Goal: Transaction & Acquisition: Purchase product/service

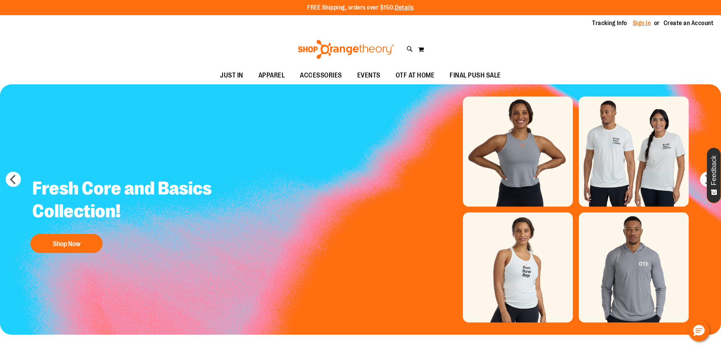
type input "**********"
click at [645, 22] on link "Sign In" at bounding box center [642, 23] width 18 height 8
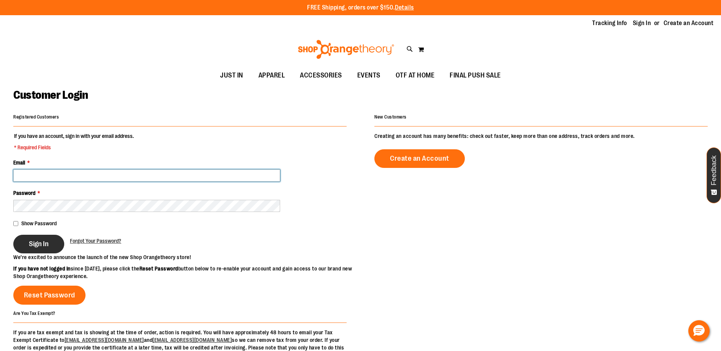
type input "**********"
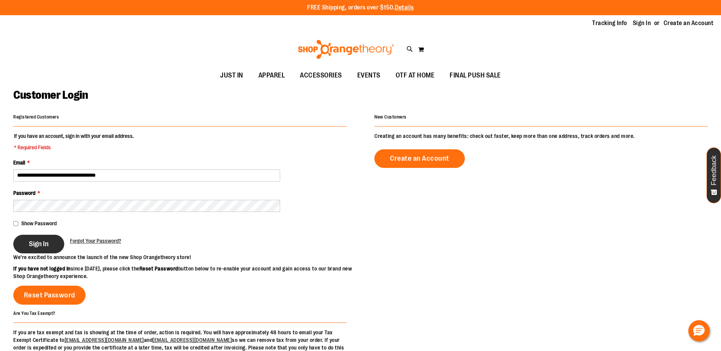
type input "**********"
click at [32, 246] on span "Sign In" at bounding box center [39, 244] width 20 height 8
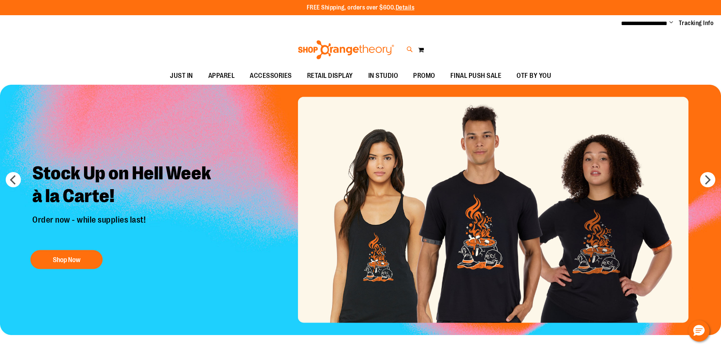
type input "**********"
click at [409, 48] on icon at bounding box center [410, 49] width 6 height 9
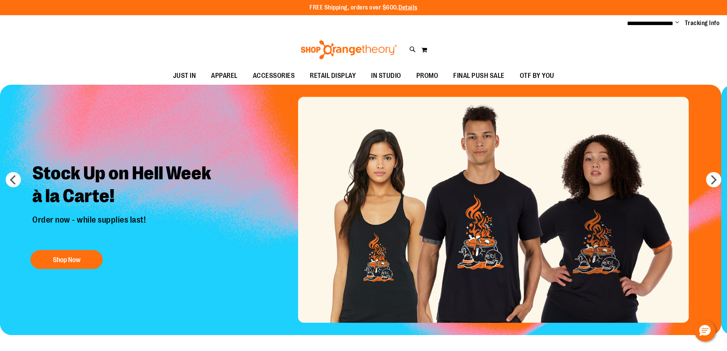
click at [350, 46] on input "*****" at bounding box center [363, 42] width 577 height 25
click at [117, 84] on link "Coach" at bounding box center [117, 84] width 15 height 6
type input "*****"
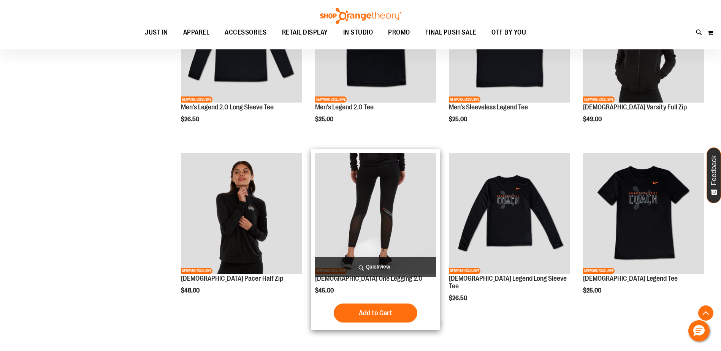
scroll to position [304, 0]
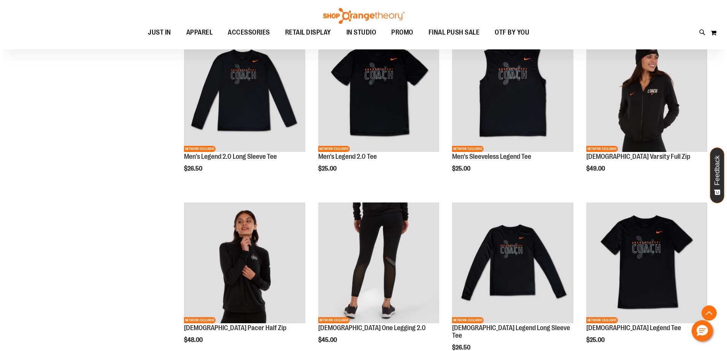
scroll to position [342, 0]
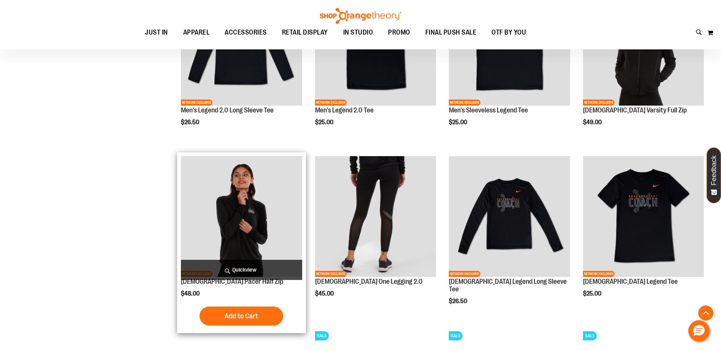
type input "**********"
click at [243, 269] on span "Quickview" at bounding box center [241, 270] width 121 height 20
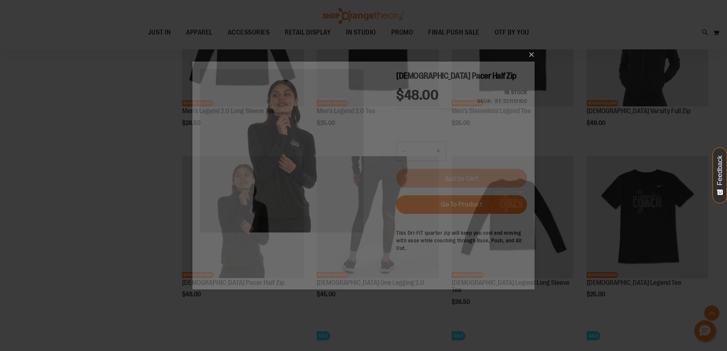
scroll to position [0, 0]
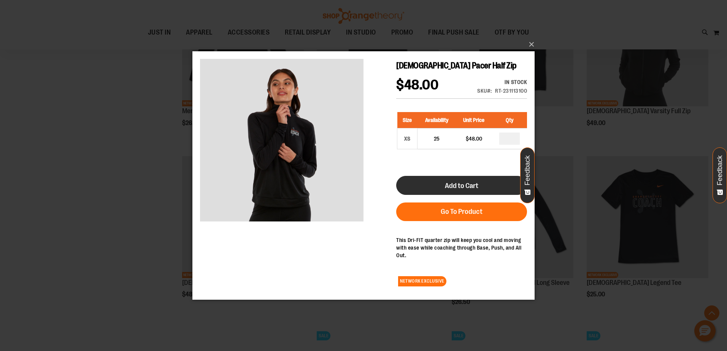
click at [449, 185] on span "Add to Cart" at bounding box center [461, 185] width 33 height 8
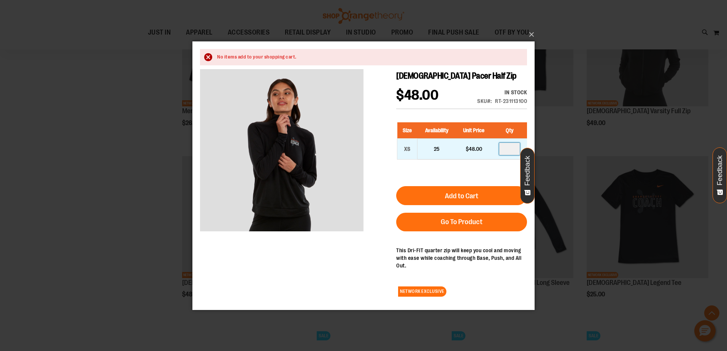
click at [506, 149] on input "number" at bounding box center [509, 149] width 21 height 12
type input "*"
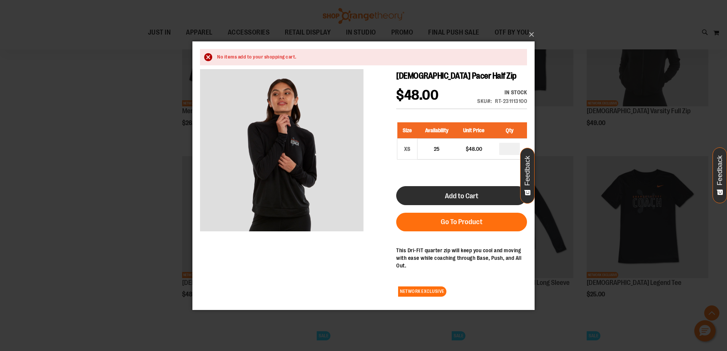
click at [467, 204] on button "Add to Cart" at bounding box center [461, 195] width 131 height 19
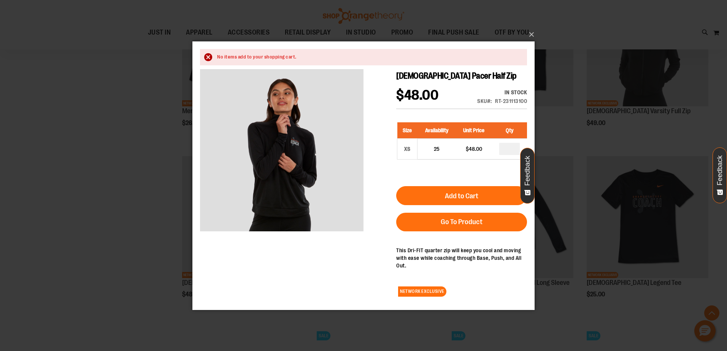
click at [146, 211] on div "×" at bounding box center [363, 175] width 727 height 351
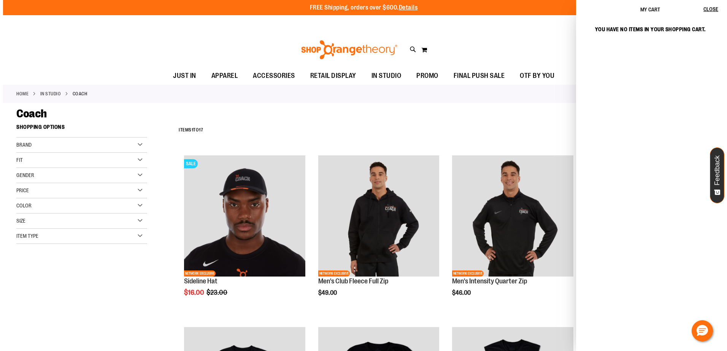
scroll to position [582, 0]
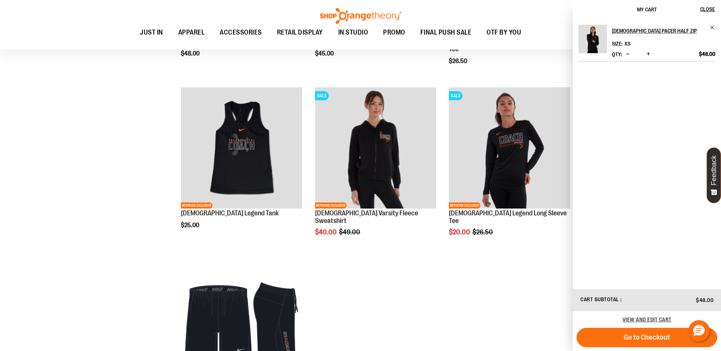
click at [111, 242] on div "**********" at bounding box center [360, 5] width 694 height 935
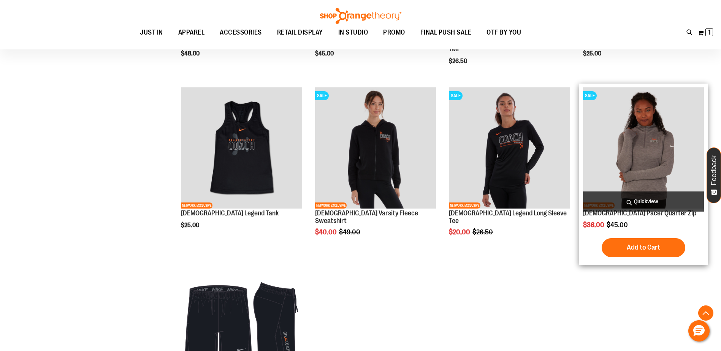
click at [651, 198] on span "Quickview" at bounding box center [643, 202] width 121 height 20
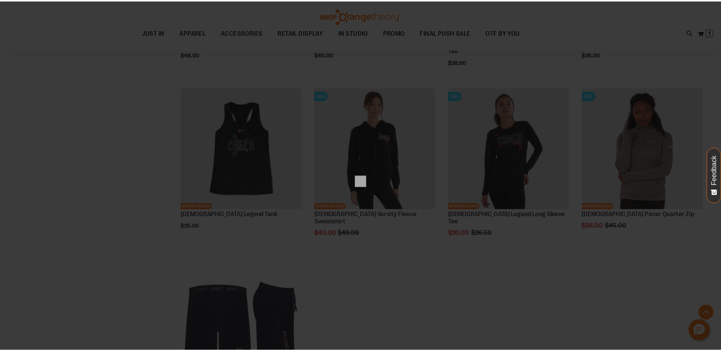
scroll to position [0, 0]
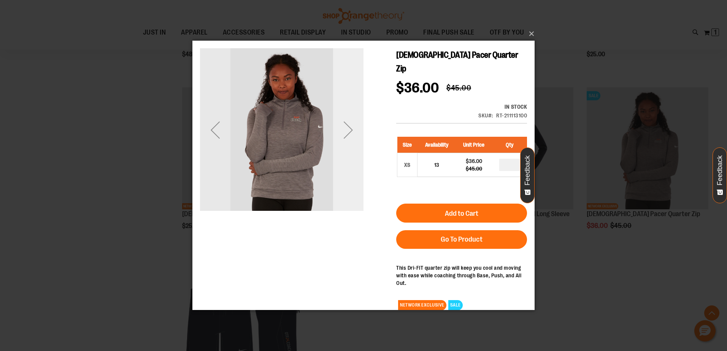
click at [344, 132] on div "Next" at bounding box center [348, 130] width 30 height 30
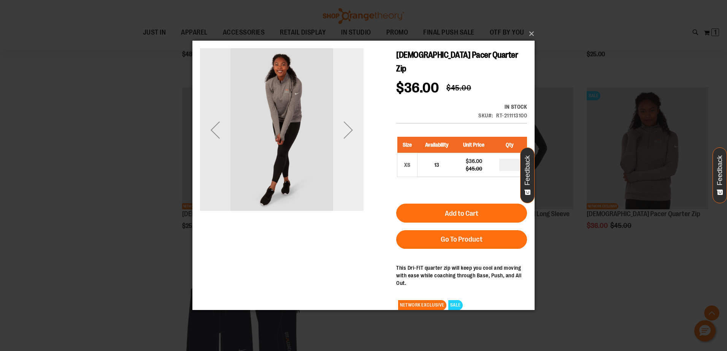
click at [344, 132] on div "Next" at bounding box center [348, 130] width 30 height 30
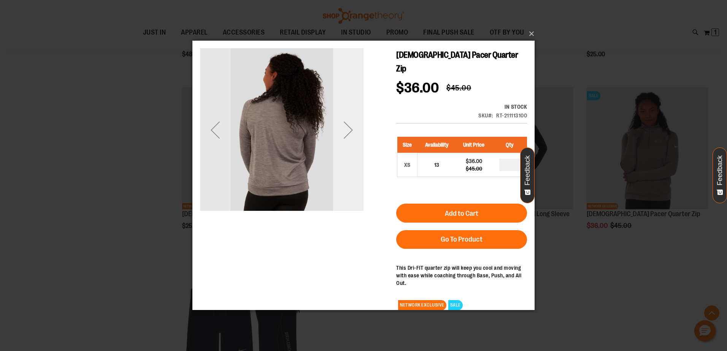
click at [344, 132] on div "Next" at bounding box center [348, 130] width 30 height 30
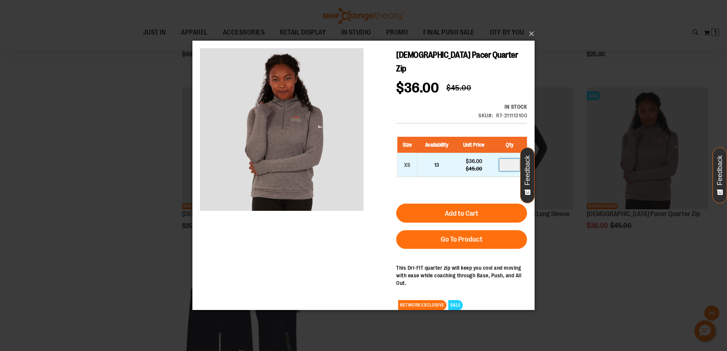
click at [506, 159] on input "number" at bounding box center [509, 165] width 21 height 12
type input "*"
click at [530, 34] on button "×" at bounding box center [366, 33] width 342 height 17
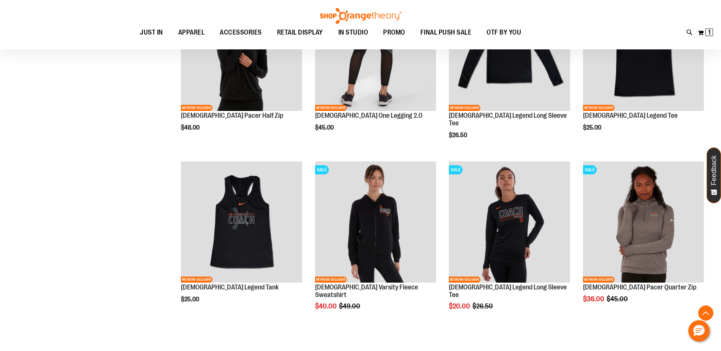
scroll to position [506, 0]
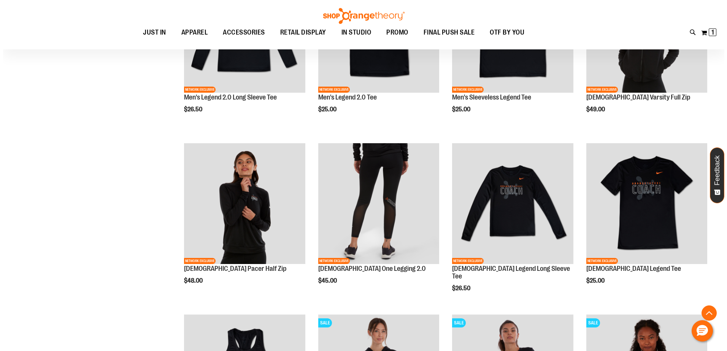
scroll to position [354, 0]
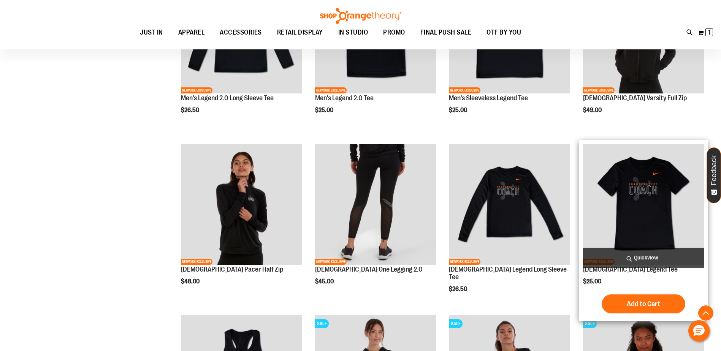
click at [641, 256] on span "Quickview" at bounding box center [643, 258] width 121 height 20
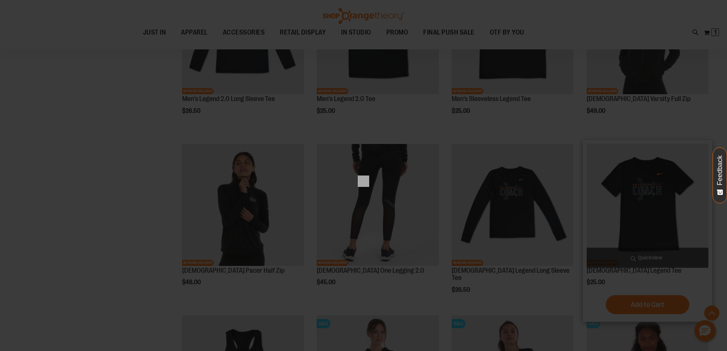
scroll to position [0, 0]
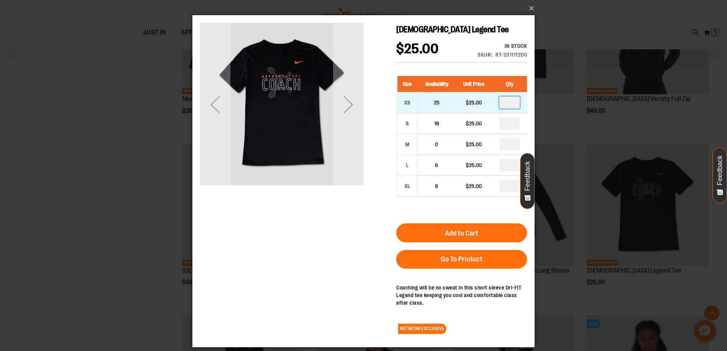
click at [508, 104] on input "number" at bounding box center [509, 103] width 21 height 12
type input "*"
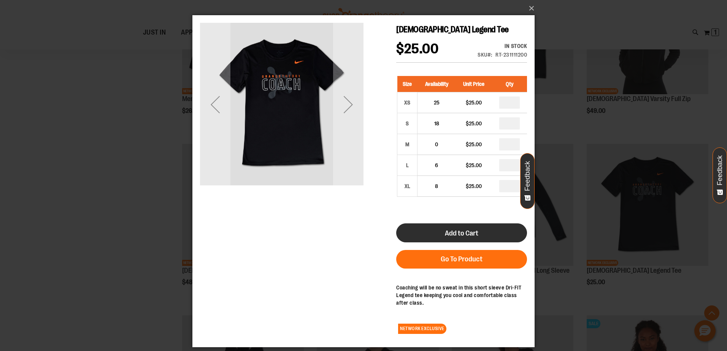
click at [483, 237] on button "Add to Cart" at bounding box center [461, 232] width 131 height 19
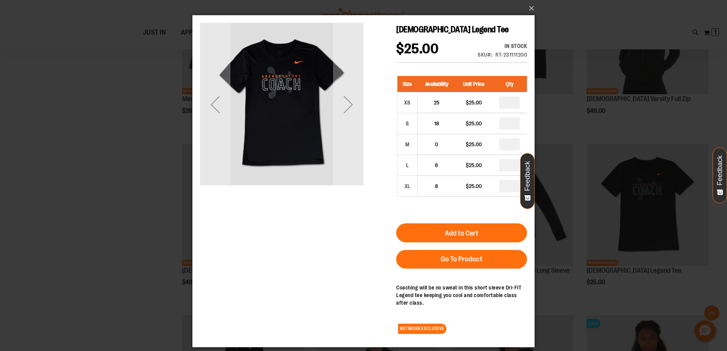
click at [125, 263] on div "×" at bounding box center [363, 175] width 727 height 351
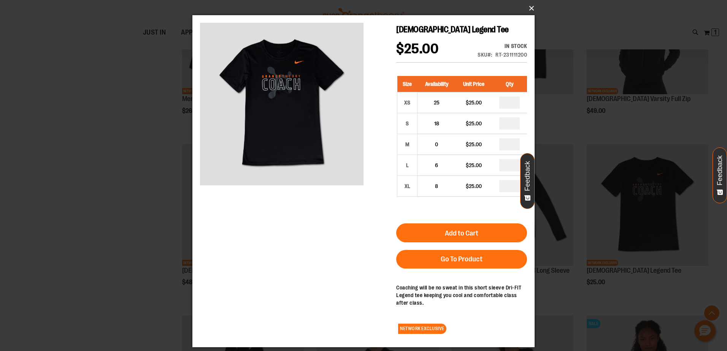
click at [534, 6] on button "×" at bounding box center [366, 8] width 342 height 17
click at [529, 6] on button "×" at bounding box center [366, 8] width 342 height 17
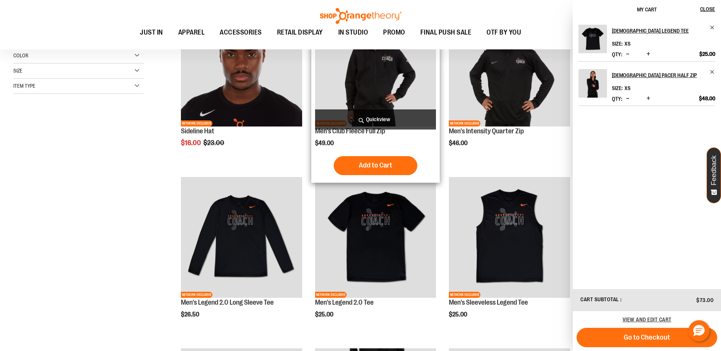
scroll to position [152, 0]
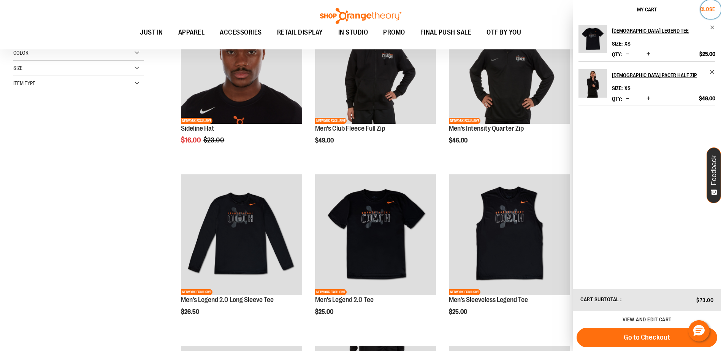
click at [713, 8] on span "Close" at bounding box center [707, 9] width 15 height 6
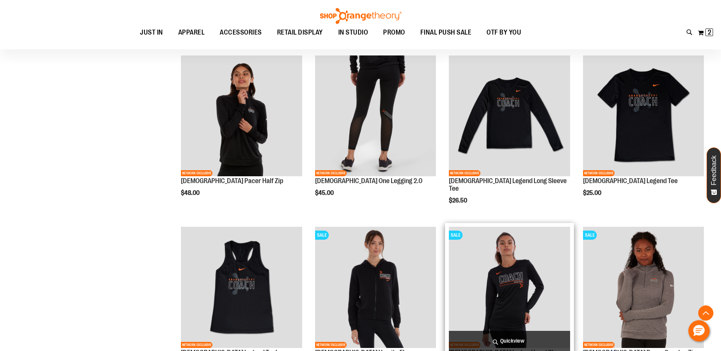
scroll to position [430, 0]
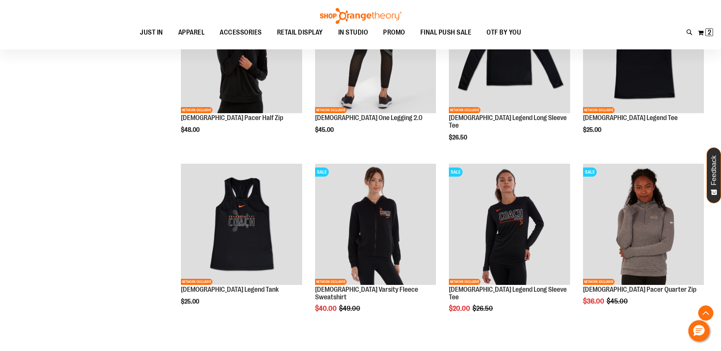
scroll to position [506, 0]
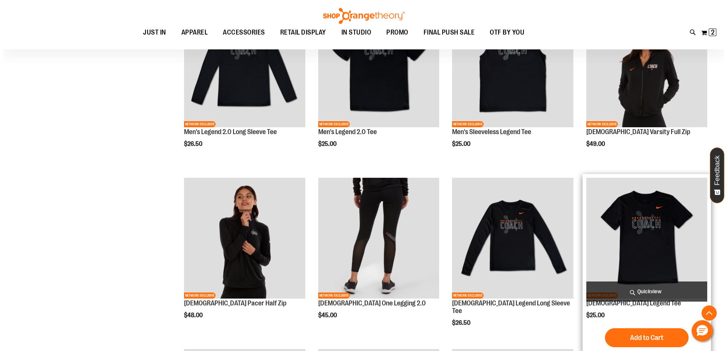
scroll to position [316, 0]
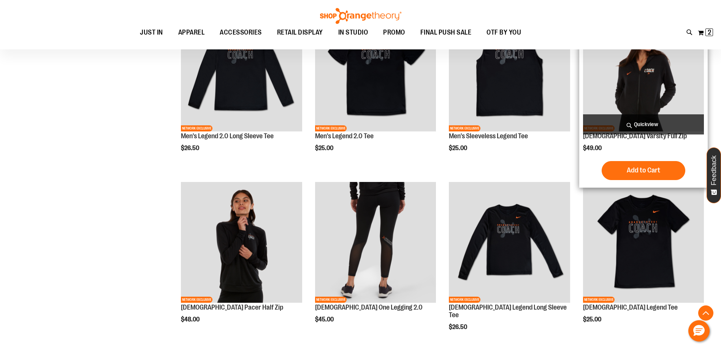
click at [637, 124] on span "Quickview" at bounding box center [643, 124] width 121 height 20
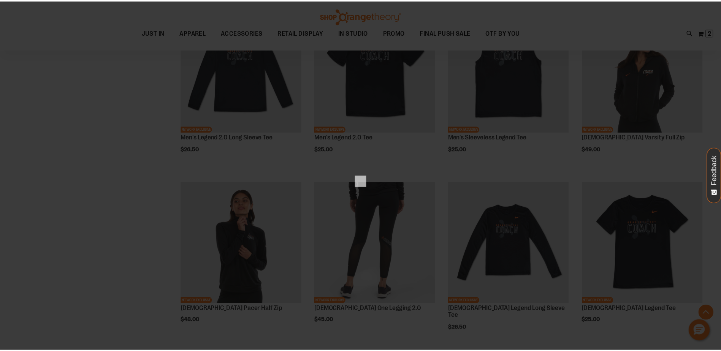
scroll to position [0, 0]
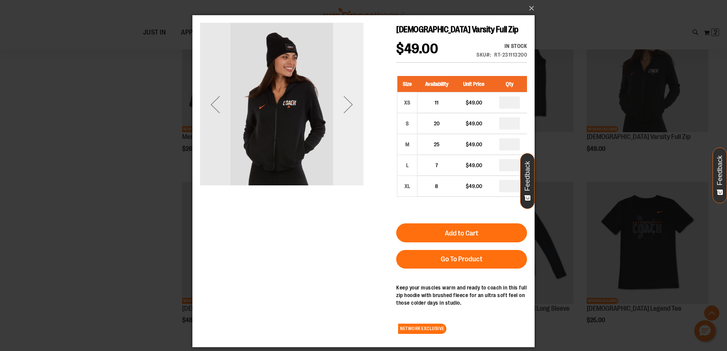
click at [350, 102] on div "Next" at bounding box center [348, 104] width 30 height 30
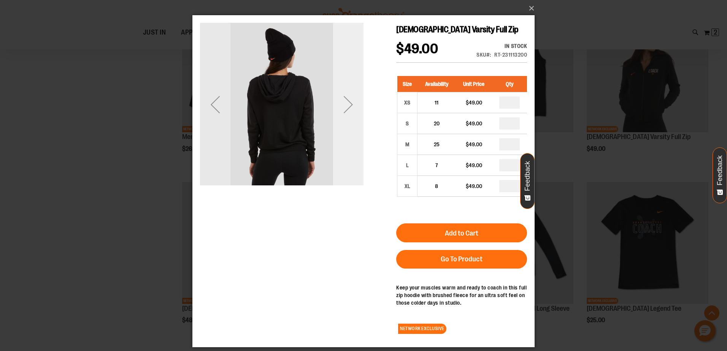
click at [350, 102] on div "Next" at bounding box center [348, 104] width 30 height 30
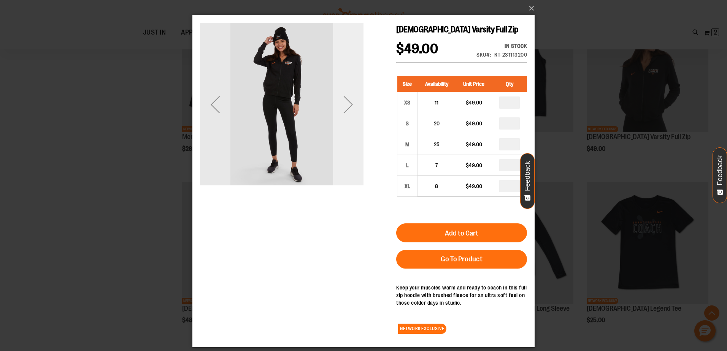
click at [350, 102] on div "Next" at bounding box center [348, 104] width 30 height 30
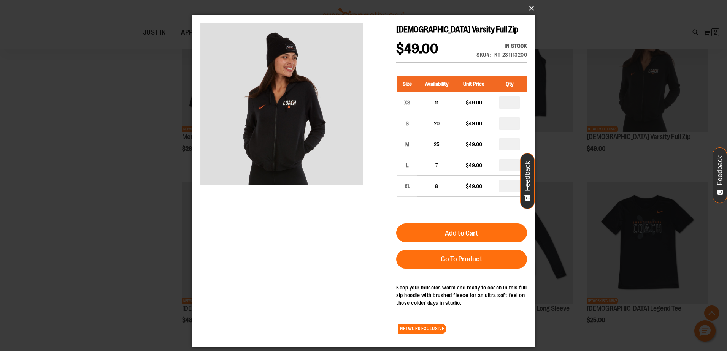
click at [531, 7] on button "×" at bounding box center [366, 8] width 342 height 17
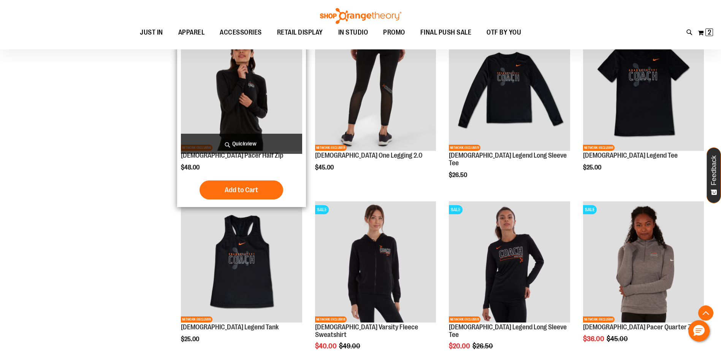
scroll to position [506, 0]
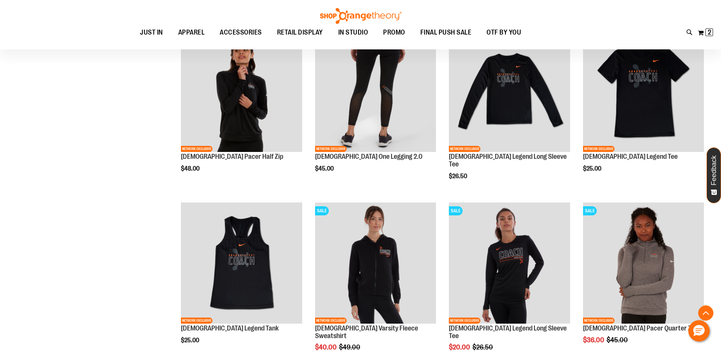
scroll to position [468, 0]
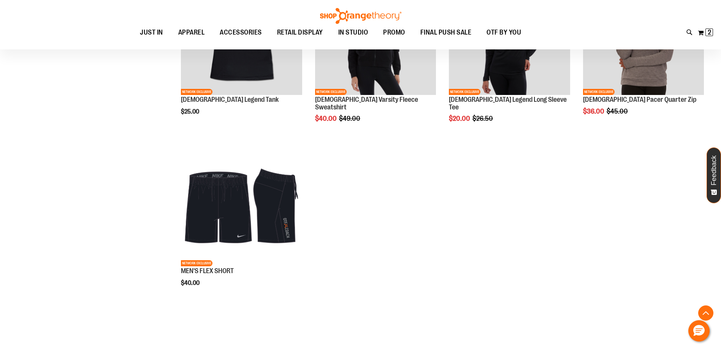
scroll to position [696, 0]
click at [700, 30] on button "My Cart 2 2 items" at bounding box center [705, 33] width 16 height 12
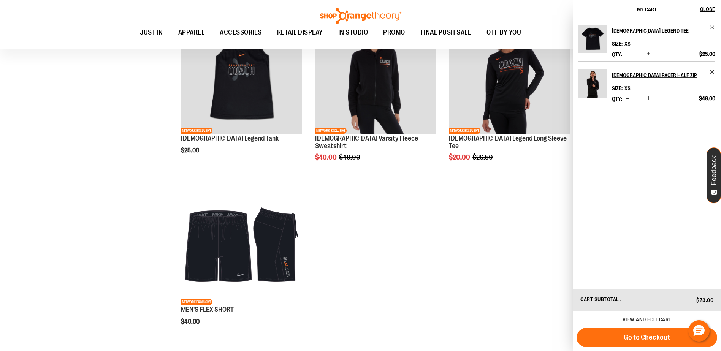
scroll to position [620, 0]
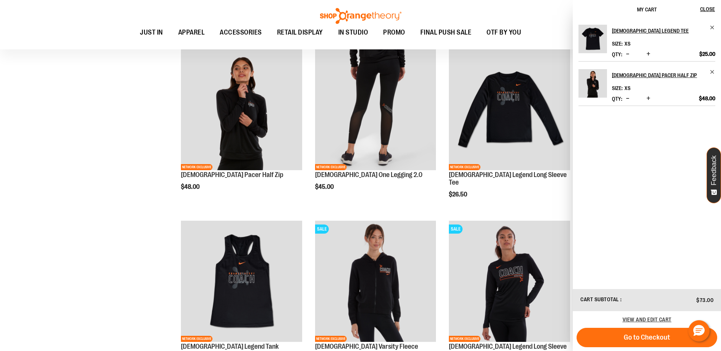
scroll to position [494, 0]
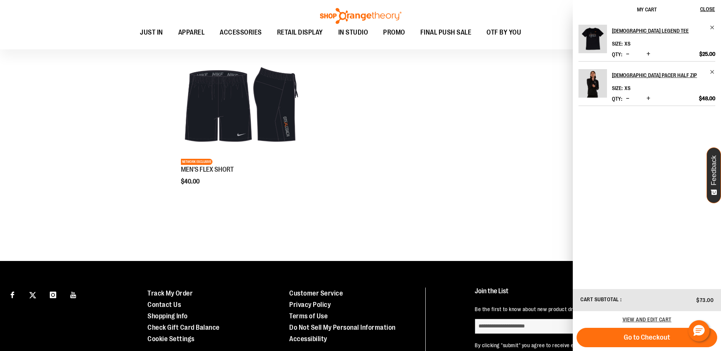
scroll to position [798, 0]
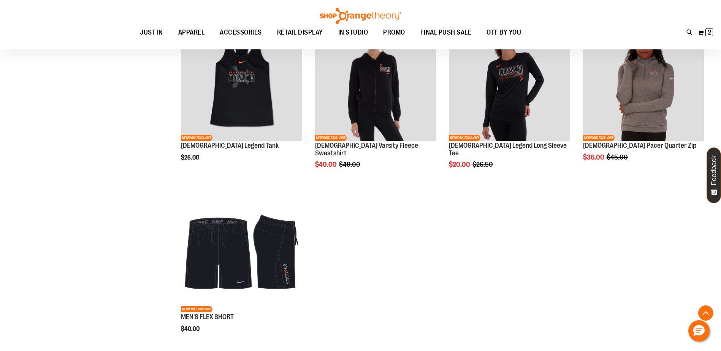
scroll to position [621, 0]
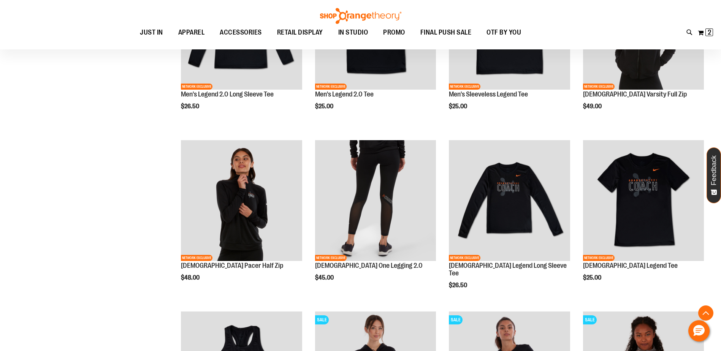
scroll to position [355, 0]
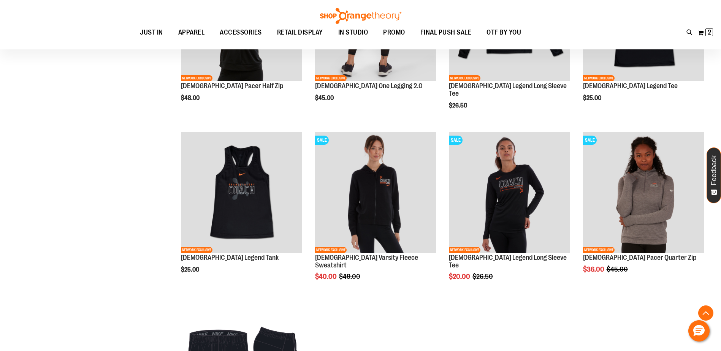
scroll to position [545, 0]
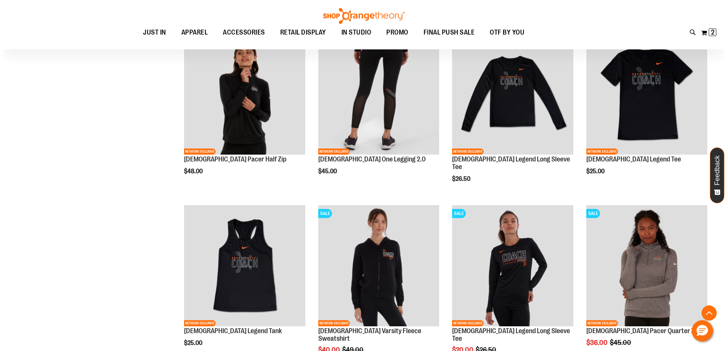
scroll to position [507, 0]
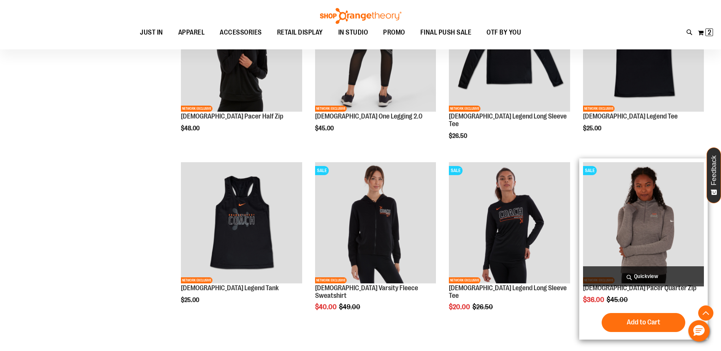
click at [653, 273] on span "Quickview" at bounding box center [643, 276] width 121 height 20
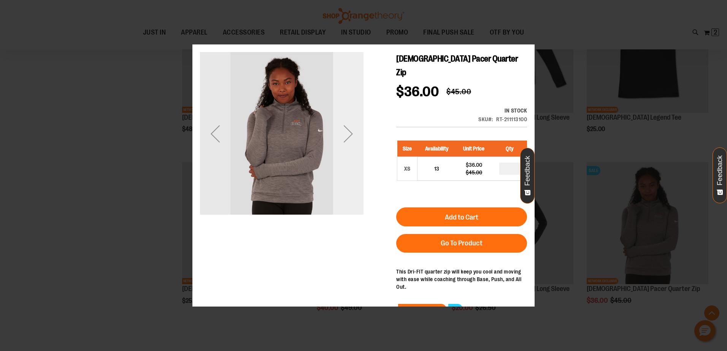
click at [353, 143] on div "Next" at bounding box center [348, 133] width 30 height 30
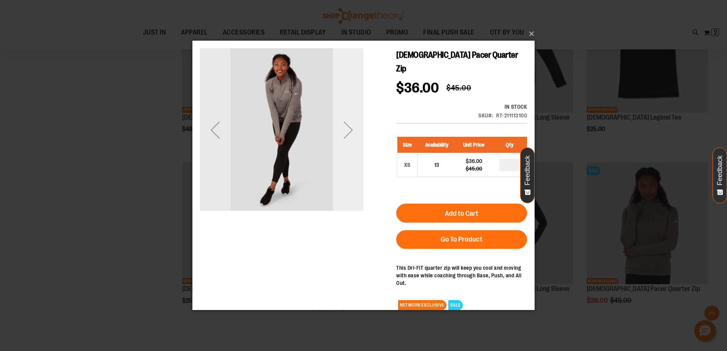
click at [352, 131] on div "Next" at bounding box center [348, 130] width 30 height 30
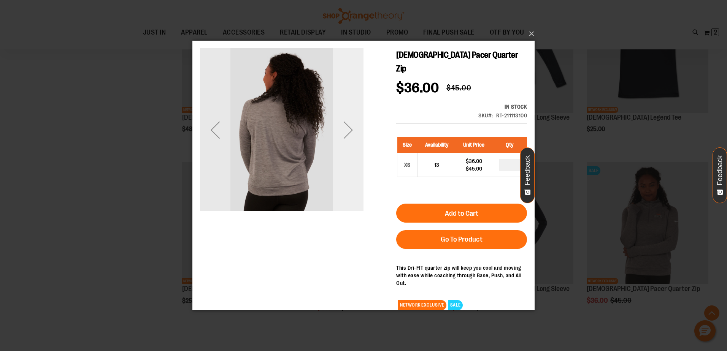
click at [352, 131] on div "Next" at bounding box center [348, 130] width 30 height 30
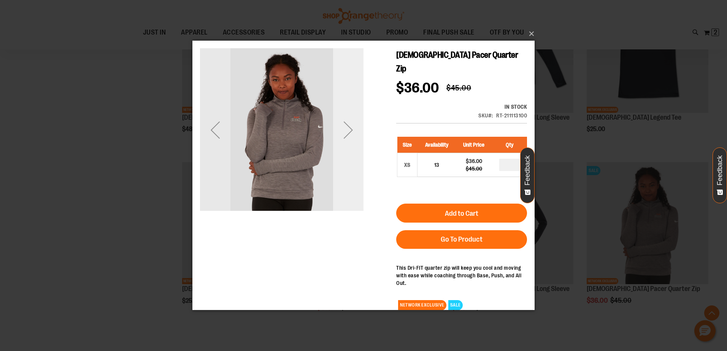
click at [352, 131] on div "Next" at bounding box center [348, 130] width 30 height 30
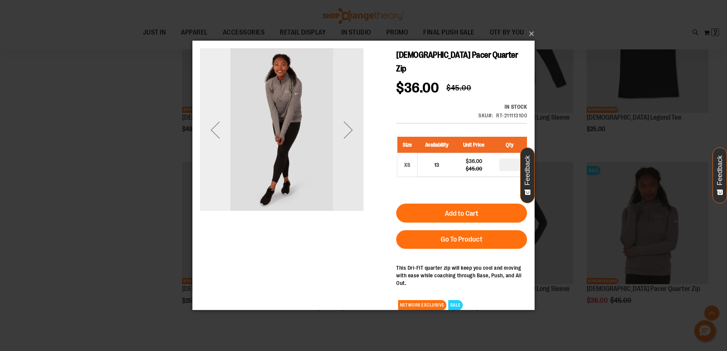
click at [211, 129] on div "Previous" at bounding box center [215, 130] width 30 height 30
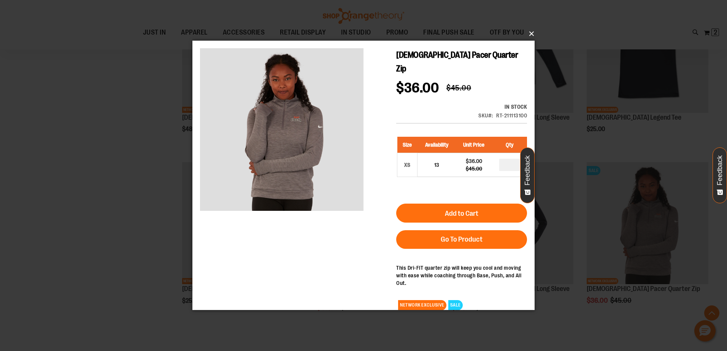
click at [531, 30] on button "×" at bounding box center [366, 33] width 342 height 17
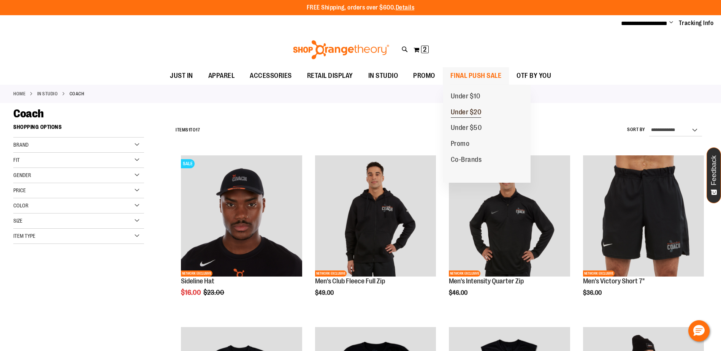
click at [473, 115] on span "Under $20" at bounding box center [466, 113] width 31 height 10
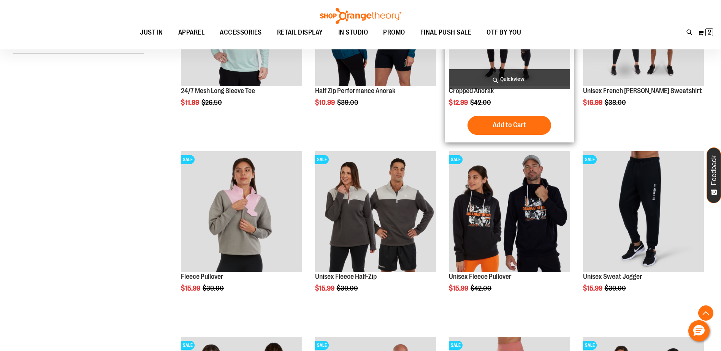
scroll to position [228, 0]
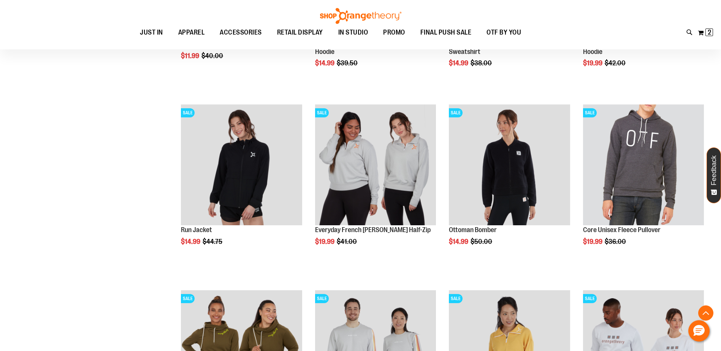
scroll to position [823, 0]
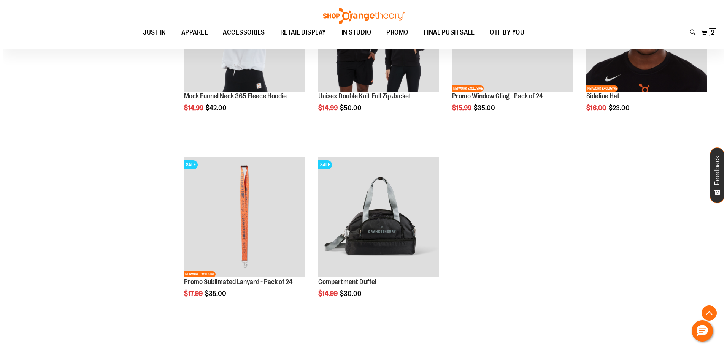
scroll to position [1317, 0]
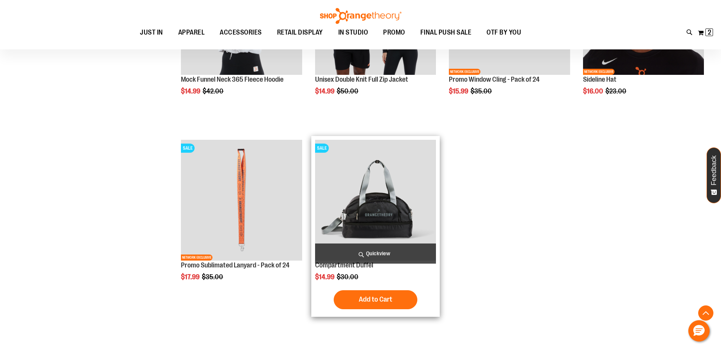
type input "**********"
click at [398, 252] on span "Quickview" at bounding box center [375, 254] width 121 height 20
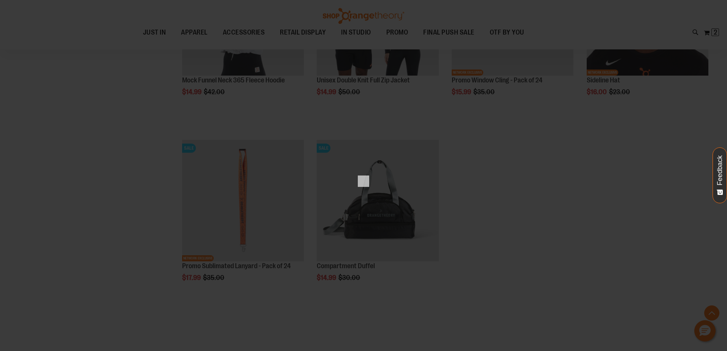
scroll to position [0, 0]
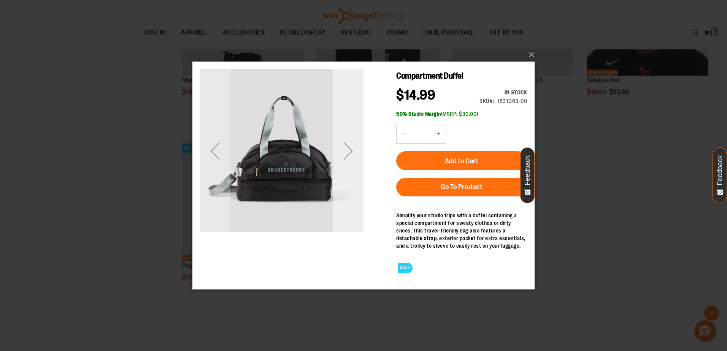
click at [350, 154] on div "Next" at bounding box center [348, 151] width 30 height 30
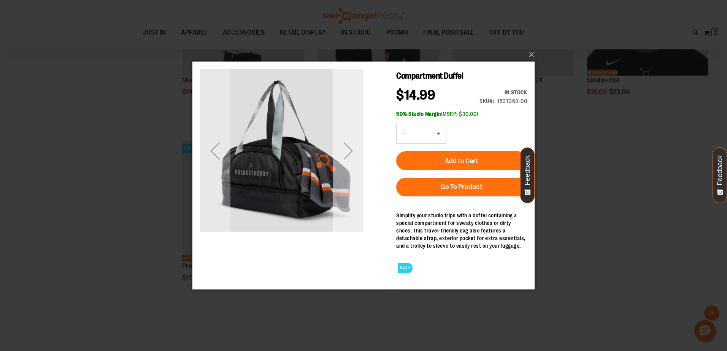
click at [350, 154] on div "Next" at bounding box center [348, 151] width 30 height 30
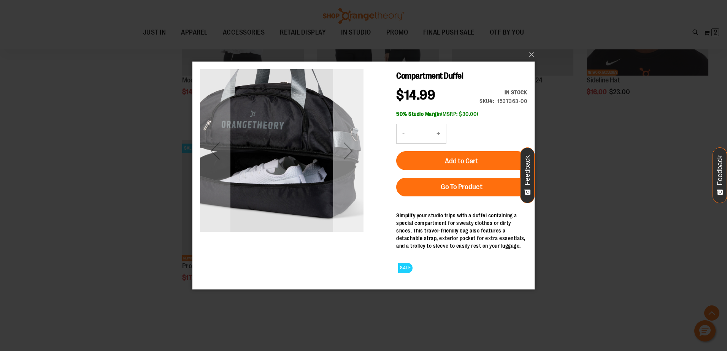
click at [350, 154] on div "Next" at bounding box center [348, 151] width 30 height 30
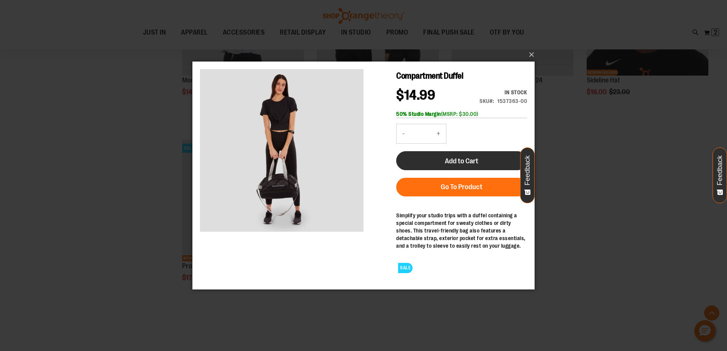
click at [450, 159] on span "Add to Cart" at bounding box center [461, 161] width 33 height 8
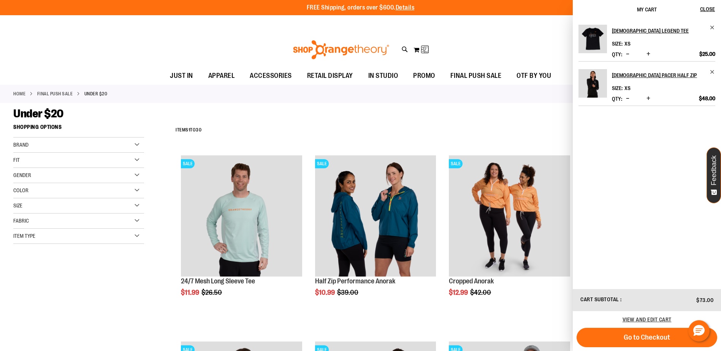
click at [455, 119] on div "Under $20" at bounding box center [360, 114] width 694 height 14
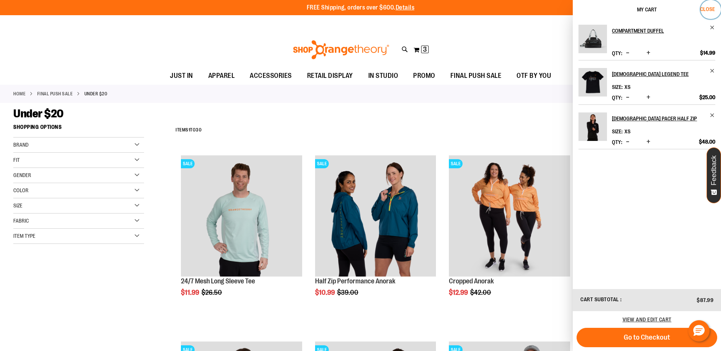
click at [709, 9] on span "Close" at bounding box center [707, 9] width 15 height 6
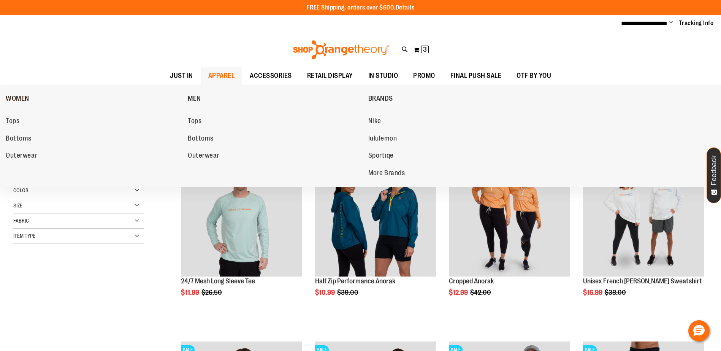
click at [17, 97] on span "WOMEN" at bounding box center [18, 100] width 24 height 10
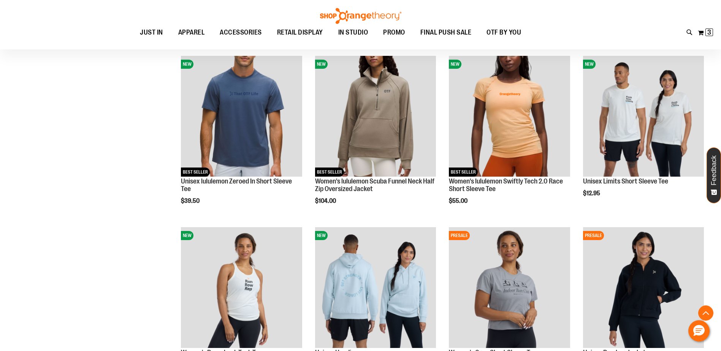
scroll to position [304, 0]
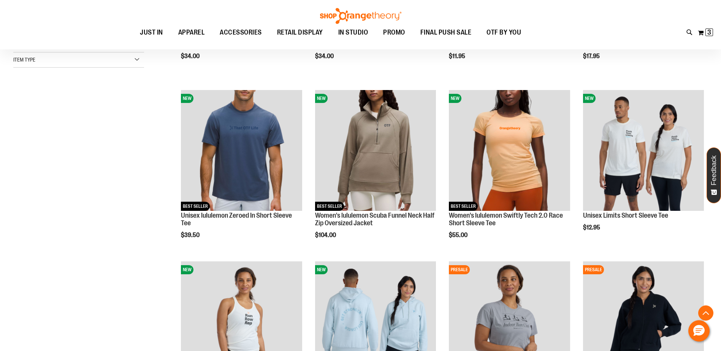
scroll to position [228, 0]
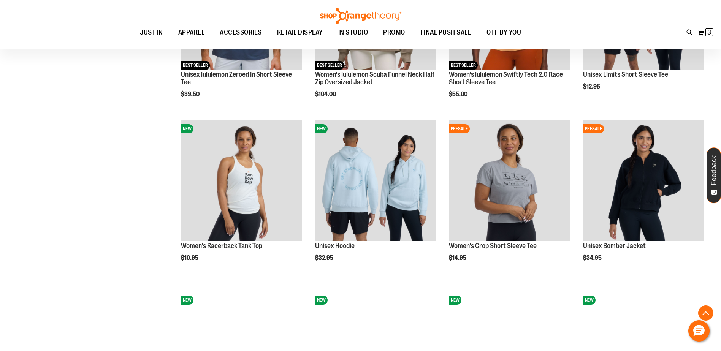
scroll to position [380, 0]
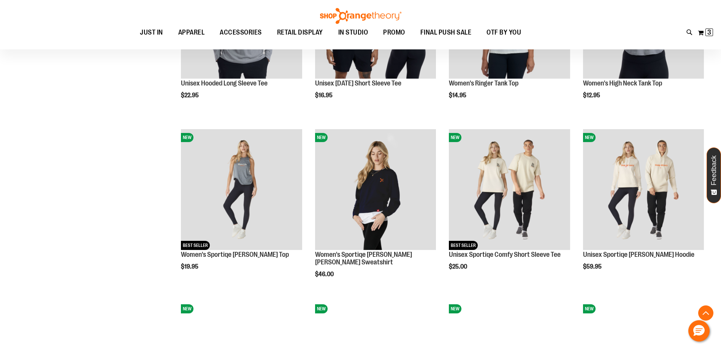
scroll to position [722, 0]
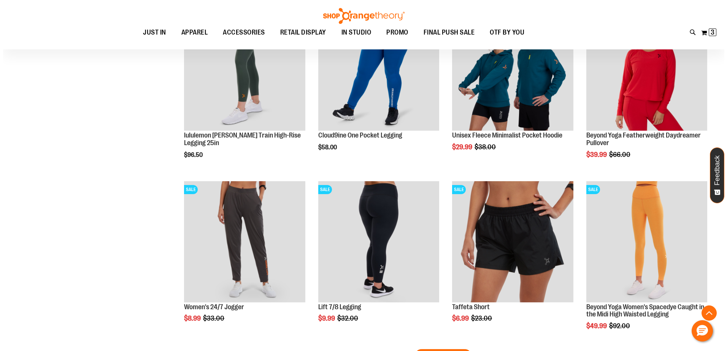
scroll to position [1368, 0]
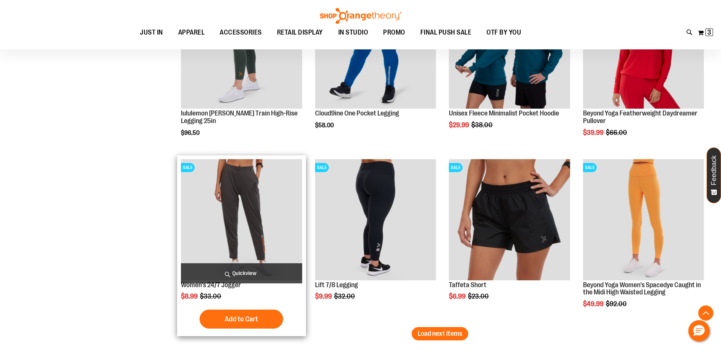
type input "**********"
click at [256, 277] on span "Quickview" at bounding box center [241, 273] width 121 height 20
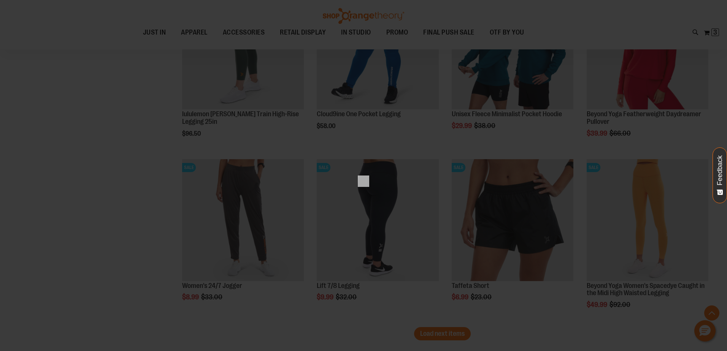
scroll to position [0, 0]
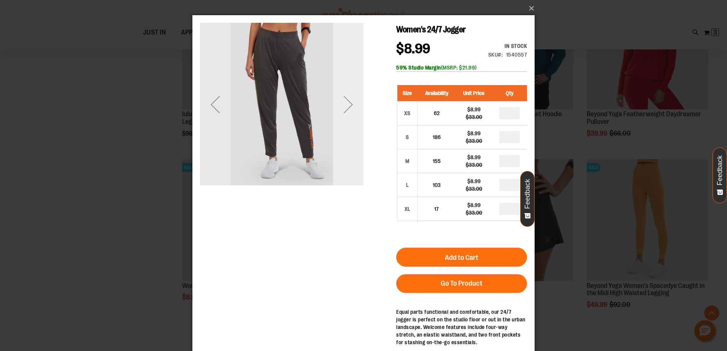
click at [352, 102] on div "Next" at bounding box center [348, 104] width 30 height 30
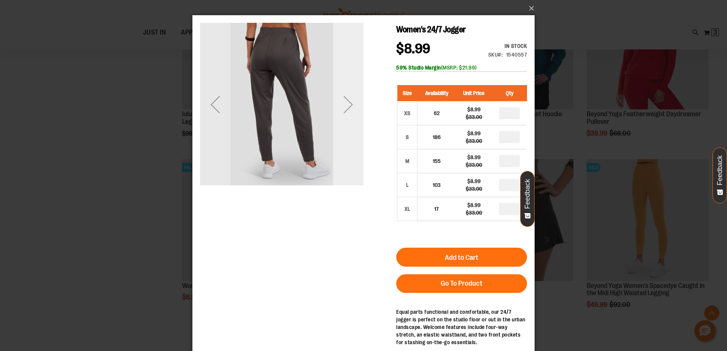
click at [352, 102] on div "Next" at bounding box center [348, 104] width 30 height 30
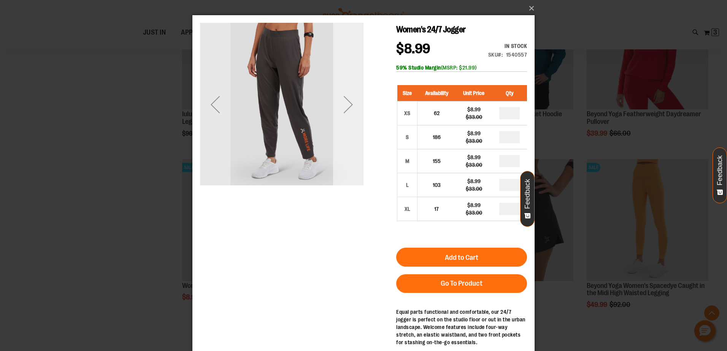
click at [352, 102] on div "Next" at bounding box center [348, 104] width 30 height 30
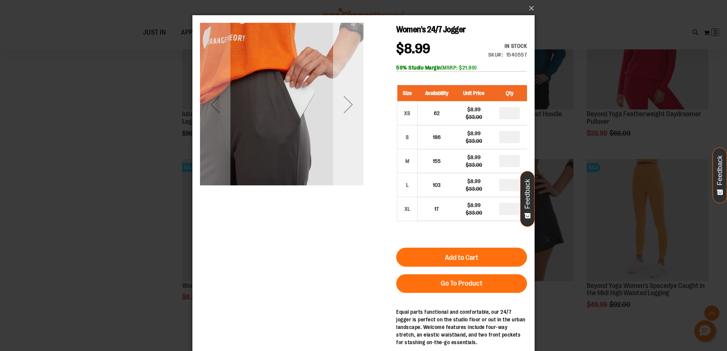
click at [352, 102] on div "Next" at bounding box center [348, 104] width 30 height 30
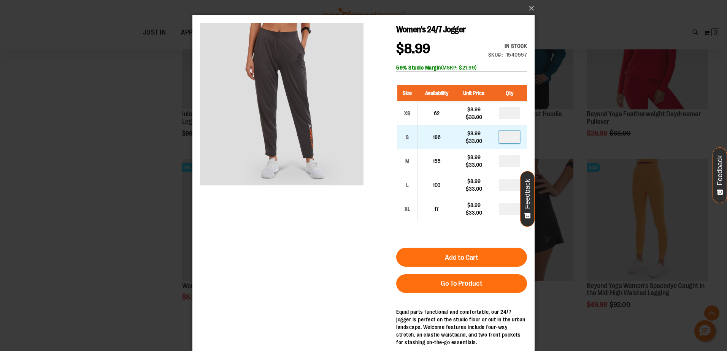
click at [513, 139] on input "number" at bounding box center [509, 137] width 21 height 12
type input "*"
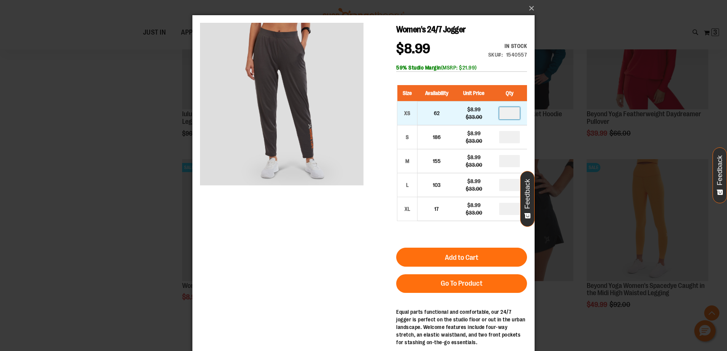
click at [512, 114] on input "number" at bounding box center [509, 113] width 21 height 12
type input "*"
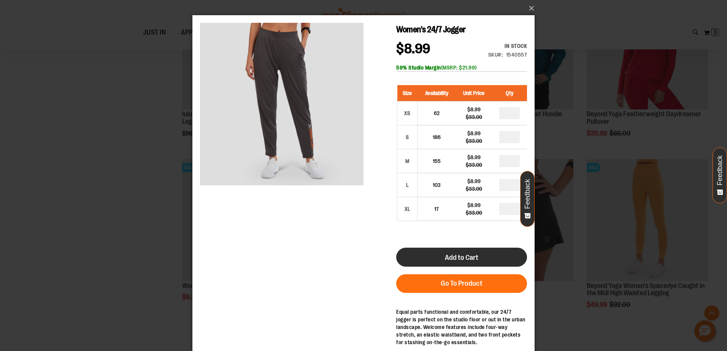
click at [467, 262] on button "Add to Cart" at bounding box center [461, 257] width 131 height 19
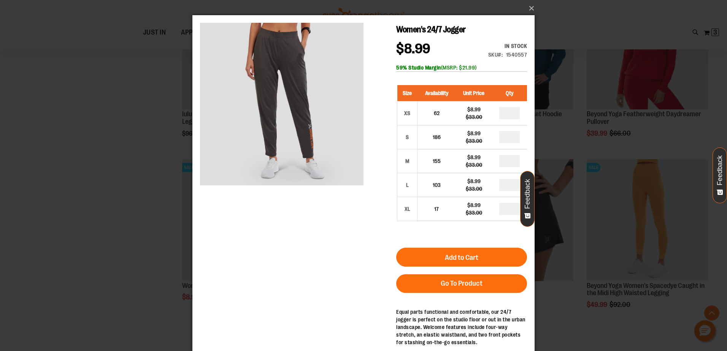
click at [143, 271] on div "×" at bounding box center [363, 175] width 727 height 351
click at [532, 6] on button "×" at bounding box center [366, 8] width 342 height 17
click at [529, 10] on button "×" at bounding box center [366, 8] width 342 height 17
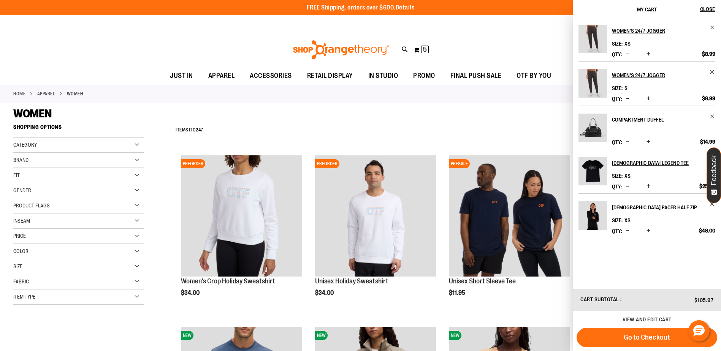
click at [527, 124] on div "**********" at bounding box center [440, 130] width 536 height 20
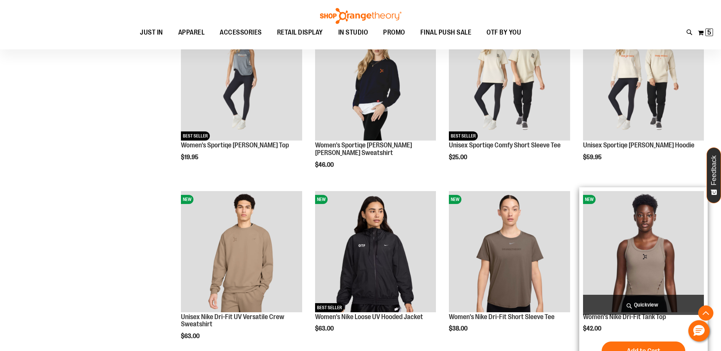
scroll to position [788, 0]
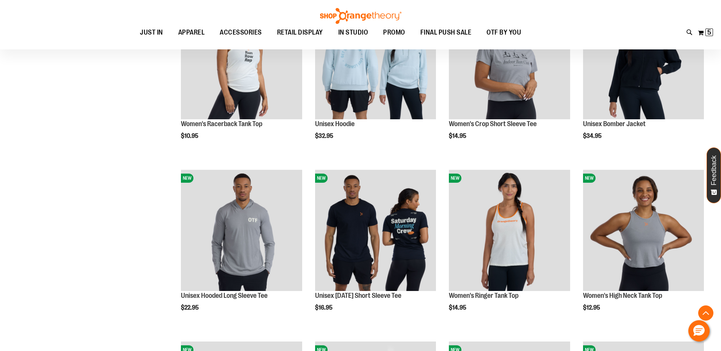
scroll to position [484, 0]
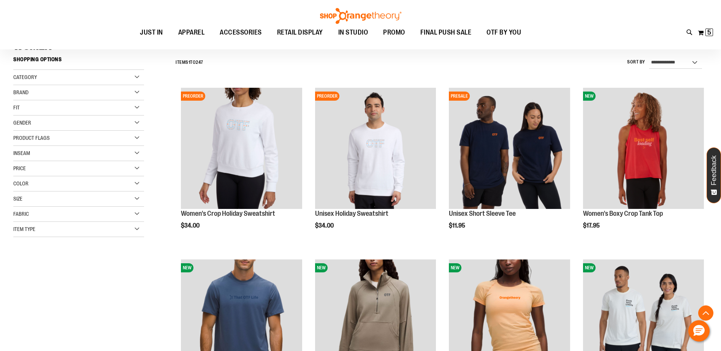
scroll to position [28, 0]
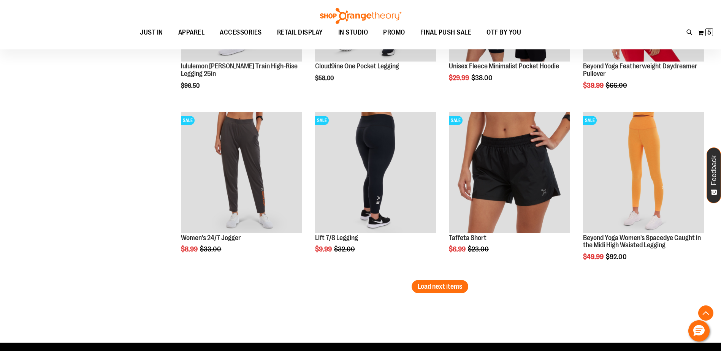
scroll to position [1473, 0]
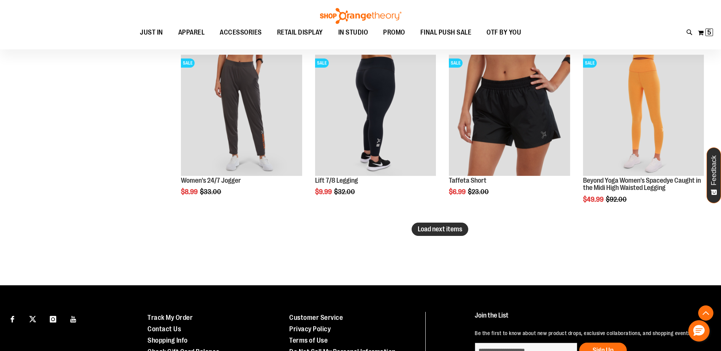
click at [432, 228] on span "Load next items" at bounding box center [440, 229] width 44 height 8
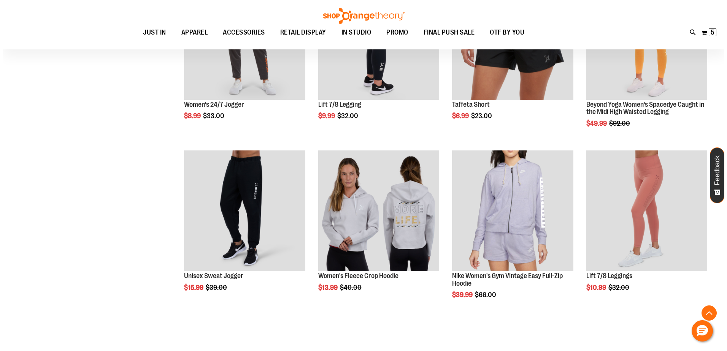
scroll to position [1587, 0]
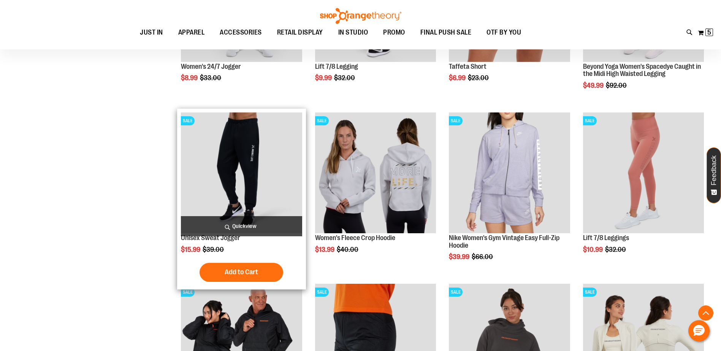
click at [276, 223] on span "Quickview" at bounding box center [241, 226] width 121 height 20
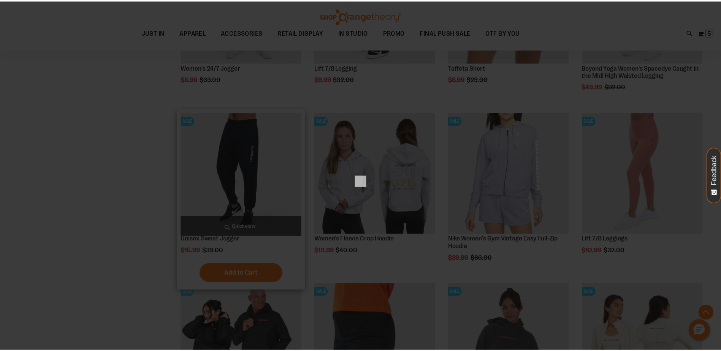
scroll to position [0, 0]
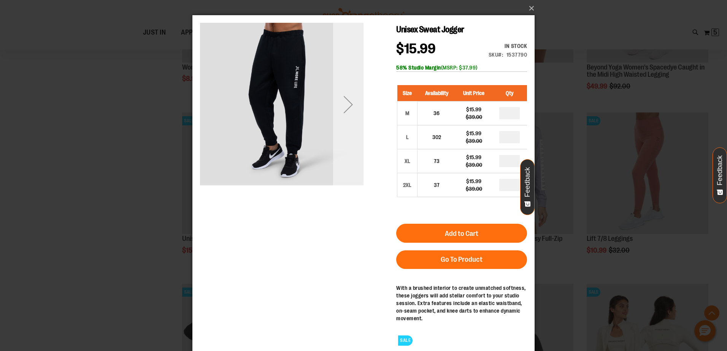
click at [347, 107] on div "Next" at bounding box center [348, 104] width 30 height 30
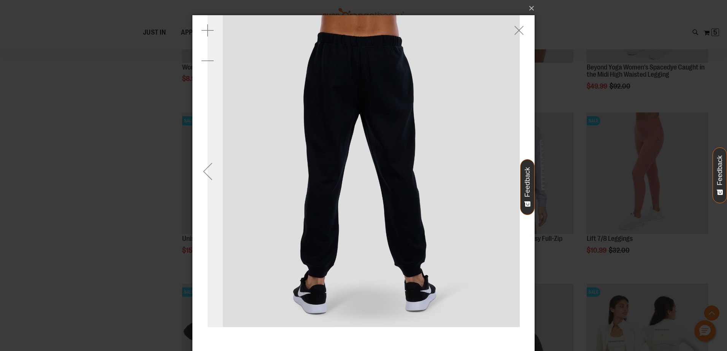
click at [208, 173] on div "Previous" at bounding box center [207, 171] width 30 height 30
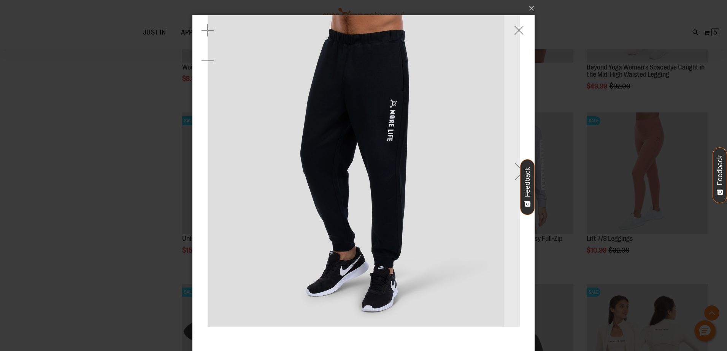
click at [208, 177] on img "carousel" at bounding box center [364, 171] width 312 height 312
click at [529, 10] on button "×" at bounding box center [366, 8] width 342 height 17
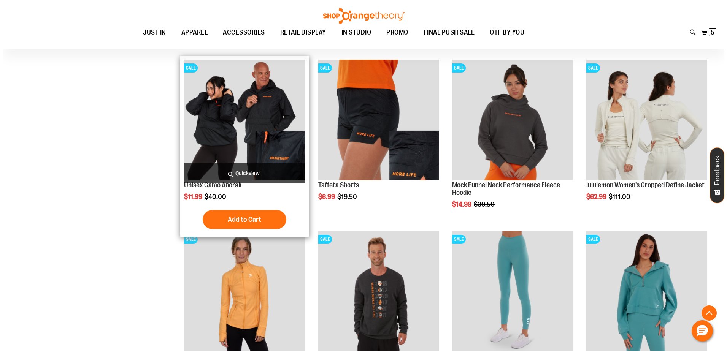
scroll to position [1815, 0]
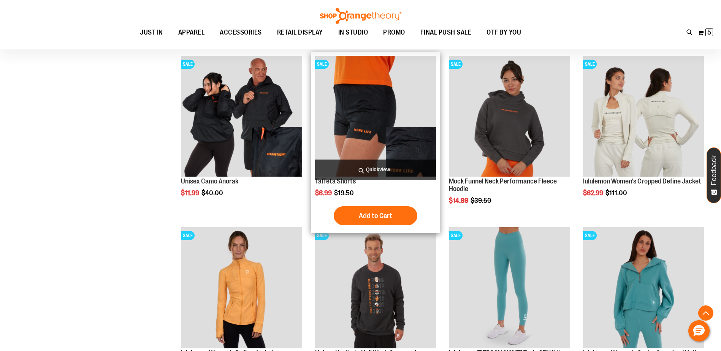
click at [397, 169] on span "Quickview" at bounding box center [375, 170] width 121 height 20
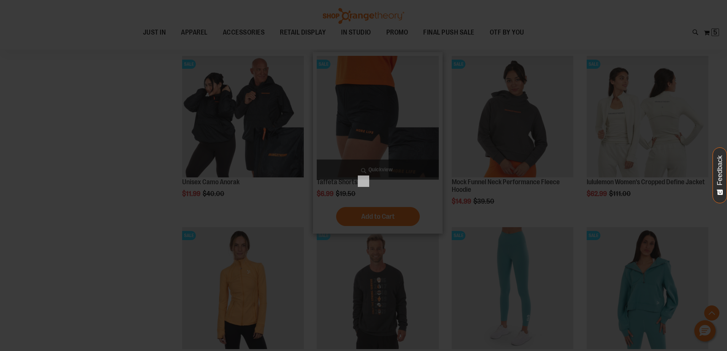
scroll to position [0, 0]
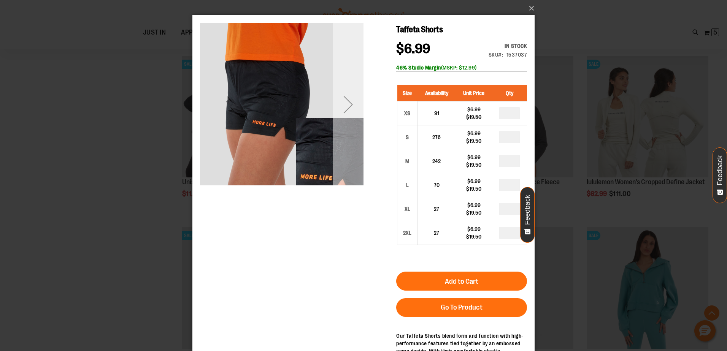
click at [341, 103] on div "Next" at bounding box center [348, 104] width 30 height 30
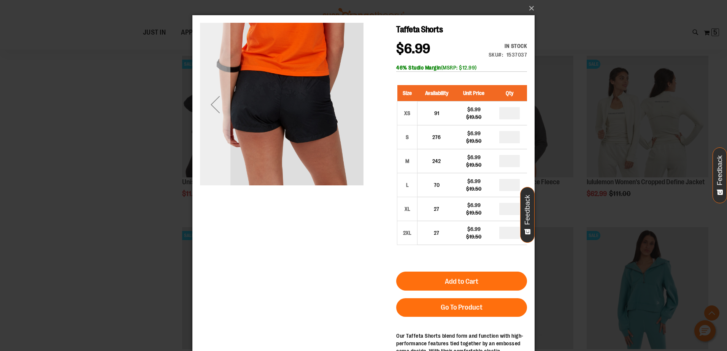
click at [214, 98] on div "Previous" at bounding box center [215, 104] width 30 height 30
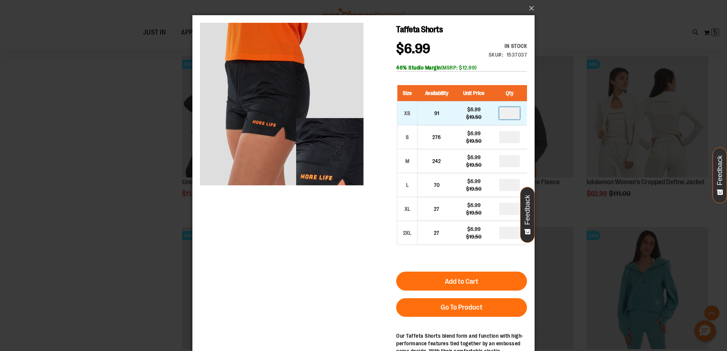
click at [509, 114] on input "number" at bounding box center [509, 113] width 21 height 12
type input "*"
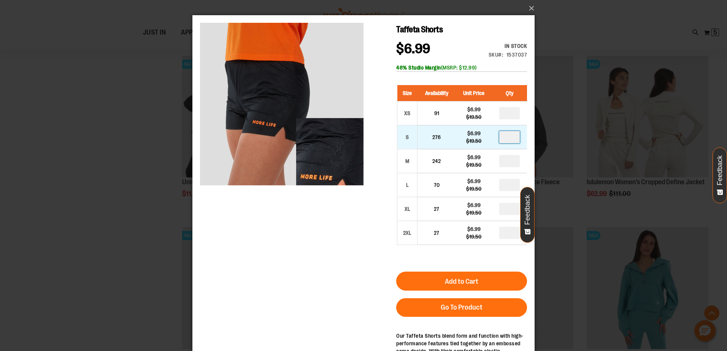
click at [509, 139] on input "number" at bounding box center [509, 137] width 21 height 12
type input "*"
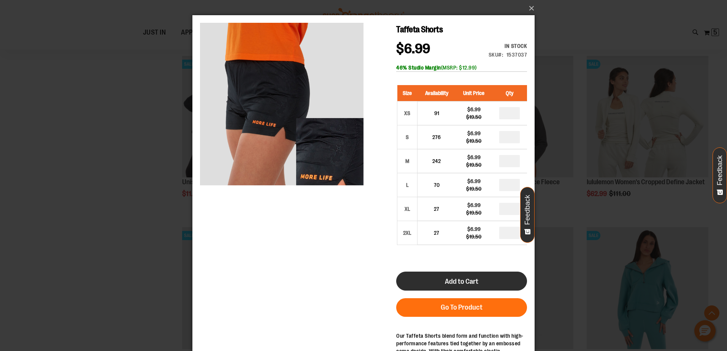
click at [437, 289] on button "Add to Cart" at bounding box center [461, 281] width 131 height 19
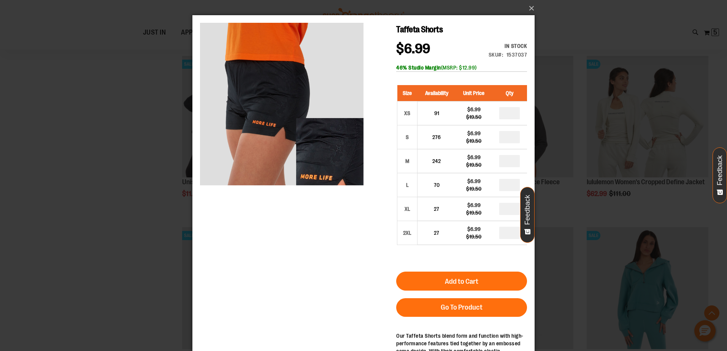
click at [84, 248] on div "×" at bounding box center [363, 175] width 727 height 351
click at [529, 8] on button "×" at bounding box center [366, 8] width 342 height 17
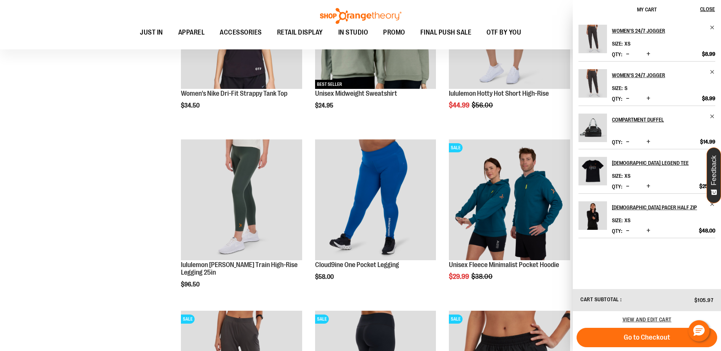
scroll to position [1520, 0]
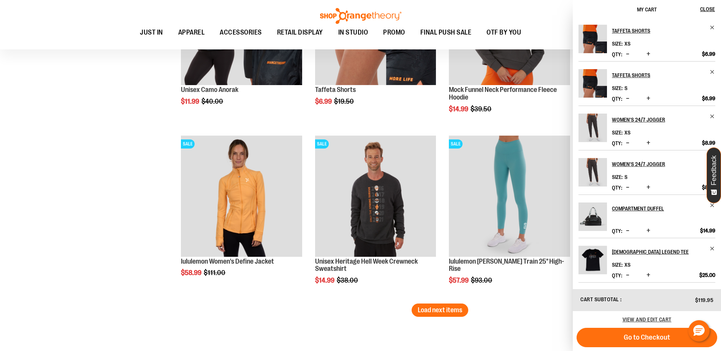
scroll to position [1939, 0]
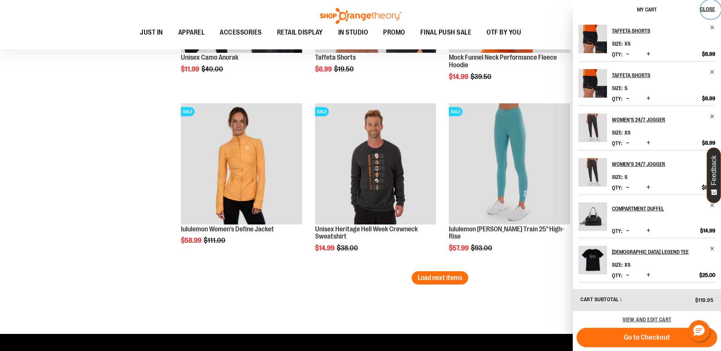
click at [704, 8] on span "Close" at bounding box center [707, 9] width 15 height 6
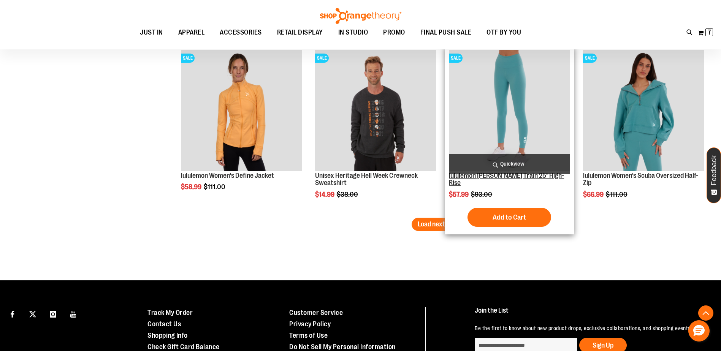
scroll to position [2053, 0]
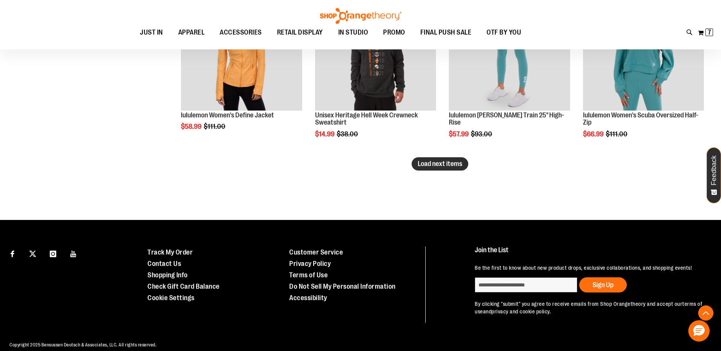
click at [453, 163] on span "Load next items" at bounding box center [440, 164] width 44 height 8
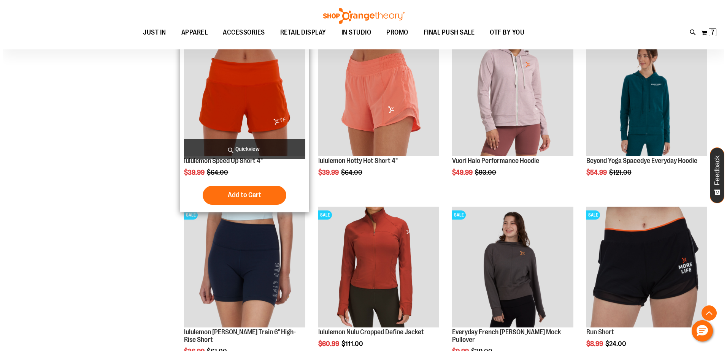
scroll to position [2205, 0]
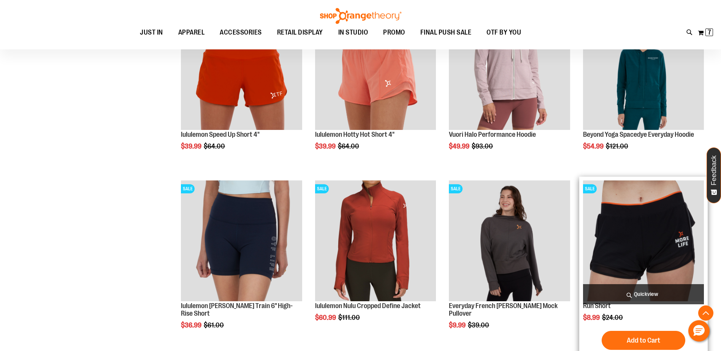
click at [652, 295] on span "Quickview" at bounding box center [643, 294] width 121 height 20
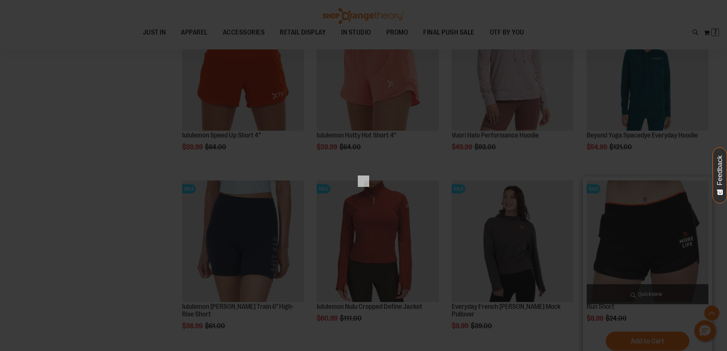
scroll to position [0, 0]
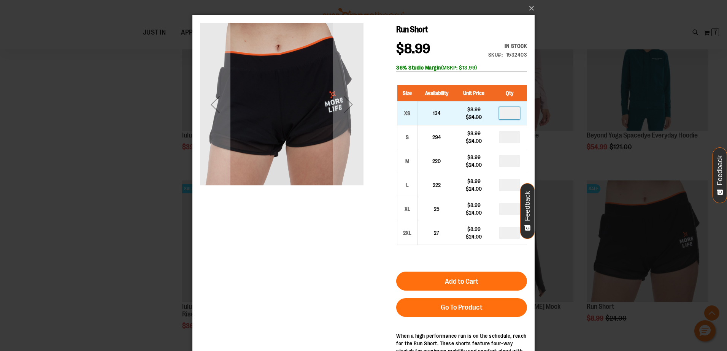
click at [514, 115] on input "number" at bounding box center [509, 113] width 21 height 12
type input "*"
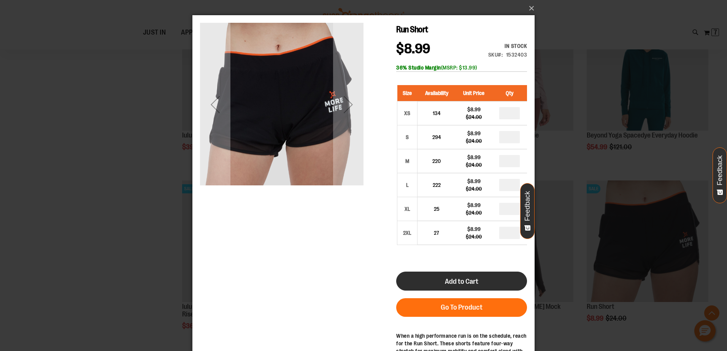
click at [454, 282] on span "Add to Cart" at bounding box center [461, 281] width 33 height 8
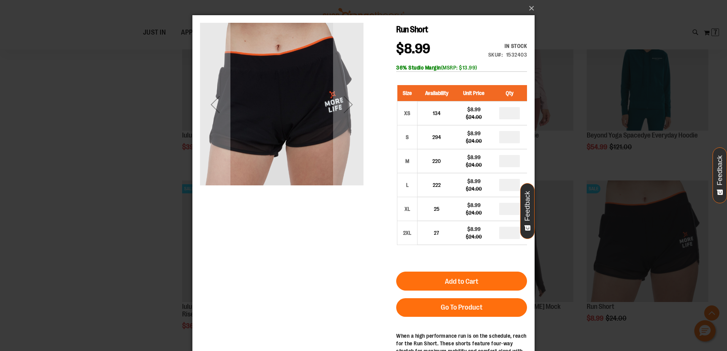
click at [122, 254] on div "×" at bounding box center [363, 175] width 727 height 351
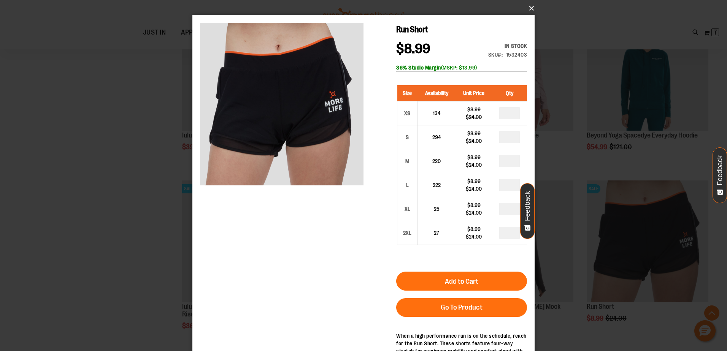
click at [532, 10] on button "×" at bounding box center [366, 8] width 342 height 17
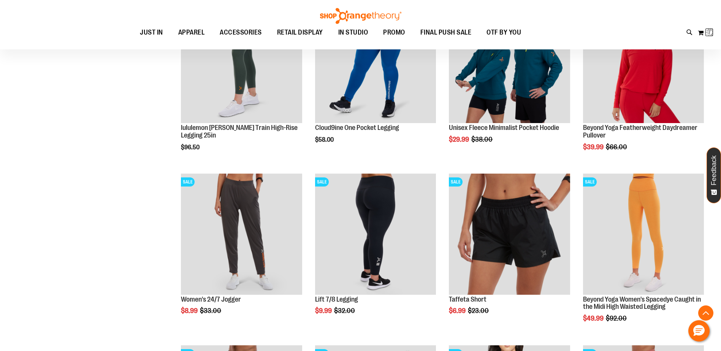
click at [531, 6] on div "Toggle Nav Search Popular Suggestions Advanced Search" at bounding box center [360, 24] width 721 height 49
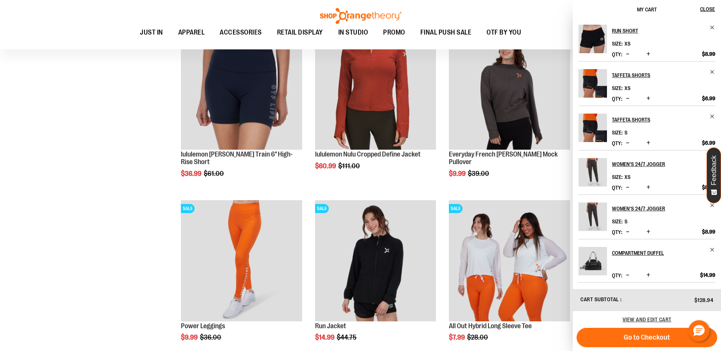
scroll to position [2578, 0]
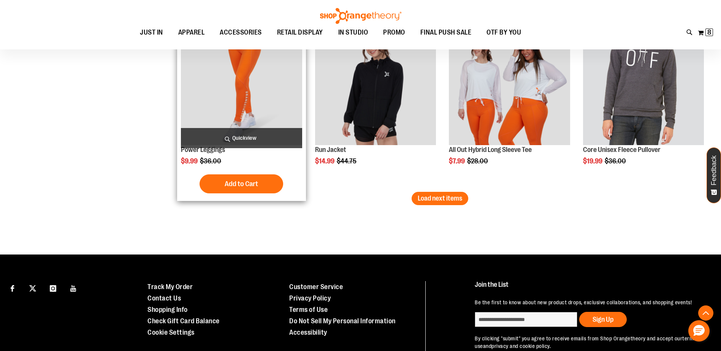
scroll to position [2540, 0]
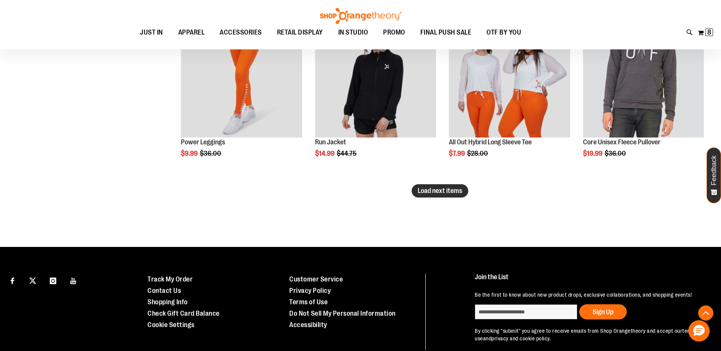
click at [452, 194] on span "Load next items" at bounding box center [440, 191] width 44 height 8
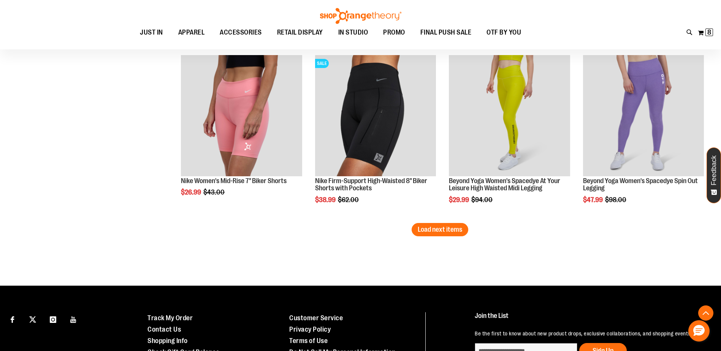
scroll to position [3034, 0]
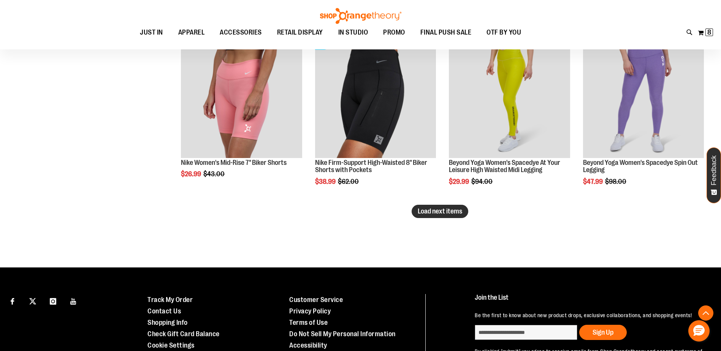
click at [455, 213] on span "Load next items" at bounding box center [440, 212] width 44 height 8
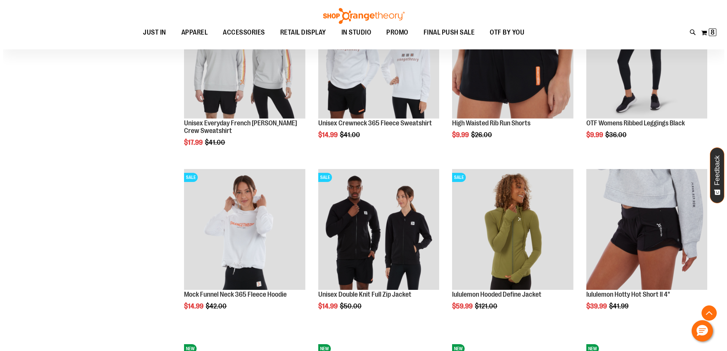
scroll to position [3262, 0]
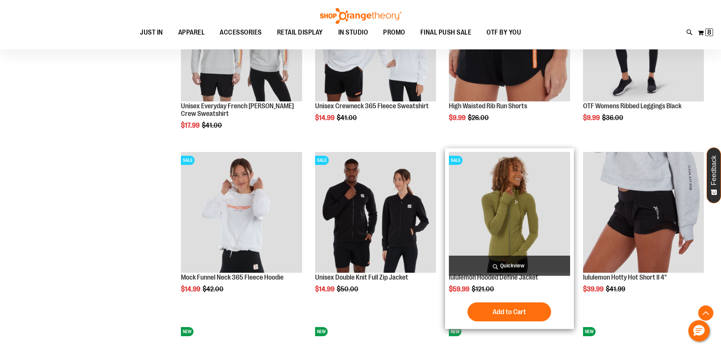
click at [509, 262] on span "Quickview" at bounding box center [509, 266] width 121 height 20
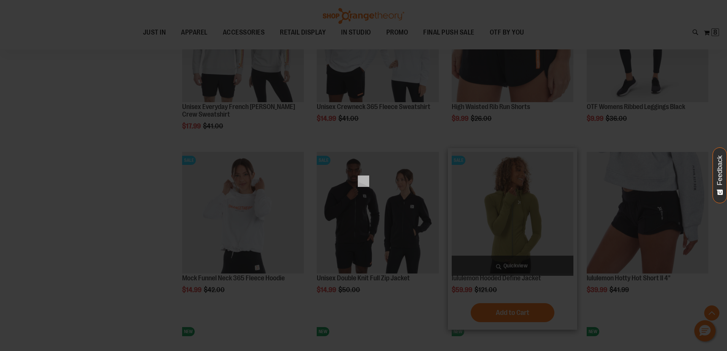
scroll to position [0, 0]
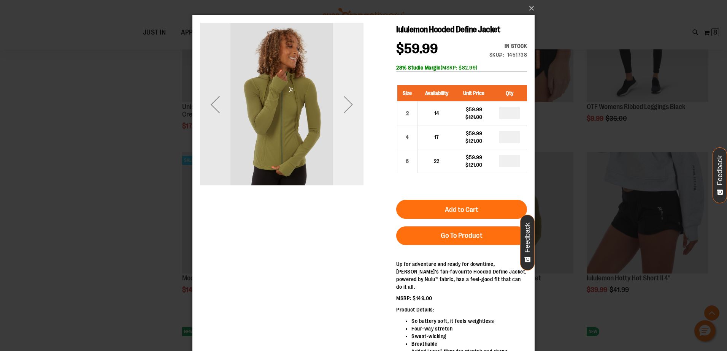
click at [346, 103] on div "Next" at bounding box center [348, 104] width 30 height 30
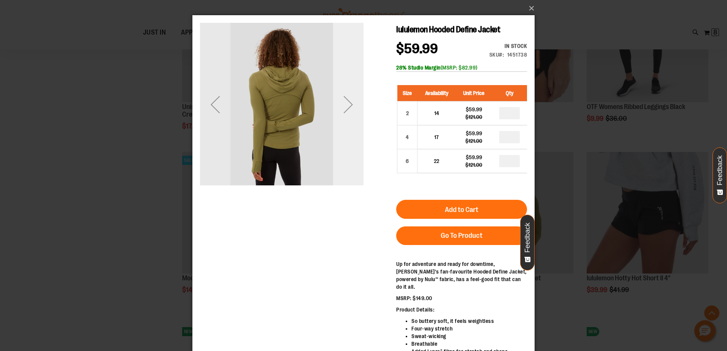
click at [346, 103] on div "Next" at bounding box center [348, 104] width 30 height 30
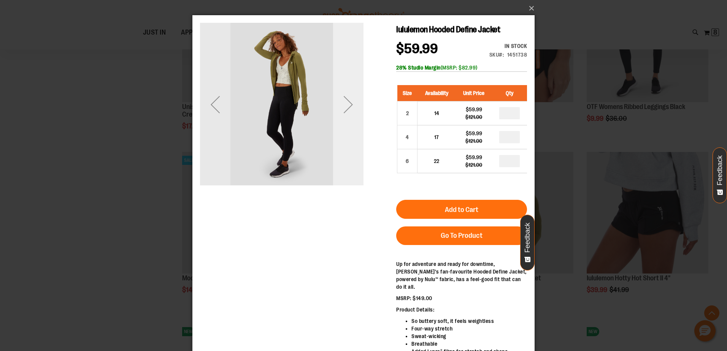
click at [346, 103] on div "Next" at bounding box center [348, 104] width 30 height 30
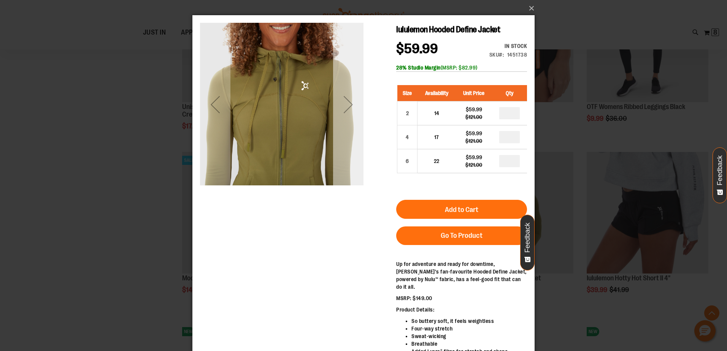
click at [349, 106] on div "Next" at bounding box center [348, 104] width 30 height 30
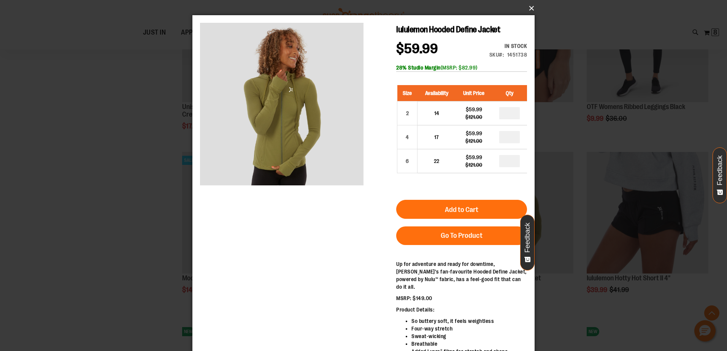
click at [528, 6] on button "×" at bounding box center [366, 8] width 342 height 17
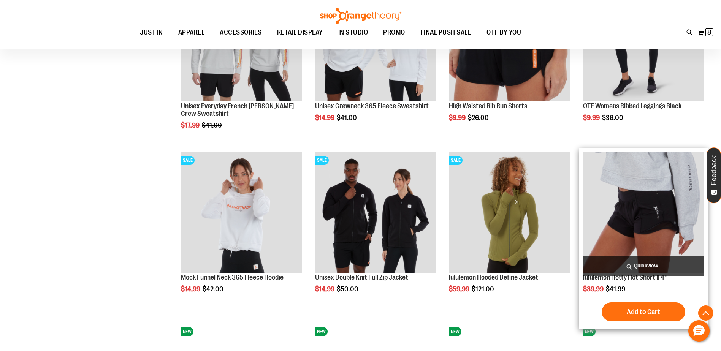
click at [651, 259] on span "Quickview" at bounding box center [643, 266] width 121 height 20
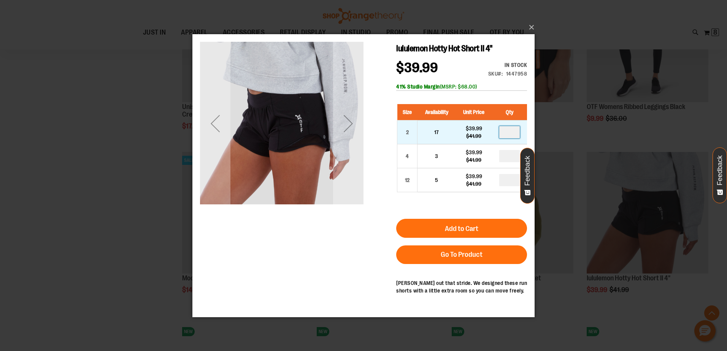
click at [511, 134] on input "number" at bounding box center [509, 132] width 21 height 12
type input "*"
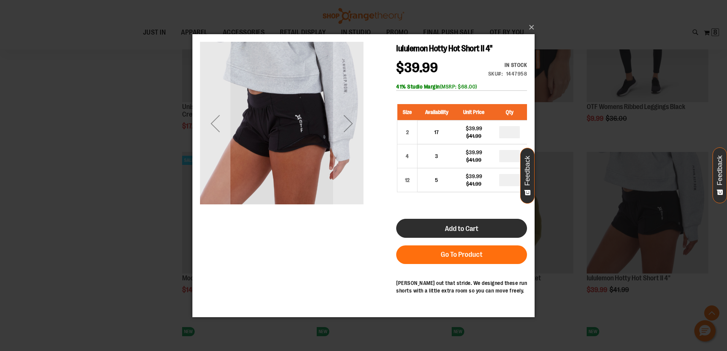
click at [489, 229] on button "Add to Cart" at bounding box center [461, 228] width 131 height 19
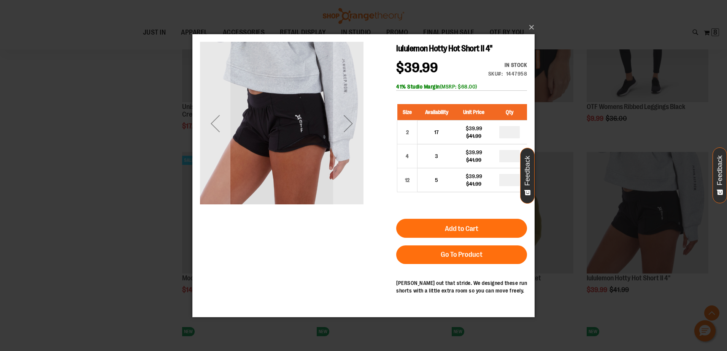
click at [129, 208] on div "×" at bounding box center [363, 175] width 727 height 351
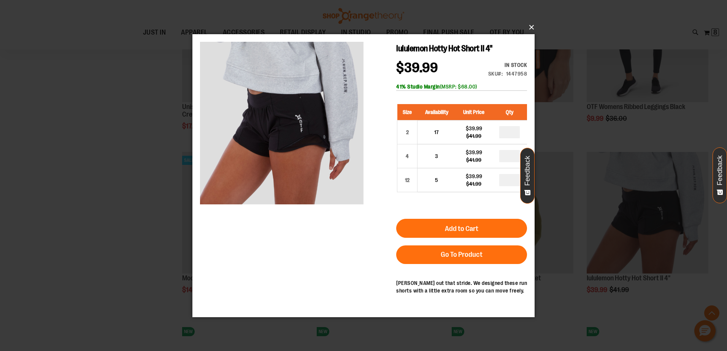
click at [531, 27] on button "×" at bounding box center [366, 27] width 342 height 17
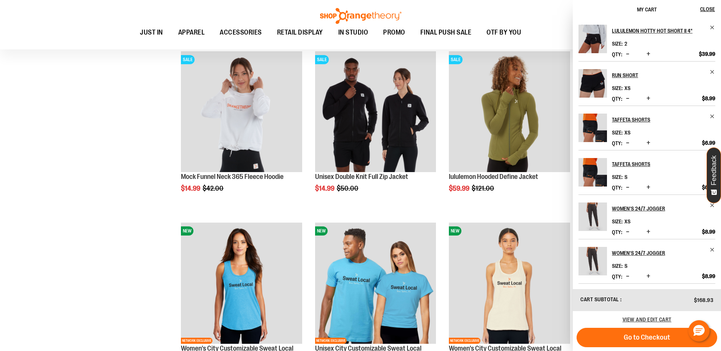
scroll to position [3421, 0]
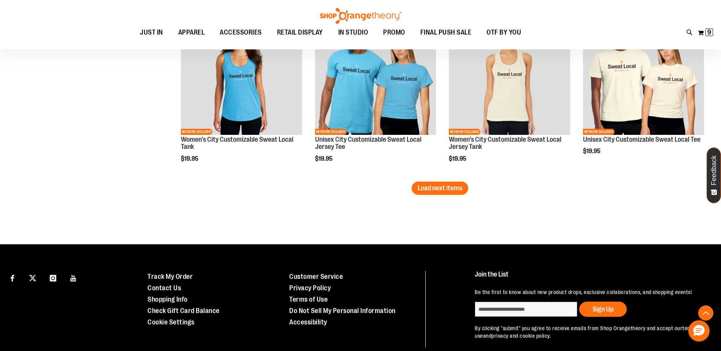
scroll to position [3573, 0]
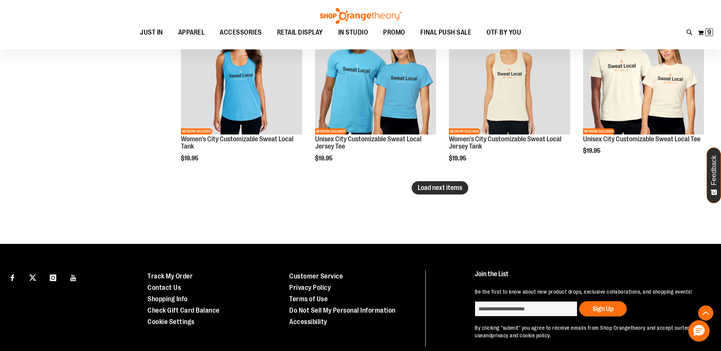
click at [433, 192] on button "Load next items" at bounding box center [440, 187] width 57 height 13
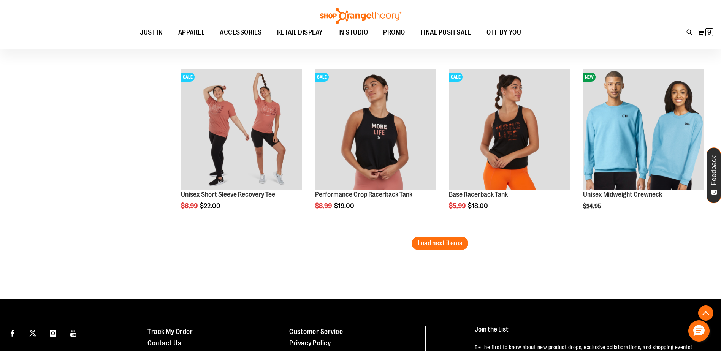
scroll to position [4067, 0]
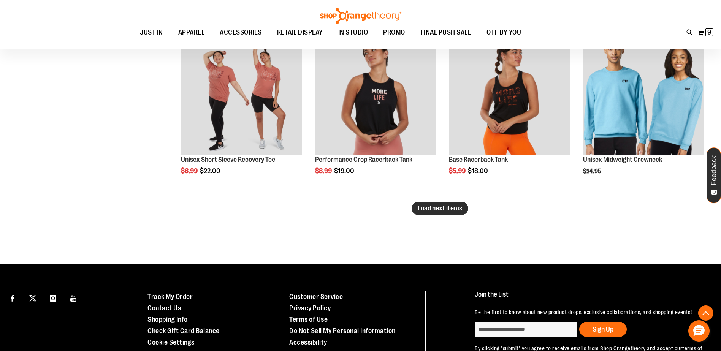
click at [443, 207] on span "Load next items" at bounding box center [440, 208] width 44 height 8
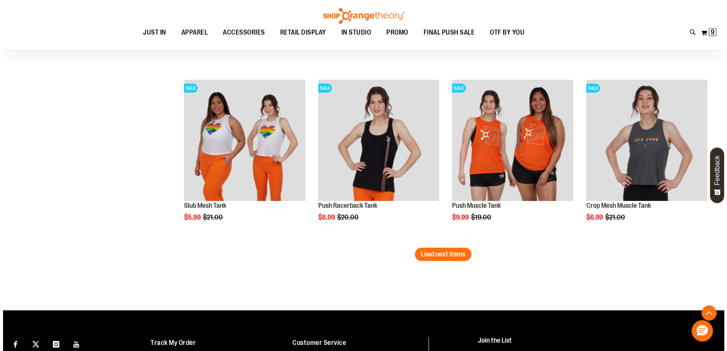
scroll to position [4523, 0]
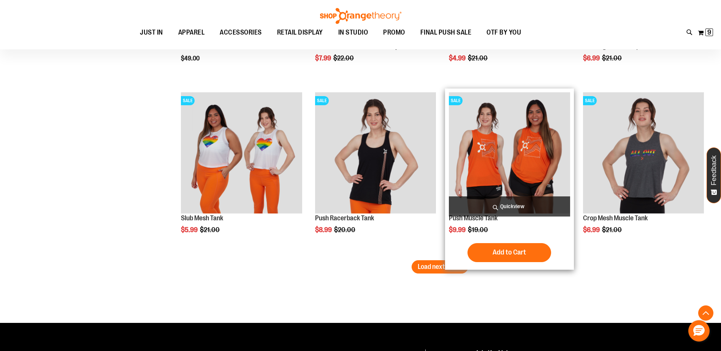
click at [531, 208] on span "Quickview" at bounding box center [509, 207] width 121 height 20
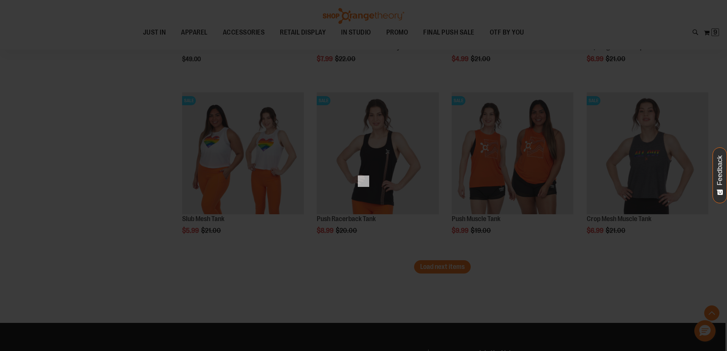
scroll to position [0, 0]
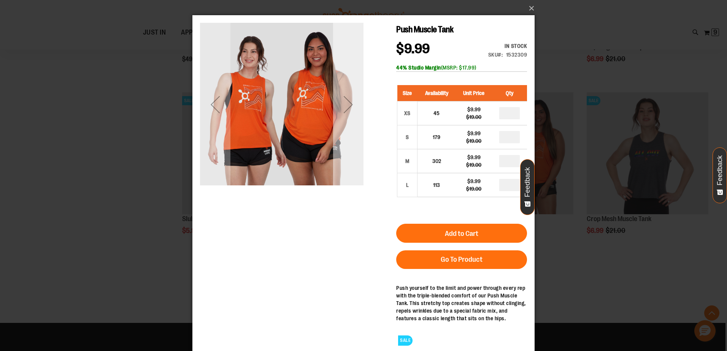
click at [347, 106] on div "Next" at bounding box center [348, 104] width 30 height 30
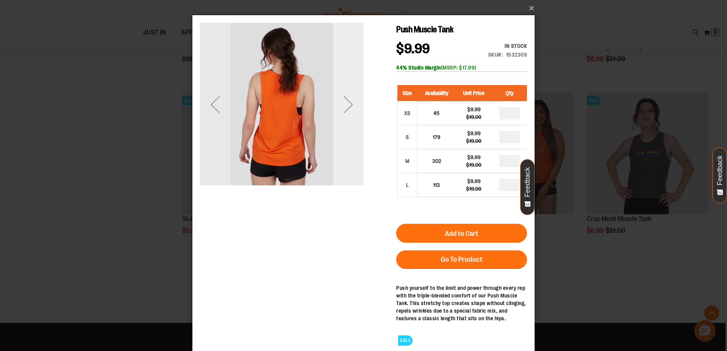
click at [347, 106] on div "Next" at bounding box center [348, 104] width 30 height 30
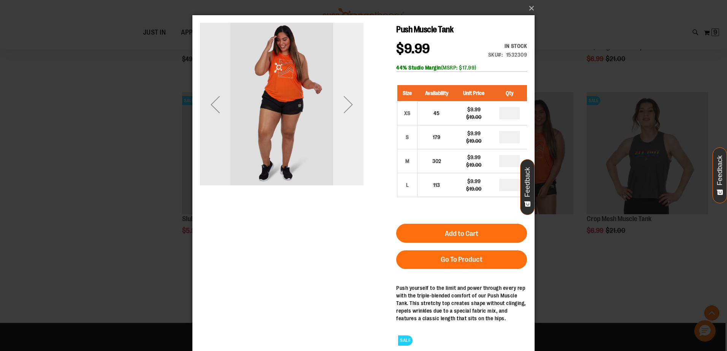
click at [347, 106] on div "Next" at bounding box center [348, 104] width 30 height 30
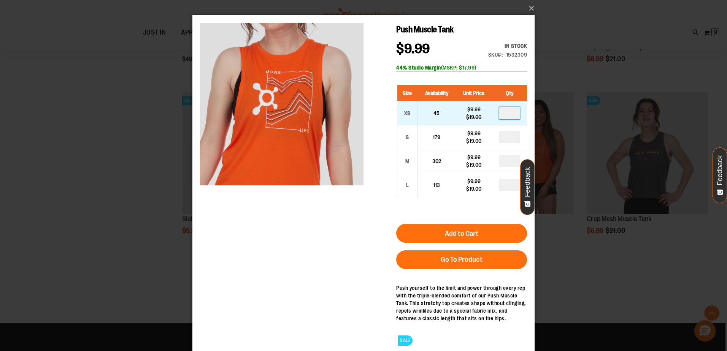
click at [509, 114] on input "number" at bounding box center [509, 113] width 21 height 12
type input "*"
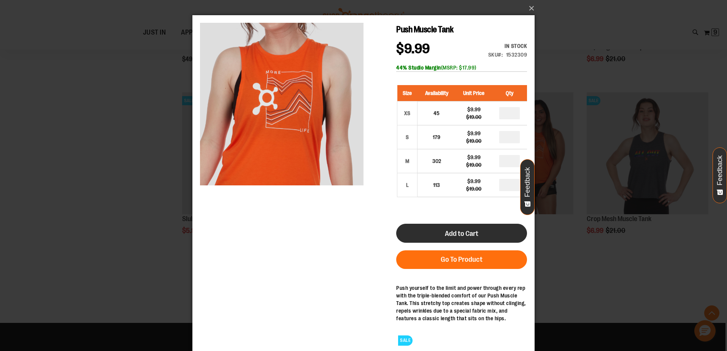
click at [494, 228] on button "Add to Cart" at bounding box center [461, 233] width 131 height 19
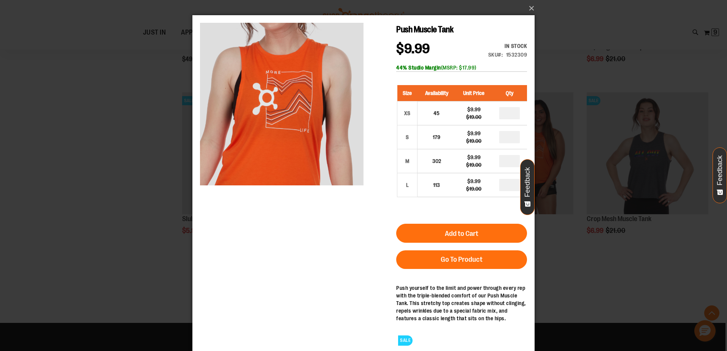
click at [141, 252] on div "×" at bounding box center [363, 175] width 727 height 351
click at [530, 6] on button "×" at bounding box center [366, 8] width 342 height 17
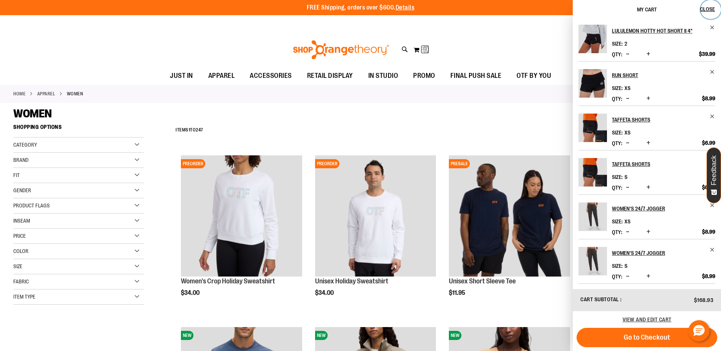
click at [713, 11] on span "Close" at bounding box center [707, 9] width 15 height 6
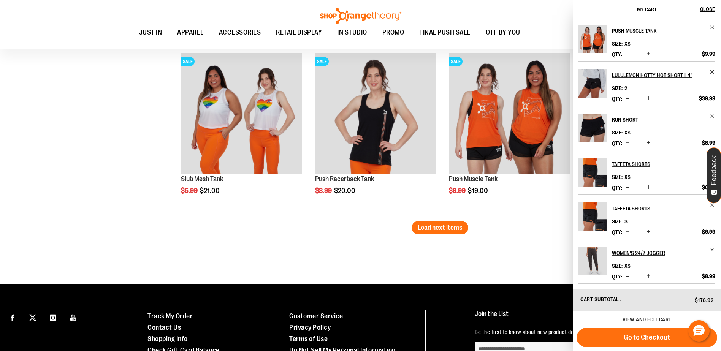
scroll to position [4561, 0]
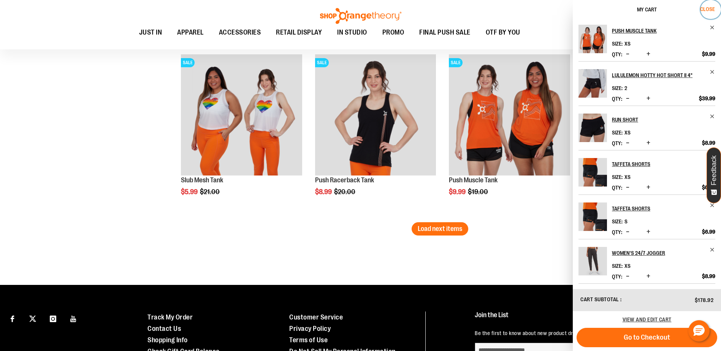
click at [703, 5] on button "Close" at bounding box center [711, 9] width 21 height 19
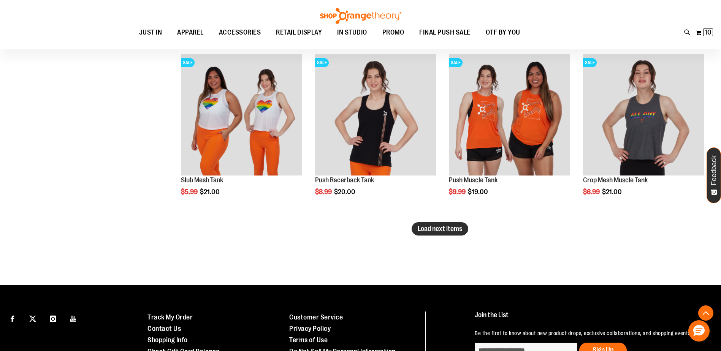
click at [454, 233] on button "Load next items" at bounding box center [440, 228] width 57 height 13
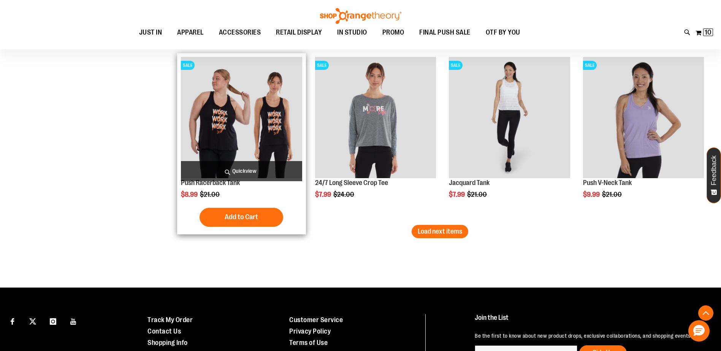
scroll to position [5093, 0]
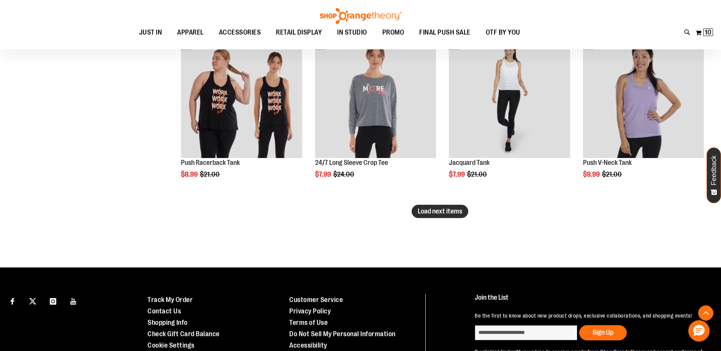
click at [430, 215] on button "Load next items" at bounding box center [440, 211] width 57 height 13
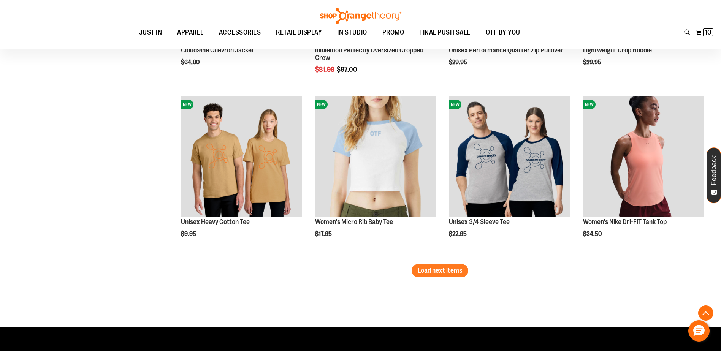
scroll to position [5549, 0]
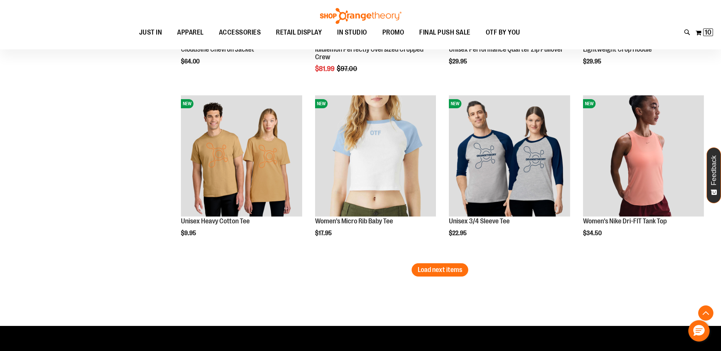
drag, startPoint x: 444, startPoint y: 272, endPoint x: 439, endPoint y: 272, distance: 5.0
click at [444, 272] on span "Load next items" at bounding box center [440, 270] width 44 height 8
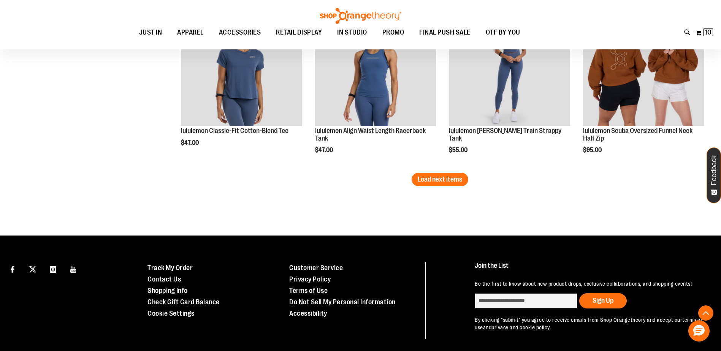
scroll to position [6181, 0]
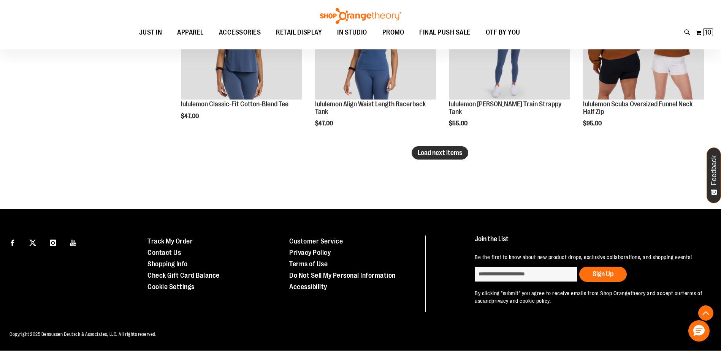
click at [435, 155] on span "Load next items" at bounding box center [440, 153] width 44 height 8
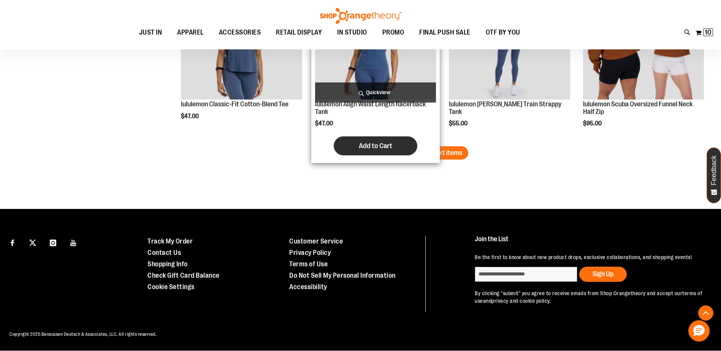
scroll to position [6175, 0]
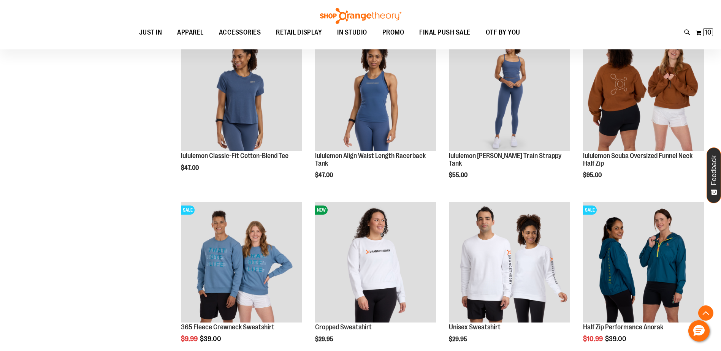
scroll to position [6105, 0]
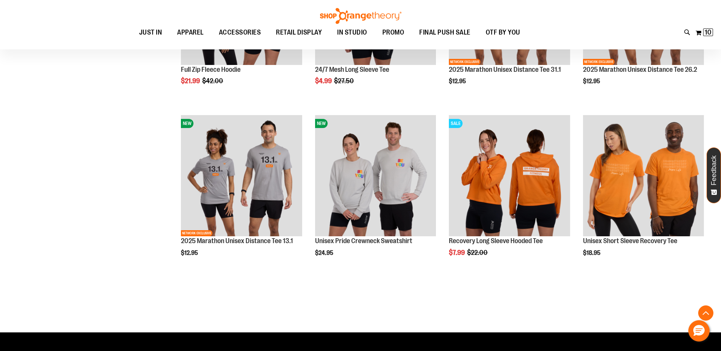
scroll to position [6561, 0]
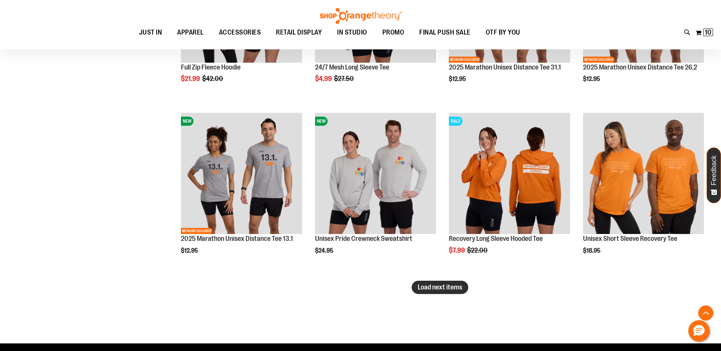
click at [440, 286] on span "Load next items" at bounding box center [440, 288] width 44 height 8
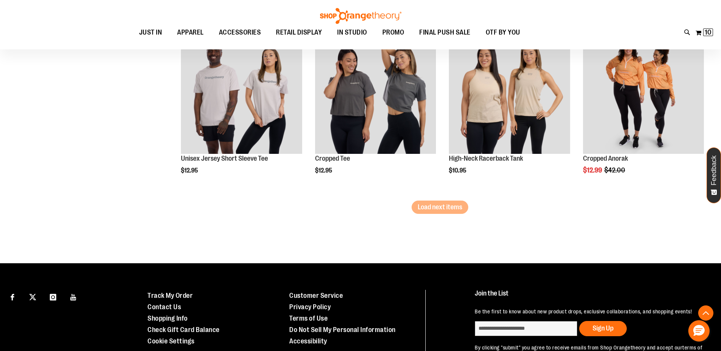
scroll to position [7207, 0]
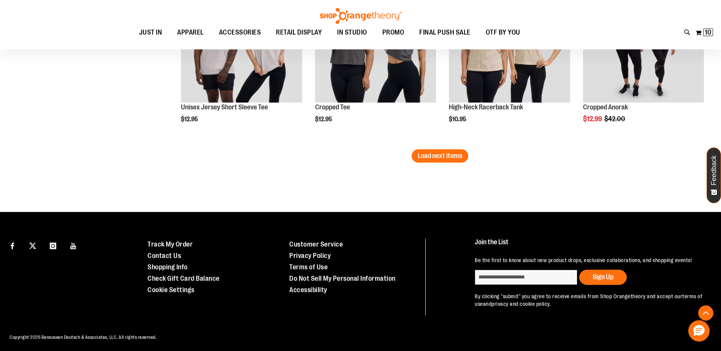
drag, startPoint x: 457, startPoint y: 159, endPoint x: 445, endPoint y: 160, distance: 11.8
click at [457, 159] on span "Load next items" at bounding box center [440, 156] width 44 height 8
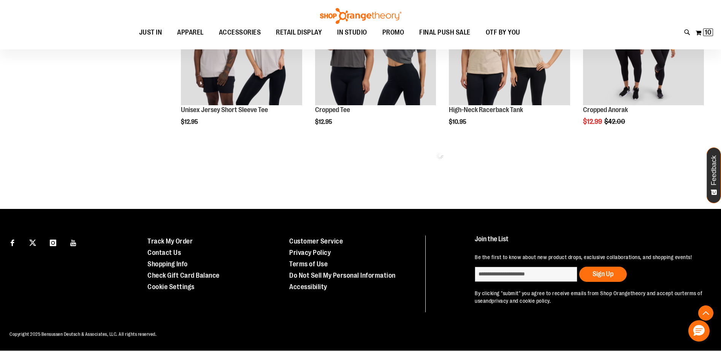
scroll to position [7204, 0]
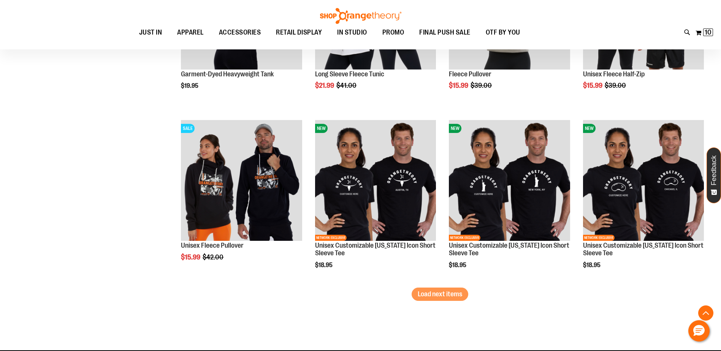
scroll to position [7584, 0]
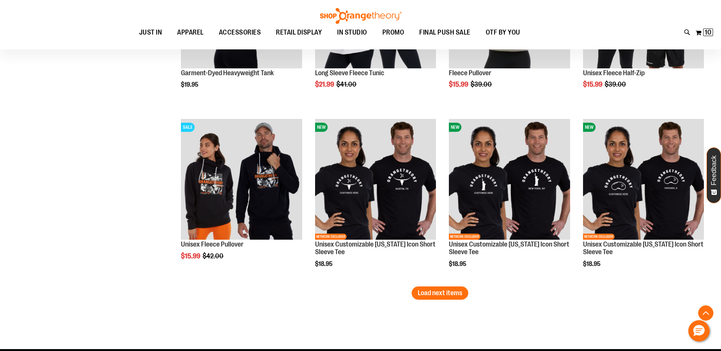
drag, startPoint x: 450, startPoint y: 290, endPoint x: 416, endPoint y: 295, distance: 34.1
click at [450, 290] on span "Load next items" at bounding box center [440, 293] width 44 height 8
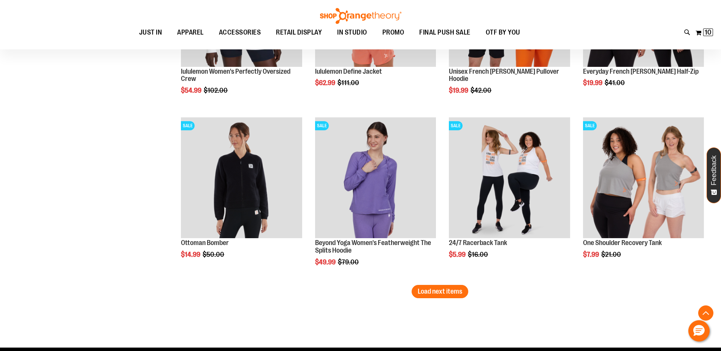
scroll to position [8117, 0]
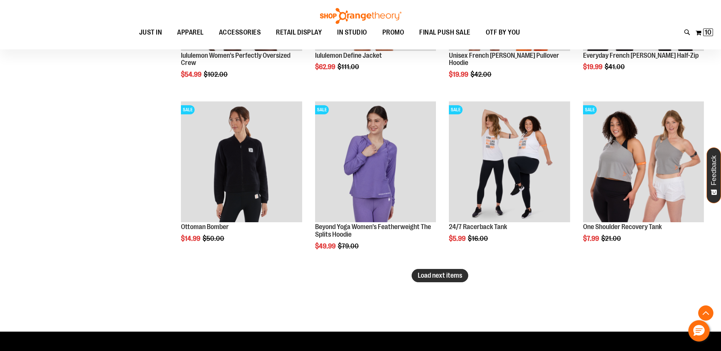
click at [456, 275] on span "Load next items" at bounding box center [440, 276] width 44 height 8
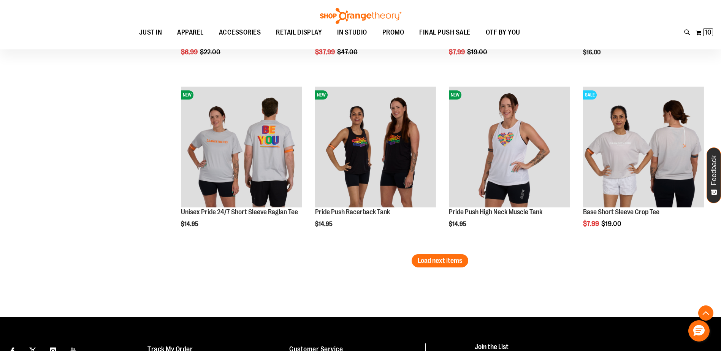
scroll to position [8649, 0]
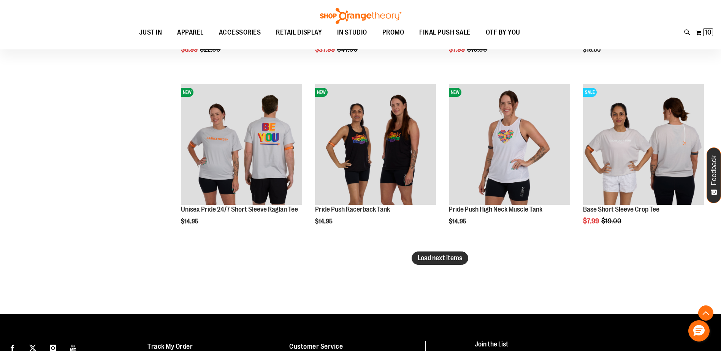
click at [453, 257] on span "Load next items" at bounding box center [440, 258] width 44 height 8
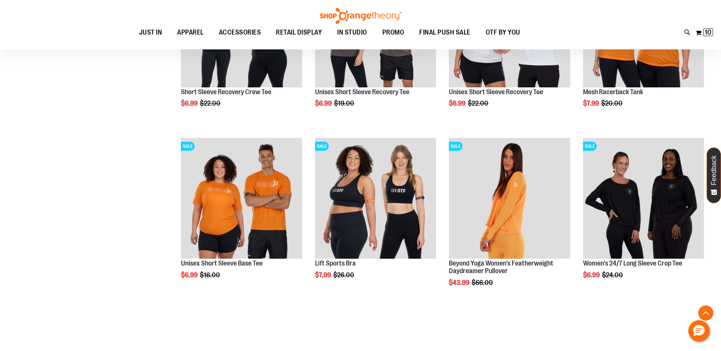
scroll to position [9143, 0]
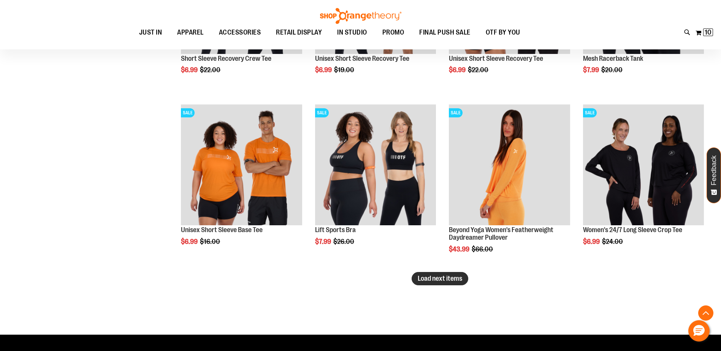
click at [438, 277] on span "Load next items" at bounding box center [440, 279] width 44 height 8
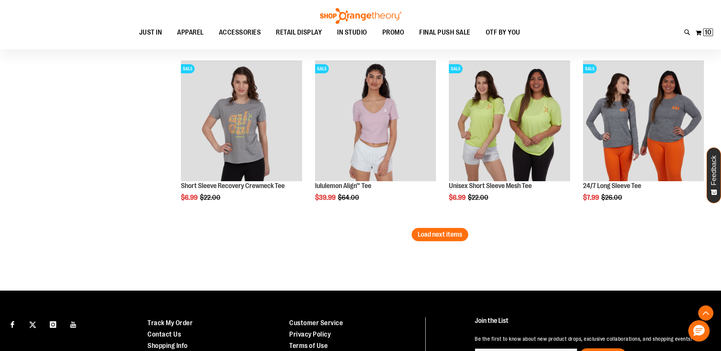
scroll to position [9713, 0]
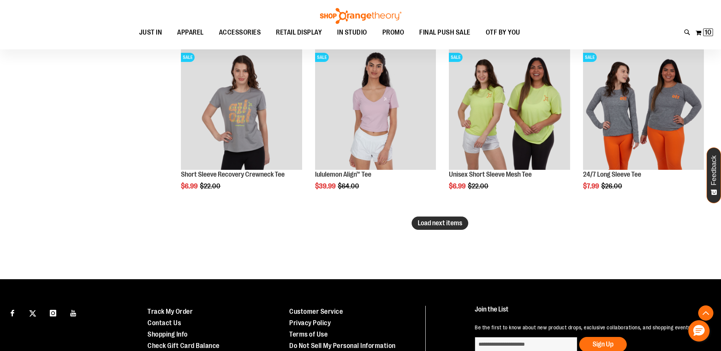
click at [446, 222] on span "Load next items" at bounding box center [440, 223] width 44 height 8
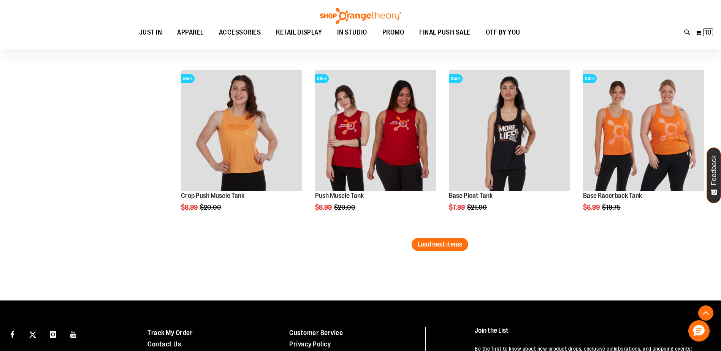
scroll to position [10207, 0]
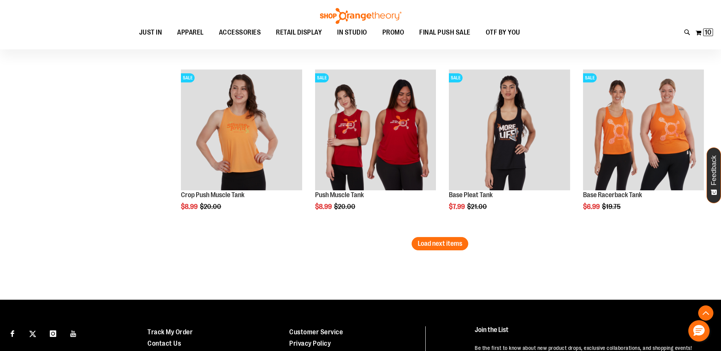
click at [458, 245] on span "Load next items" at bounding box center [440, 244] width 44 height 8
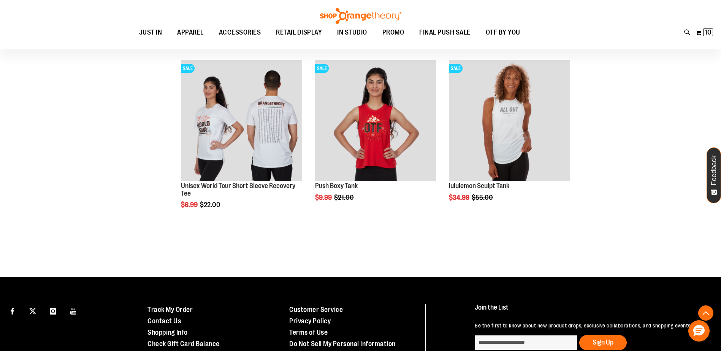
scroll to position [10587, 0]
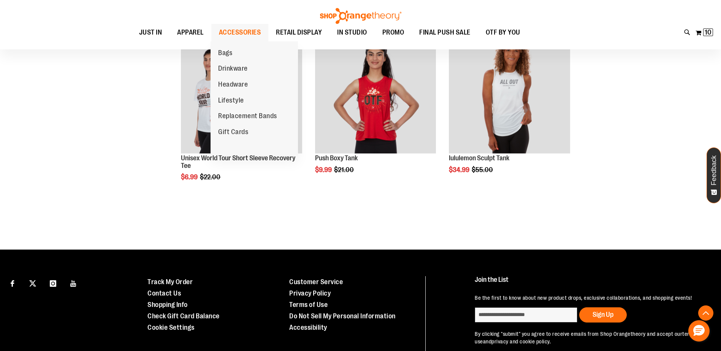
click at [244, 31] on span "ACCESSORIES" at bounding box center [240, 32] width 42 height 17
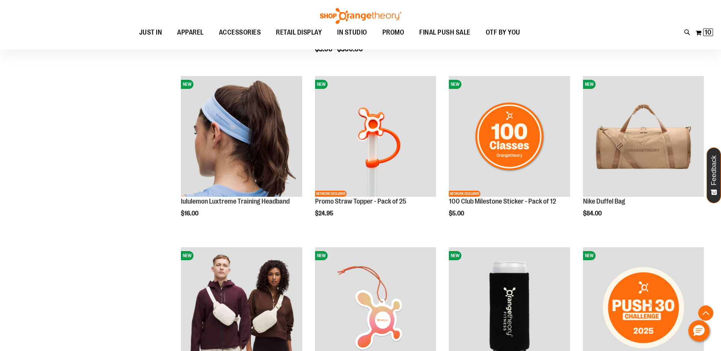
scroll to position [304, 0]
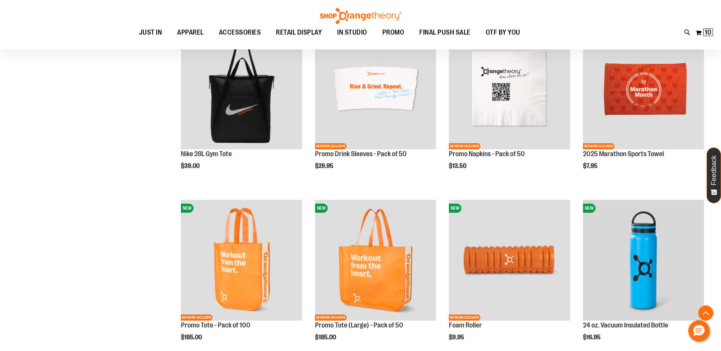
scroll to position [684, 0]
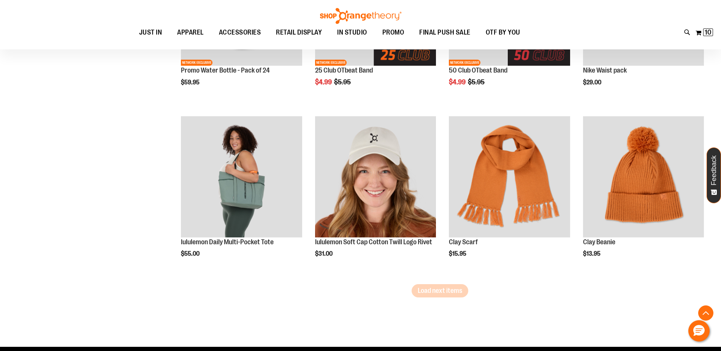
scroll to position [1444, 0]
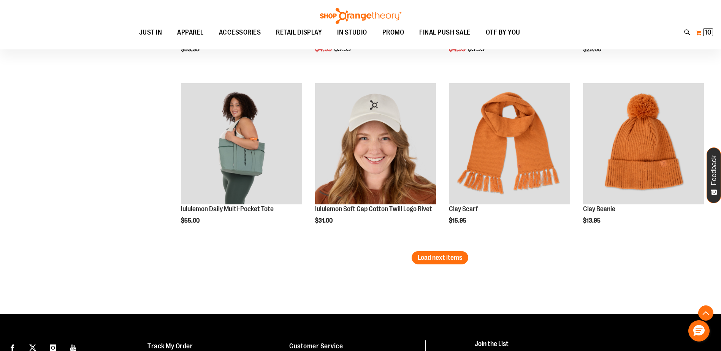
type input "**********"
click at [707, 36] on button "My Cart 10 10 items" at bounding box center [704, 33] width 18 height 12
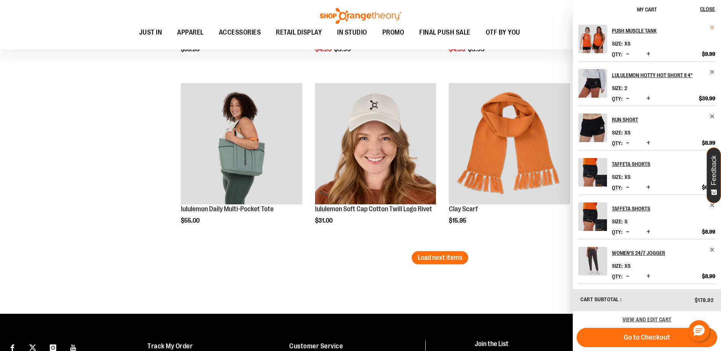
click at [710, 27] on span "Remove item" at bounding box center [713, 28] width 6 height 6
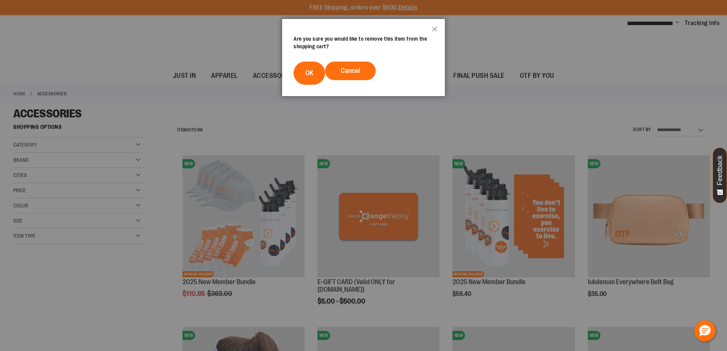
click at [311, 78] on button "OK" at bounding box center [309, 73] width 32 height 23
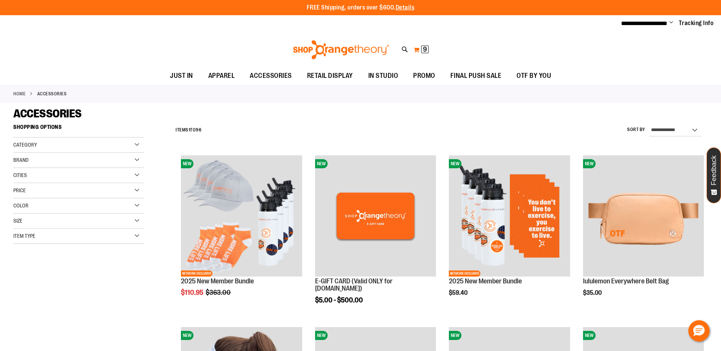
click at [420, 49] on button "My Cart 9 9 items" at bounding box center [421, 50] width 16 height 12
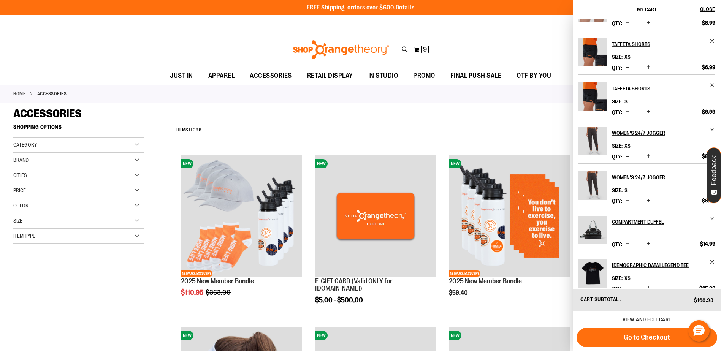
scroll to position [76, 0]
click at [710, 84] on span "Remove item" at bounding box center [713, 85] width 6 height 6
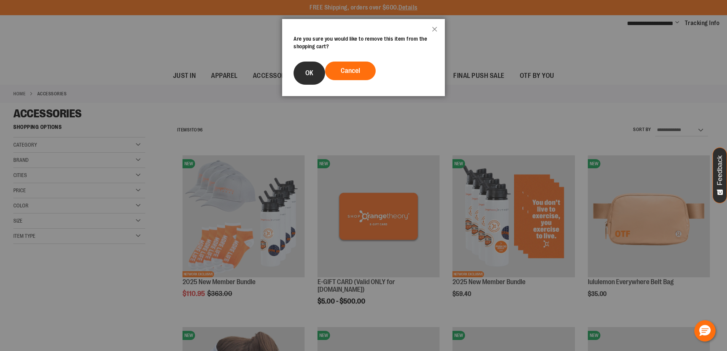
click at [314, 74] on button "OK" at bounding box center [309, 73] width 32 height 23
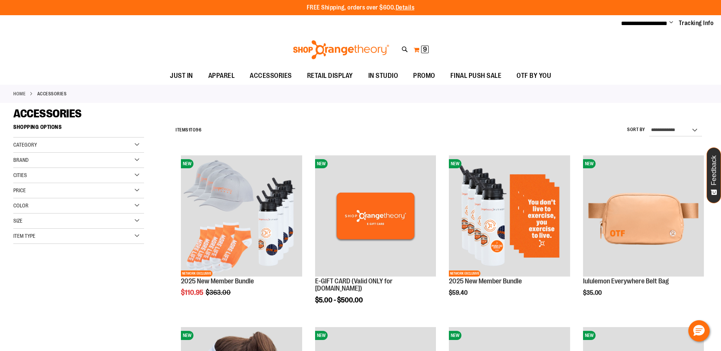
click at [419, 52] on button "My Cart 9 9 items" at bounding box center [421, 50] width 16 height 12
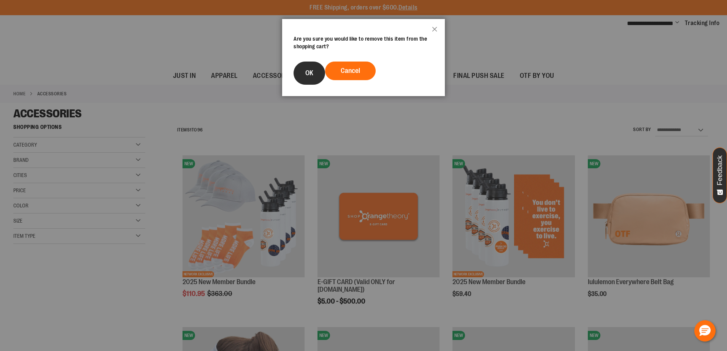
click at [312, 78] on button "OK" at bounding box center [309, 73] width 32 height 23
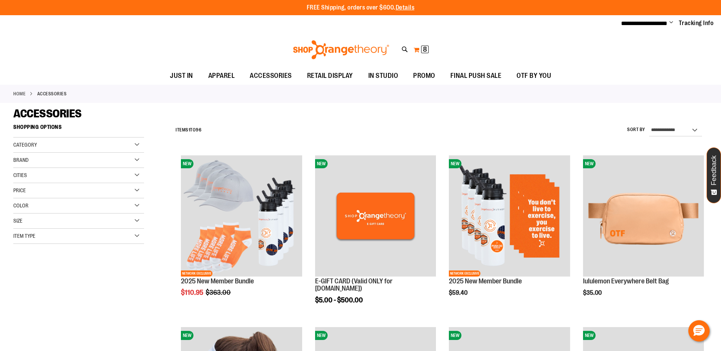
click at [418, 48] on button "My Cart 8 8 items" at bounding box center [421, 50] width 16 height 12
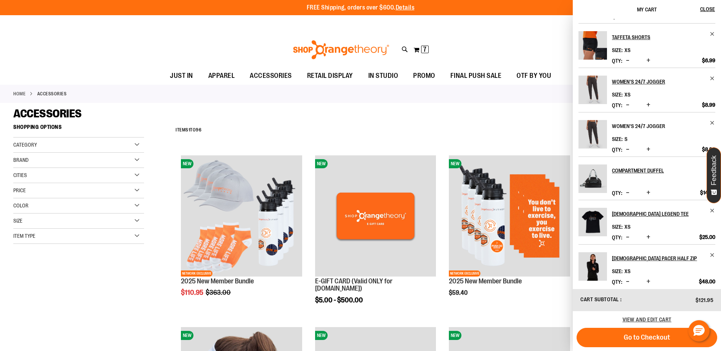
scroll to position [44, 0]
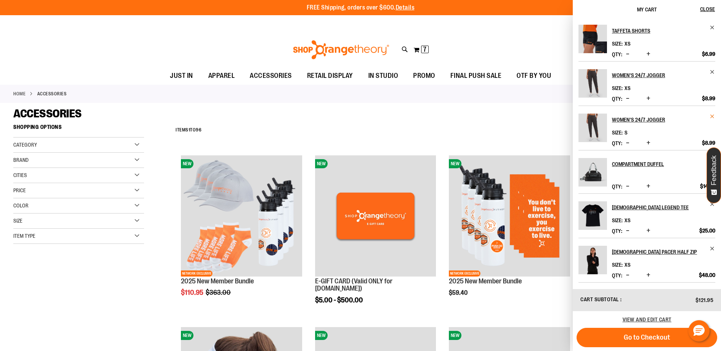
click at [711, 118] on span "Remove item" at bounding box center [713, 117] width 6 height 6
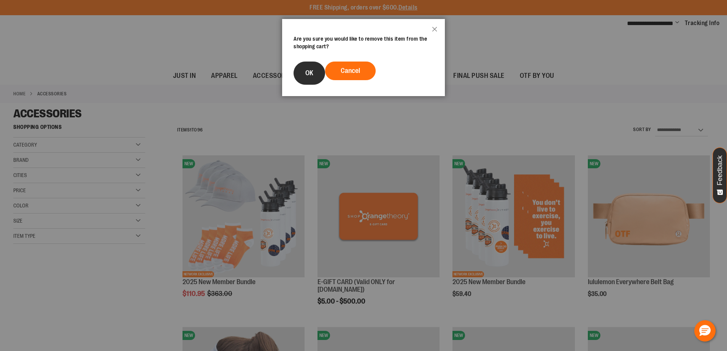
click at [308, 65] on button "OK" at bounding box center [309, 73] width 32 height 23
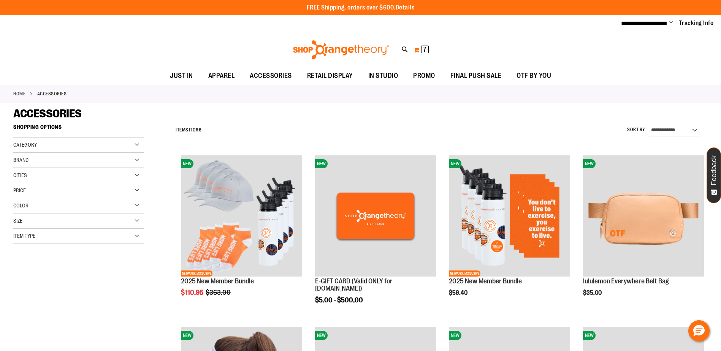
click at [417, 48] on button "My Cart 7 7 items" at bounding box center [421, 50] width 16 height 12
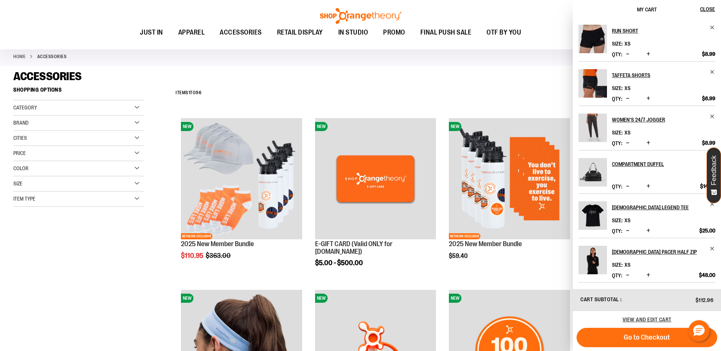
scroll to position [38, 0]
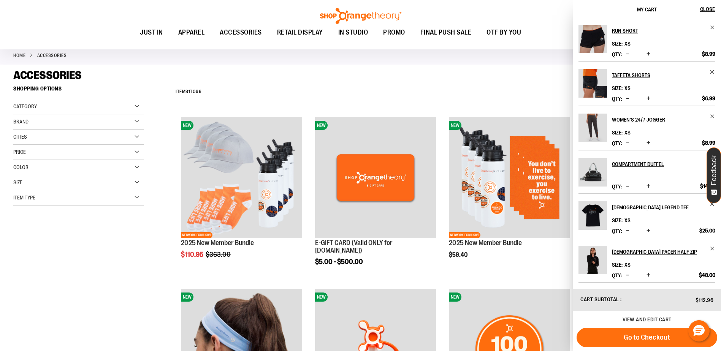
click at [590, 172] on img "Product" at bounding box center [593, 172] width 29 height 29
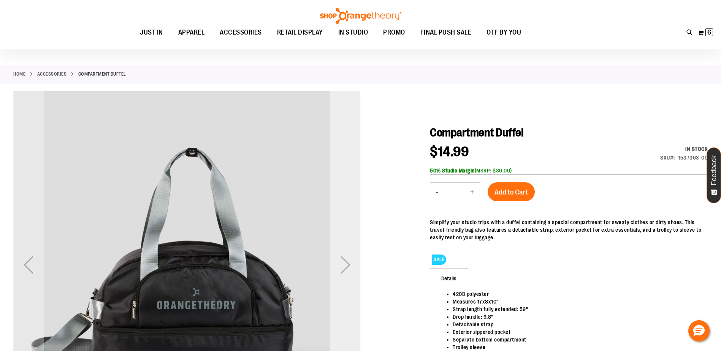
scroll to position [114, 0]
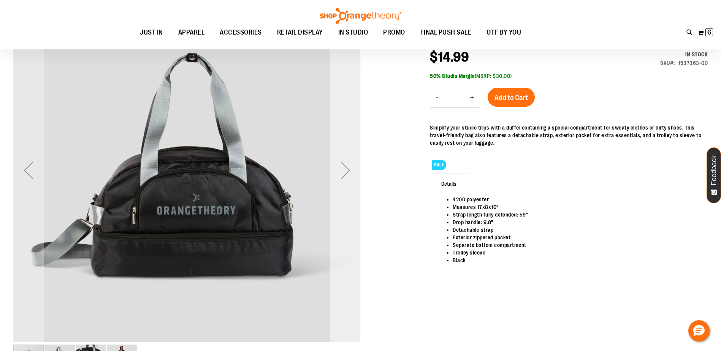
type input "**********"
click at [343, 170] on div "Next" at bounding box center [345, 170] width 30 height 30
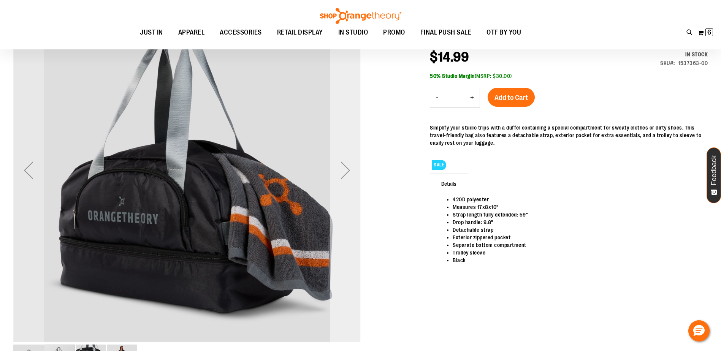
click at [343, 170] on div "Next" at bounding box center [345, 170] width 30 height 30
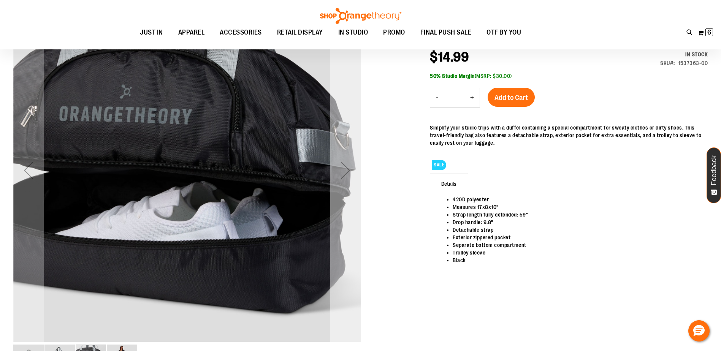
click at [343, 170] on div "Next" at bounding box center [345, 170] width 30 height 30
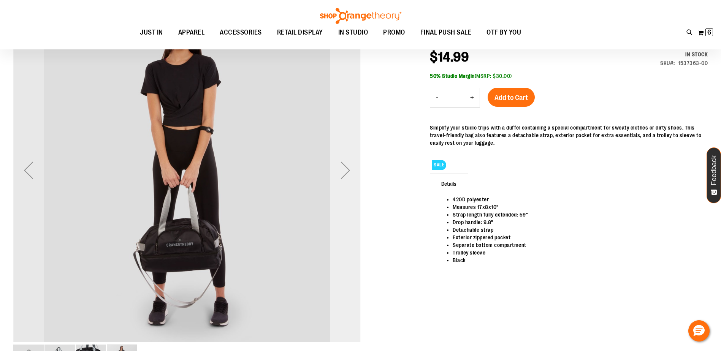
click at [343, 170] on div "Next" at bounding box center [345, 170] width 30 height 30
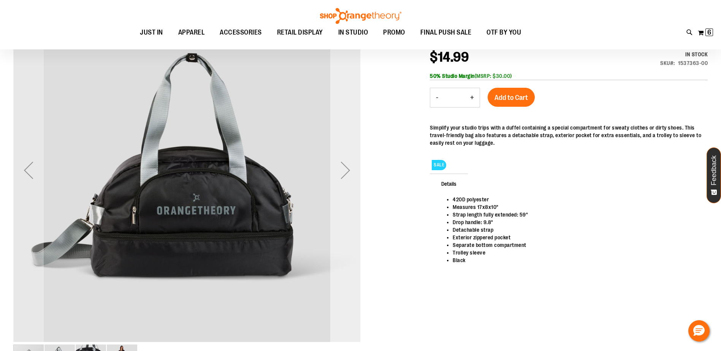
click at [343, 170] on div "Next" at bounding box center [345, 170] width 30 height 30
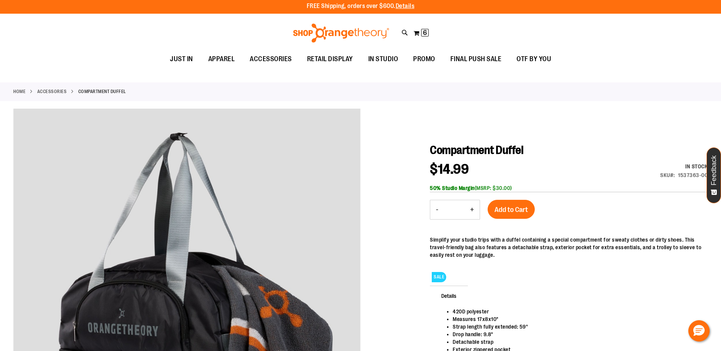
scroll to position [0, 0]
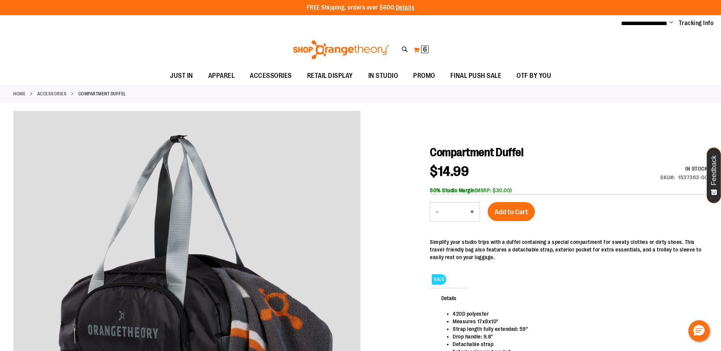
click at [417, 52] on button "My Cart 6 6 items" at bounding box center [421, 50] width 16 height 12
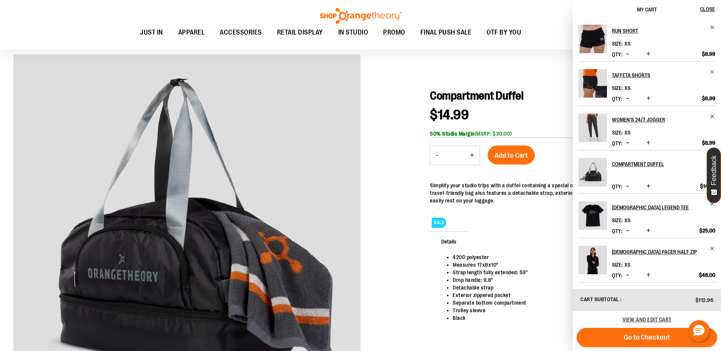
scroll to position [76, 0]
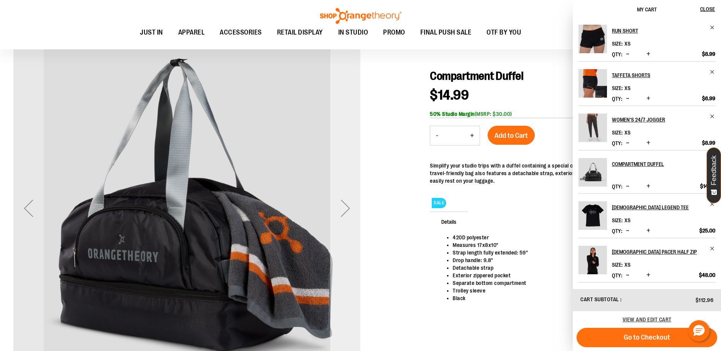
click at [342, 213] on div "Next" at bounding box center [345, 208] width 30 height 30
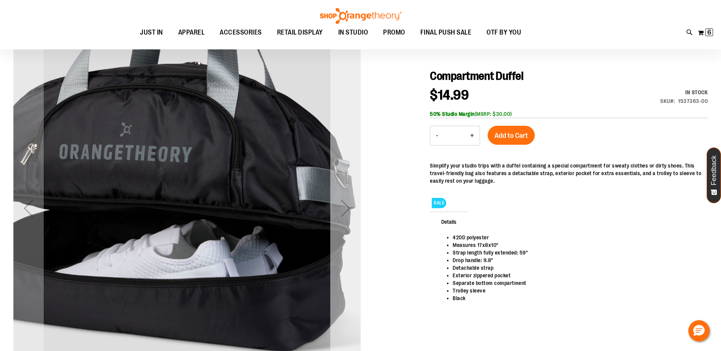
click at [343, 211] on div "Next" at bounding box center [345, 208] width 30 height 30
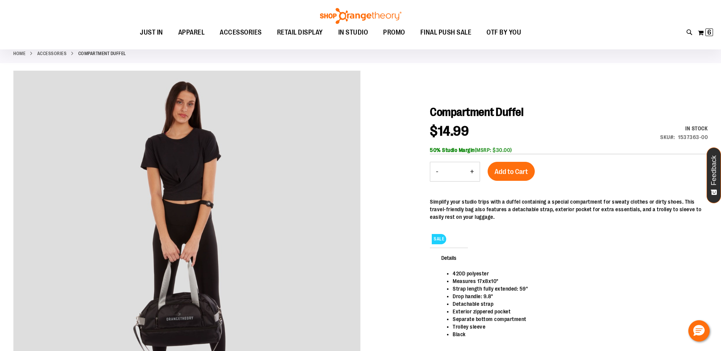
scroll to position [38, 0]
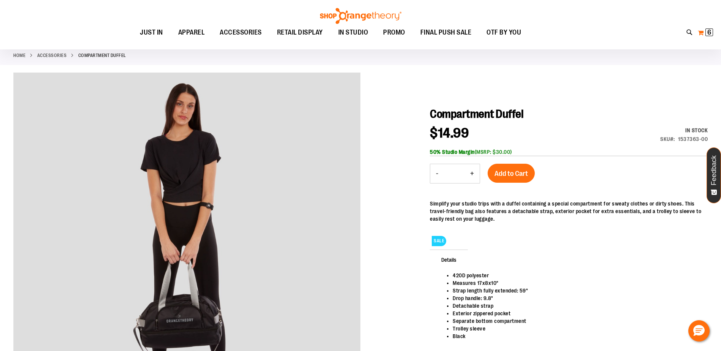
click at [712, 29] on span "6 6 items" at bounding box center [709, 33] width 8 height 8
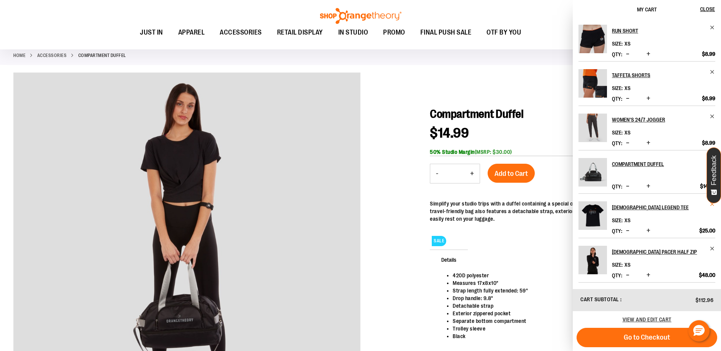
click at [711, 204] on span "Remove item" at bounding box center [713, 204] width 6 height 6
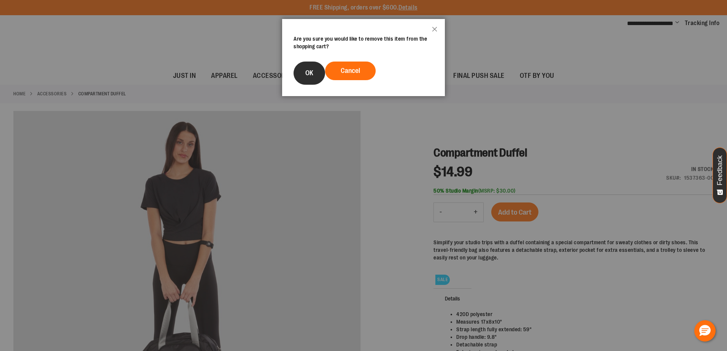
click at [312, 77] on button "OK" at bounding box center [309, 73] width 32 height 23
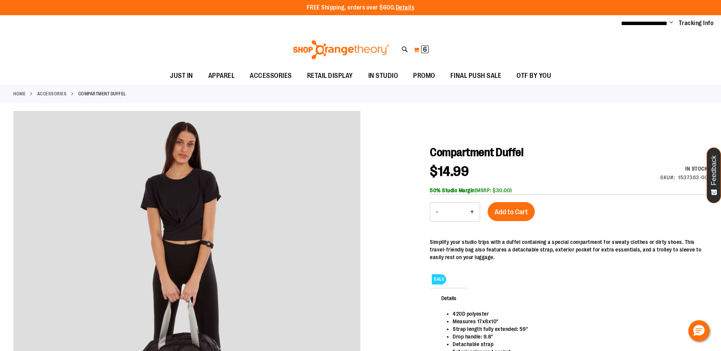
click at [422, 53] on button "My Cart 6 6 items" at bounding box center [421, 50] width 16 height 12
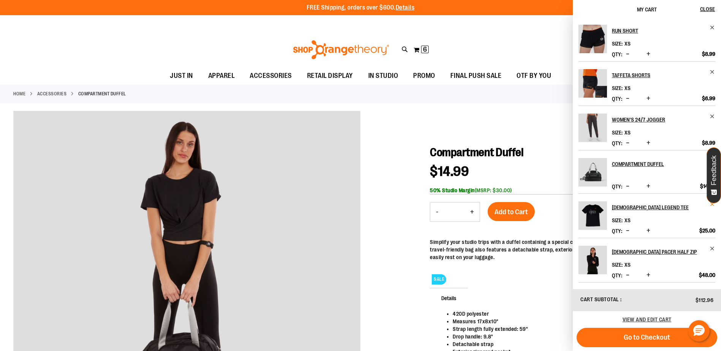
click at [712, 206] on span "Remove item" at bounding box center [713, 204] width 6 height 6
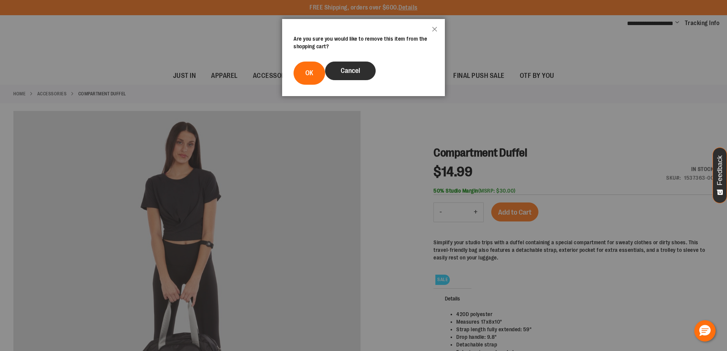
click at [356, 73] on span "Cancel" at bounding box center [350, 71] width 19 height 8
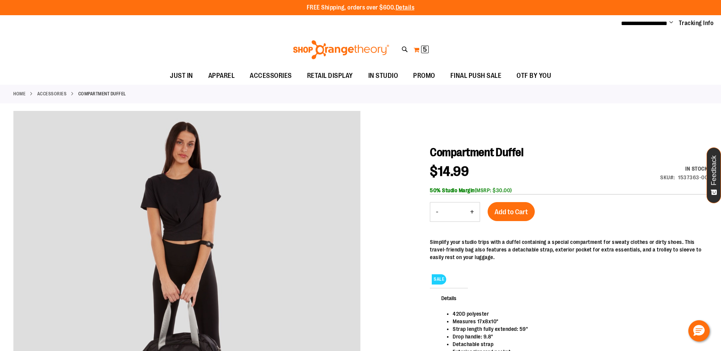
click at [417, 49] on button "My Cart 5 5 items" at bounding box center [421, 50] width 16 height 12
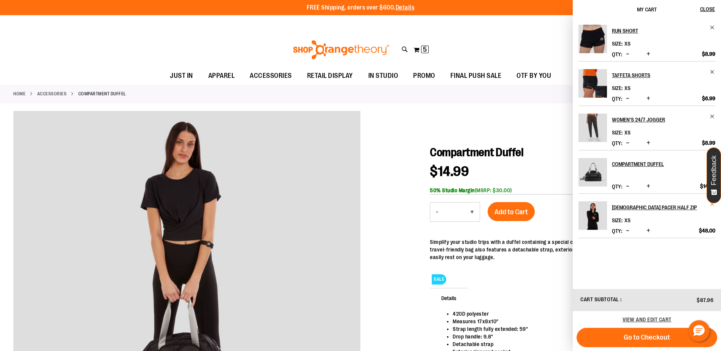
click at [710, 204] on span "Remove item" at bounding box center [713, 204] width 6 height 6
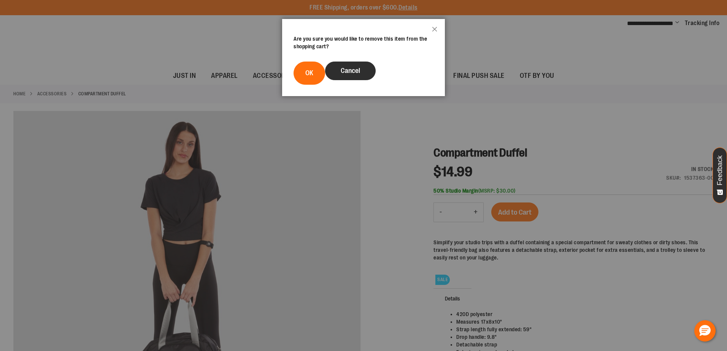
click at [354, 68] on span "Cancel" at bounding box center [350, 71] width 19 height 8
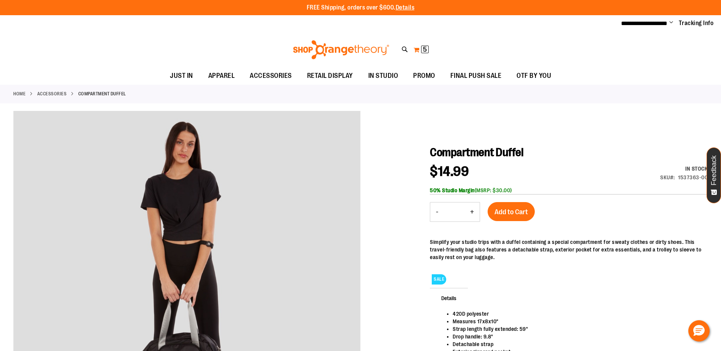
click at [425, 51] on span "5" at bounding box center [425, 50] width 4 height 8
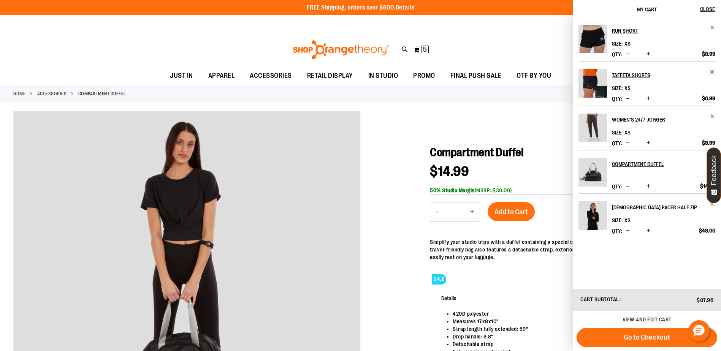
click at [713, 204] on span "Remove item" at bounding box center [713, 204] width 6 height 6
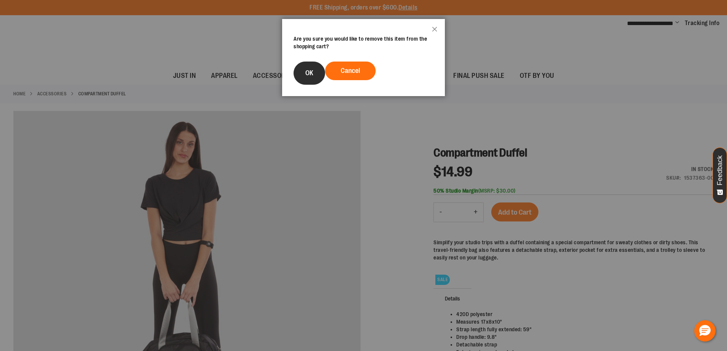
click at [306, 70] on span "OK" at bounding box center [309, 73] width 8 height 8
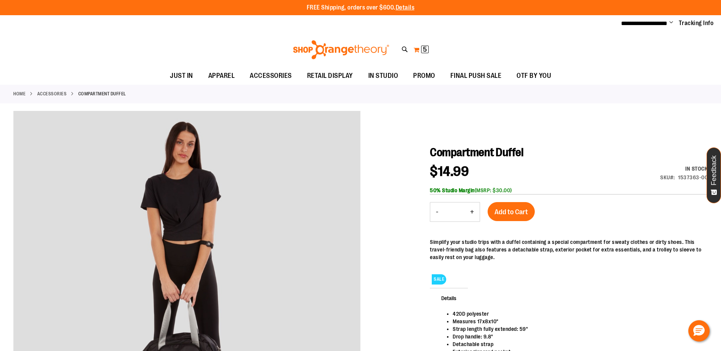
click at [422, 48] on span "5 5 items" at bounding box center [425, 50] width 8 height 8
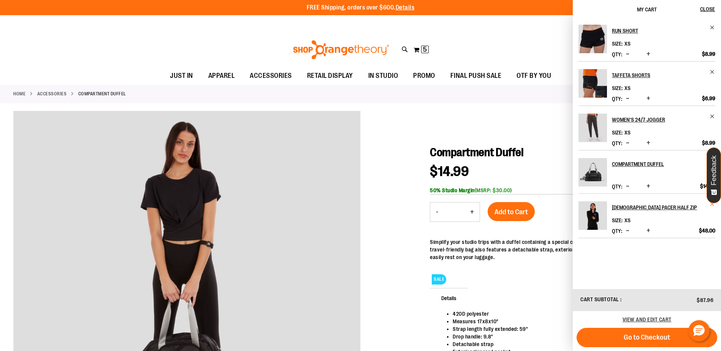
click at [711, 205] on span "Remove item" at bounding box center [713, 204] width 6 height 6
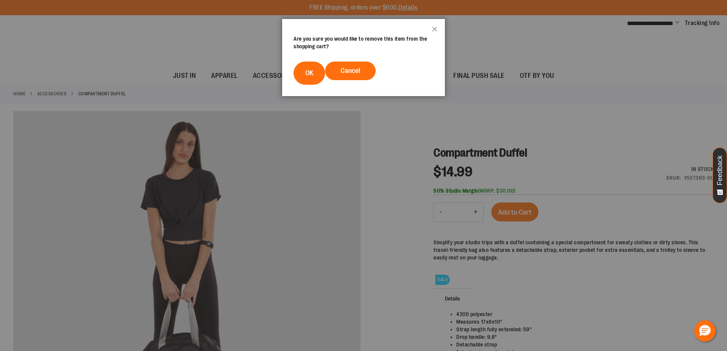
drag, startPoint x: 365, startPoint y: 68, endPoint x: 367, endPoint y: 63, distance: 5.6
click at [365, 68] on button "Cancel" at bounding box center [350, 71] width 51 height 19
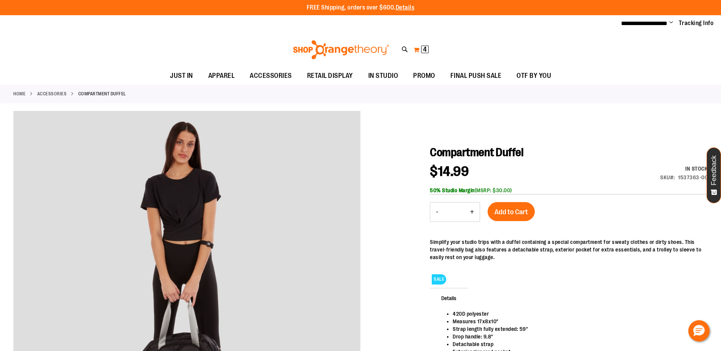
click at [415, 51] on button "My Cart 4 4 items" at bounding box center [421, 50] width 16 height 12
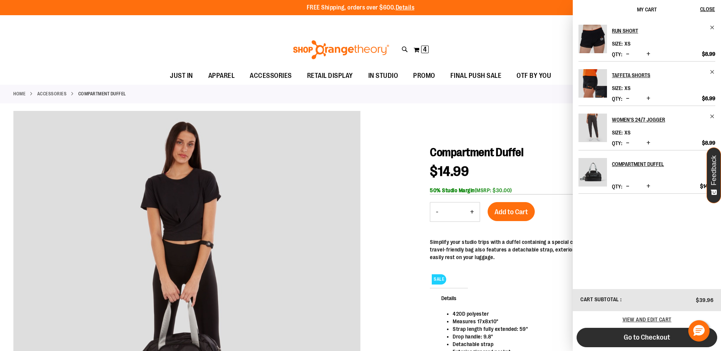
click at [607, 341] on button "Go to Checkout" at bounding box center [647, 337] width 141 height 19
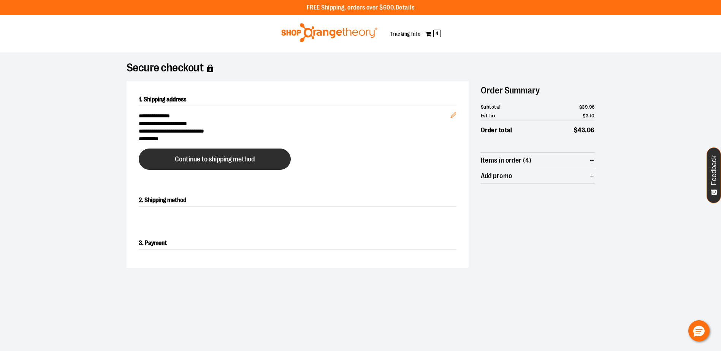
click at [179, 153] on button "Continue to shipping method" at bounding box center [215, 159] width 152 height 21
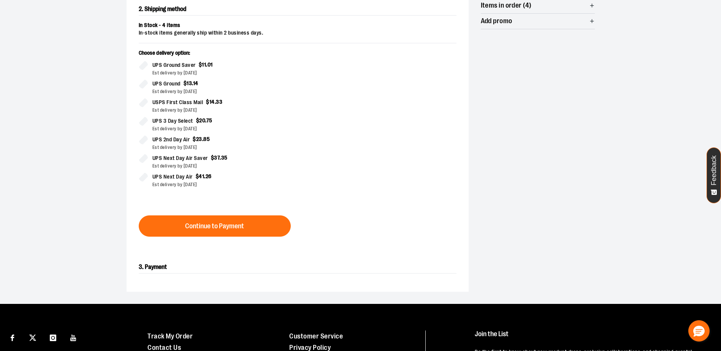
scroll to position [198, 0]
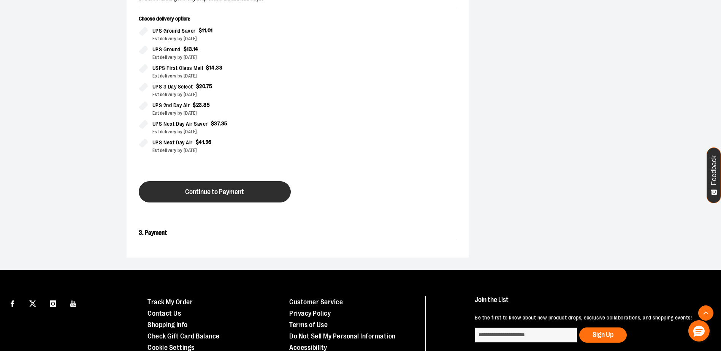
click at [231, 196] on button "Continue to Payment" at bounding box center [215, 191] width 152 height 21
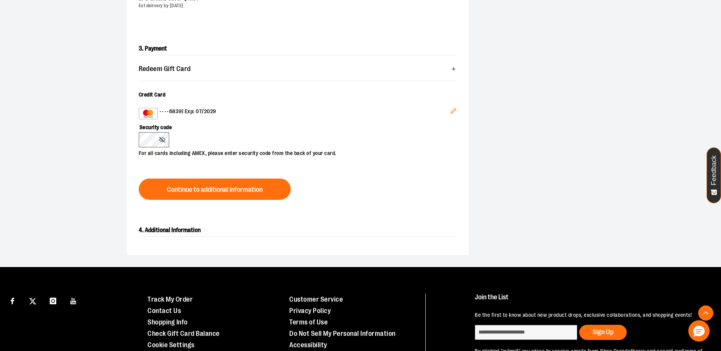
click at [455, 113] on icon "Edit" at bounding box center [453, 111] width 6 height 6
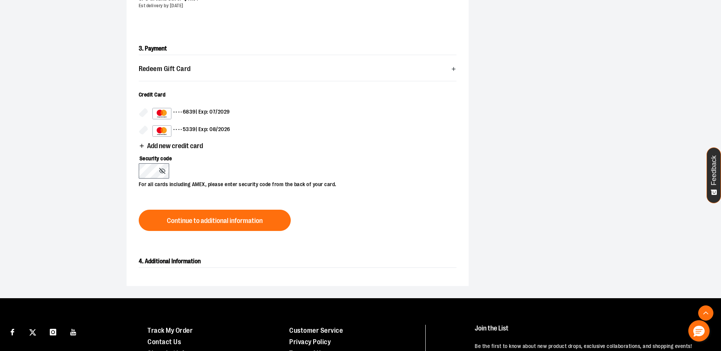
click at [162, 147] on span "Add new credit card" at bounding box center [175, 146] width 56 height 7
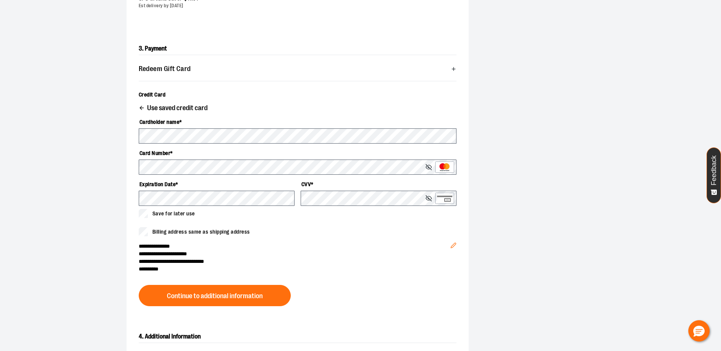
click at [234, 190] on label "Expiration Date *" at bounding box center [217, 184] width 156 height 13
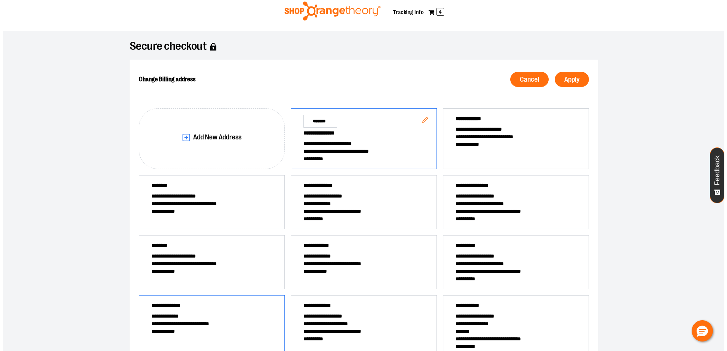
scroll to position [20, 0]
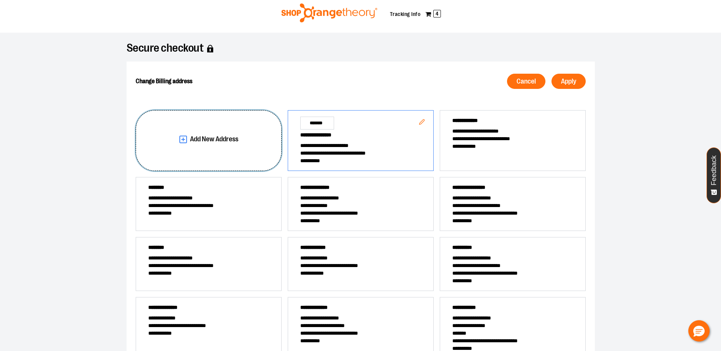
click at [231, 132] on button "Add New Address" at bounding box center [209, 140] width 146 height 61
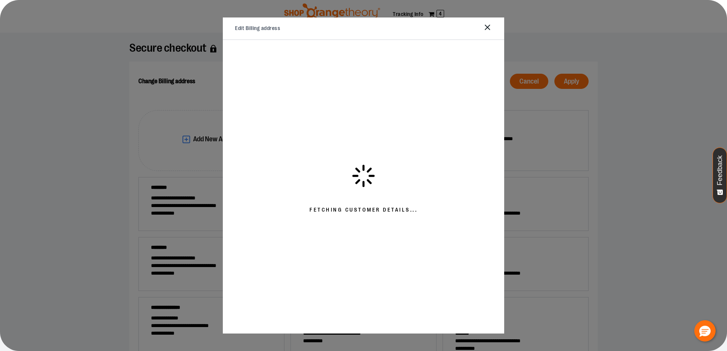
select select "**"
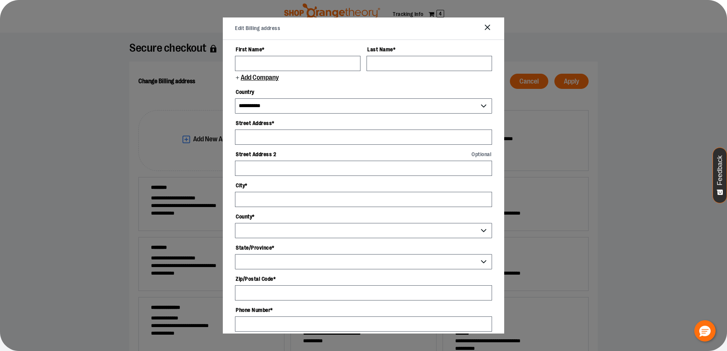
drag, startPoint x: 255, startPoint y: 52, endPoint x: 252, endPoint y: 61, distance: 9.7
click at [255, 52] on label "First Name *" at bounding box center [297, 49] width 125 height 13
click at [255, 56] on input "First Name *" at bounding box center [297, 63] width 125 height 15
type input "********"
click at [390, 60] on input "Last Name *" at bounding box center [428, 63] width 125 height 15
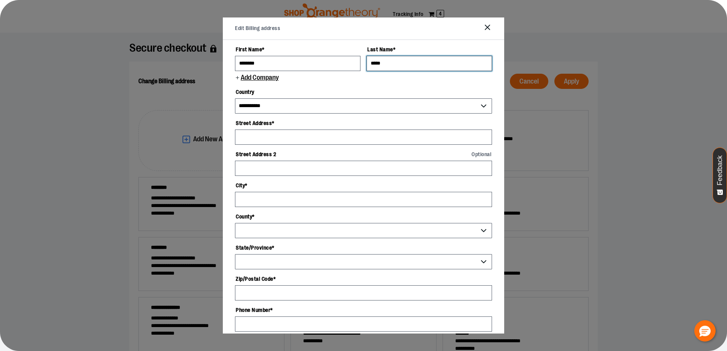
type input "*****"
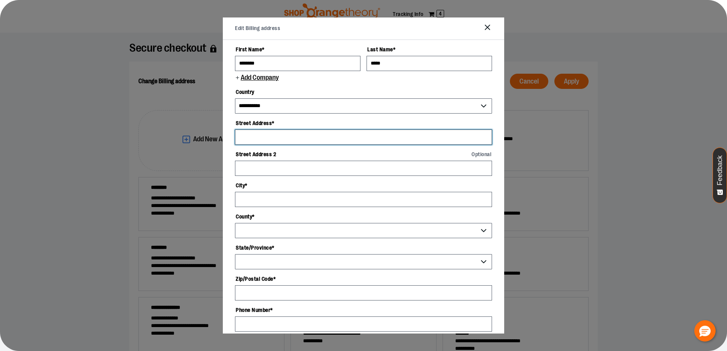
click at [279, 141] on input "Street Address *" at bounding box center [363, 137] width 257 height 15
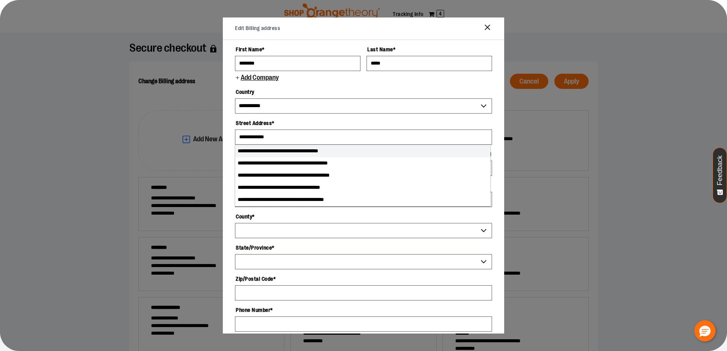
click at [286, 150] on li "**********" at bounding box center [362, 151] width 255 height 12
type input "**********"
type input "*******"
select select "**"
type input "**********"
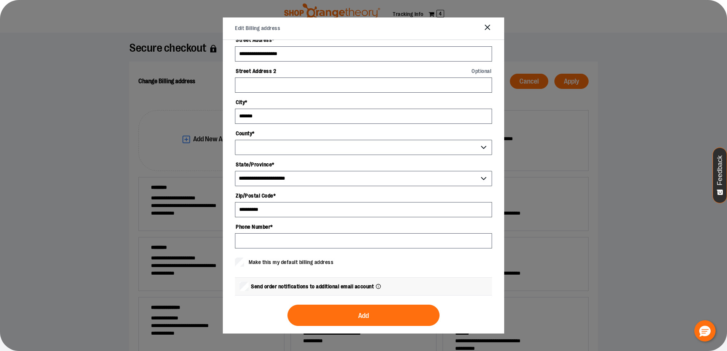
select select "******"
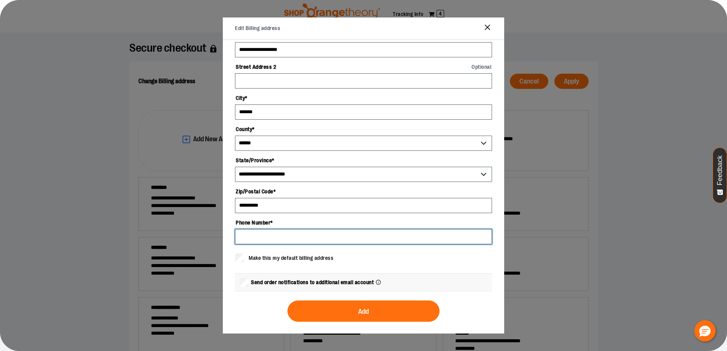
click at [280, 238] on input "Phone Number *" at bounding box center [363, 236] width 257 height 15
type input "**********"
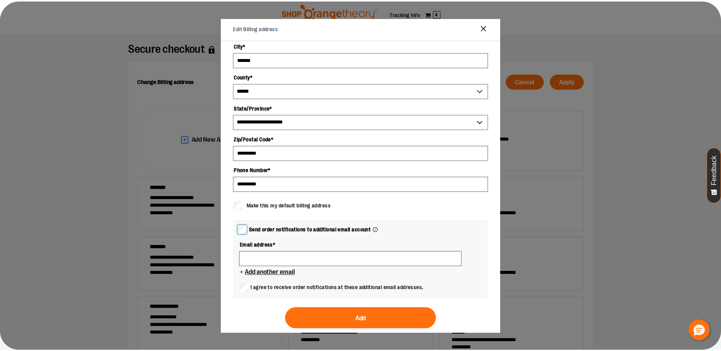
scroll to position [147, 0]
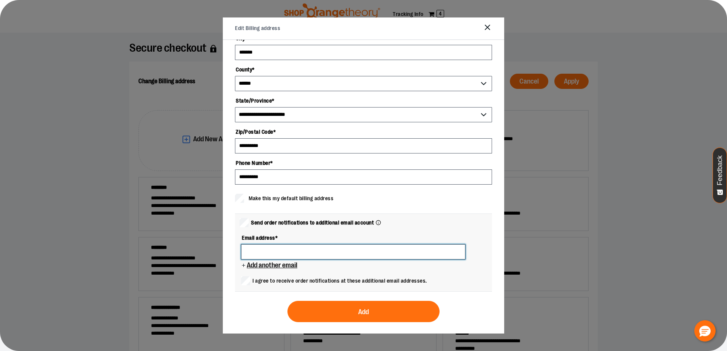
click at [275, 254] on input at bounding box center [353, 251] width 224 height 15
type input "**********"
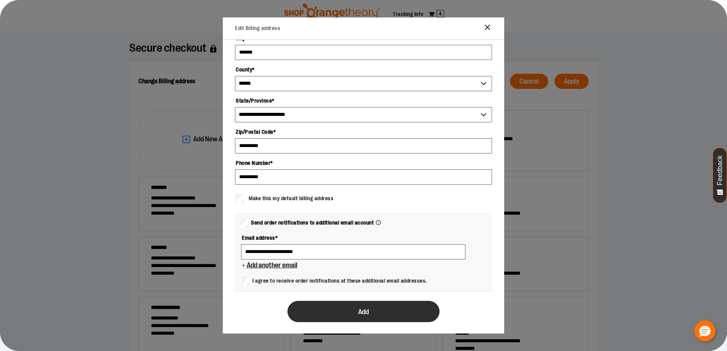
click at [411, 315] on button "Add" at bounding box center [363, 311] width 152 height 21
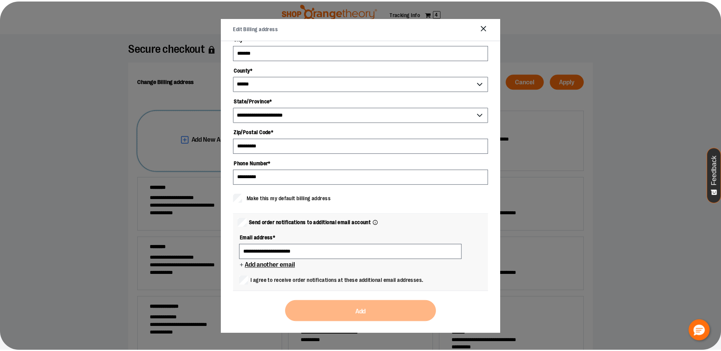
scroll to position [0, 0]
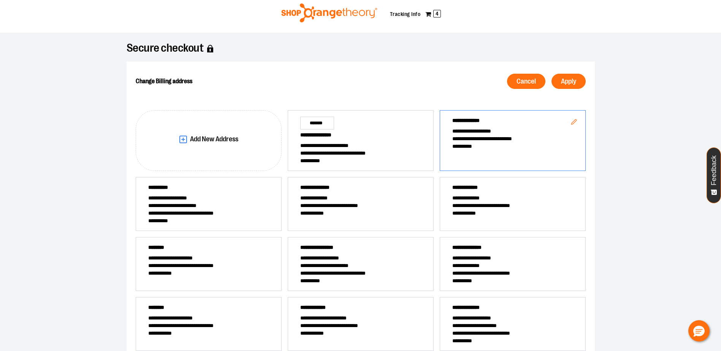
click at [523, 158] on div "**********" at bounding box center [513, 140] width 146 height 61
click at [570, 85] on span "Apply" at bounding box center [568, 81] width 15 height 7
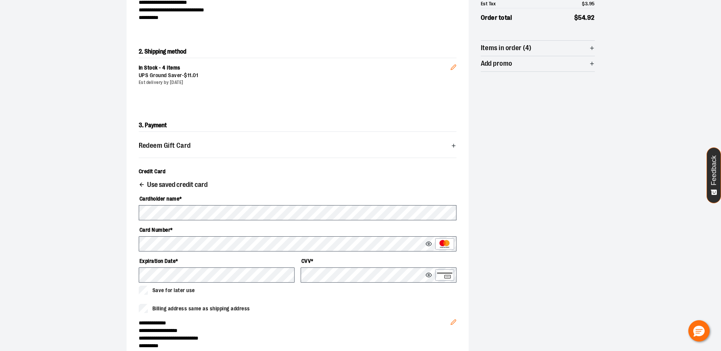
scroll to position [210, 0]
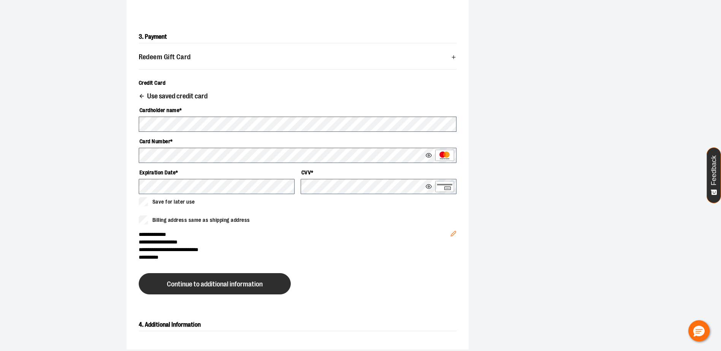
click at [266, 282] on button "Continue to additional information" at bounding box center [215, 283] width 152 height 21
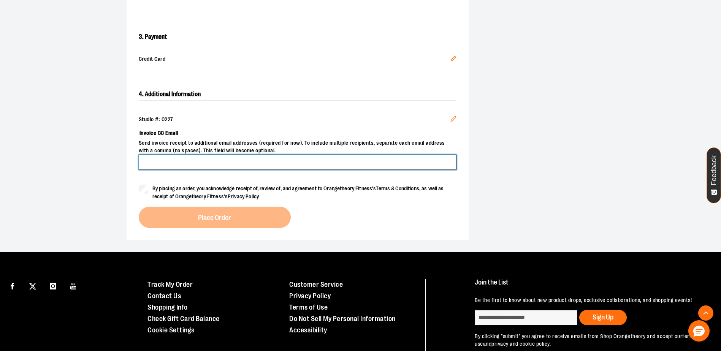
click at [246, 160] on input "Invoice CC Email" at bounding box center [298, 162] width 318 height 15
type input "**********"
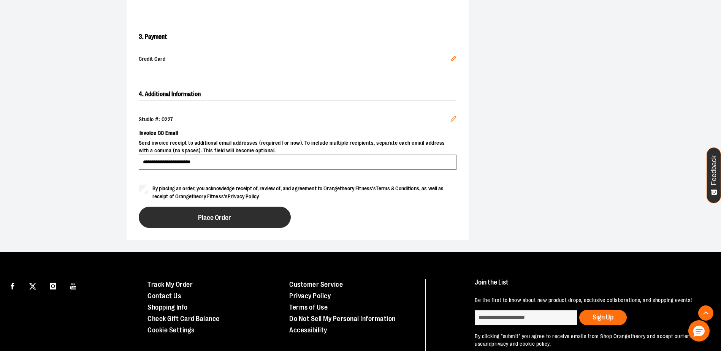
click at [266, 218] on button "Place Order" at bounding box center [215, 217] width 152 height 21
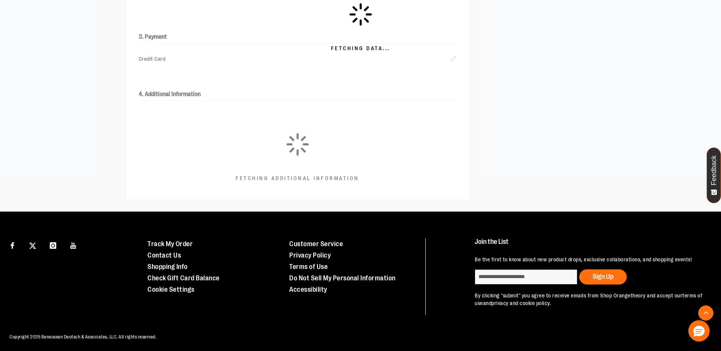
scroll to position [208, 0]
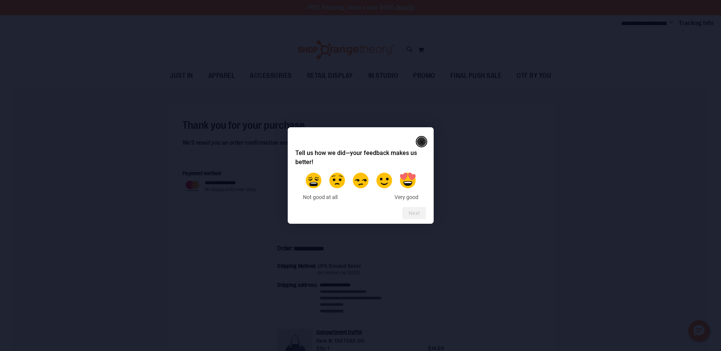
type input "**********"
click at [425, 142] on rect "Close" at bounding box center [421, 142] width 9 height 9
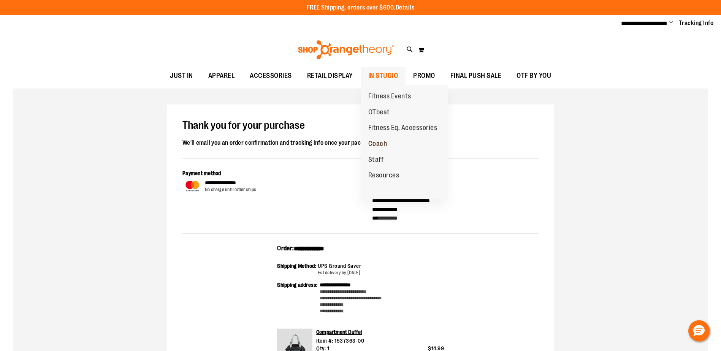
click at [380, 148] on span "Coach" at bounding box center [377, 145] width 19 height 10
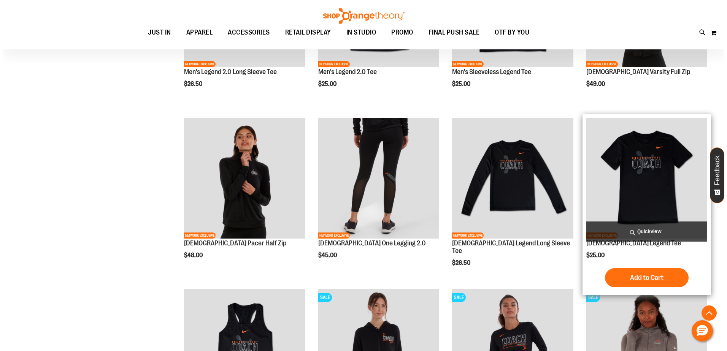
scroll to position [380, 0]
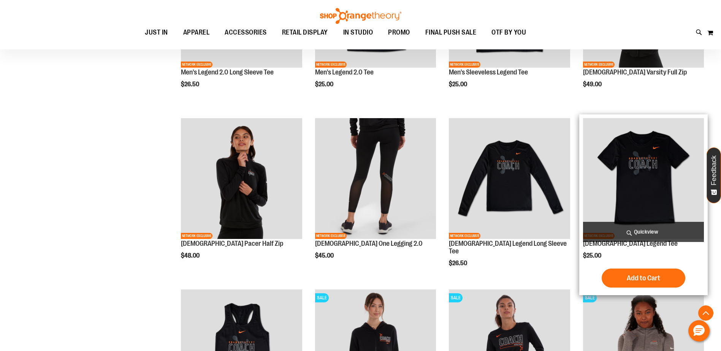
type input "**********"
click at [644, 236] on span "Quickview" at bounding box center [643, 232] width 121 height 20
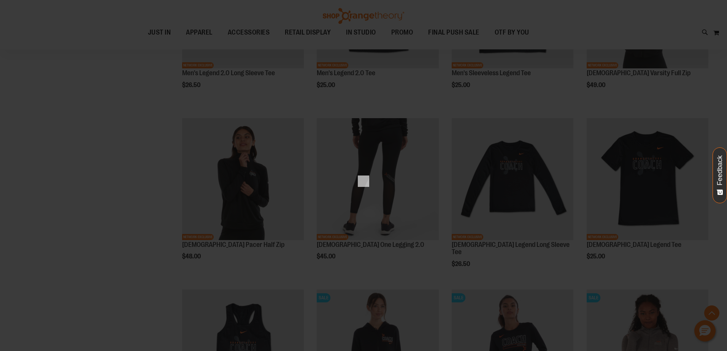
scroll to position [0, 0]
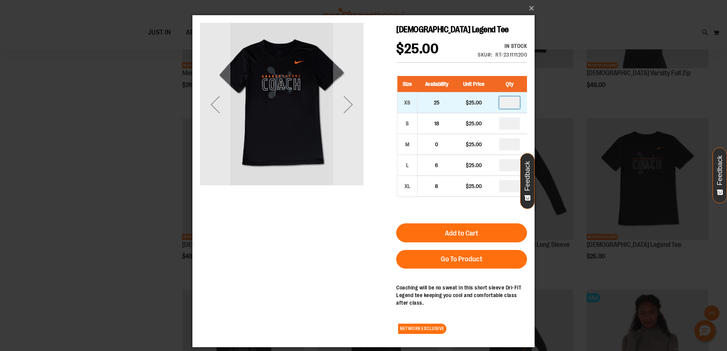
drag, startPoint x: 506, startPoint y: 102, endPoint x: 510, endPoint y: 101, distance: 3.9
click at [509, 102] on input "number" at bounding box center [509, 103] width 21 height 12
type input "*"
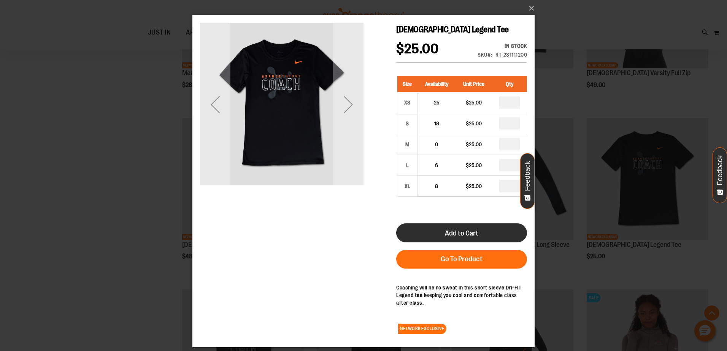
click at [455, 228] on button "Add to Cart" at bounding box center [461, 232] width 131 height 19
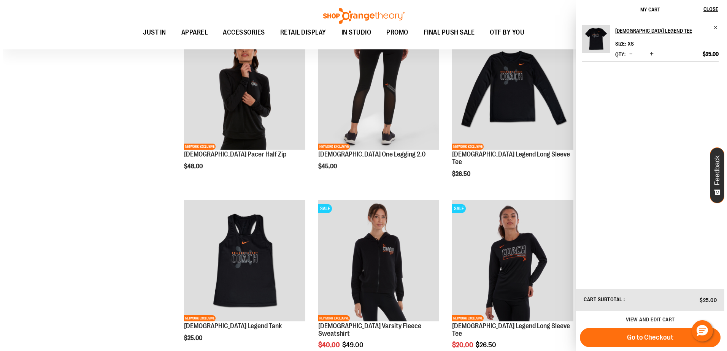
scroll to position [431, 0]
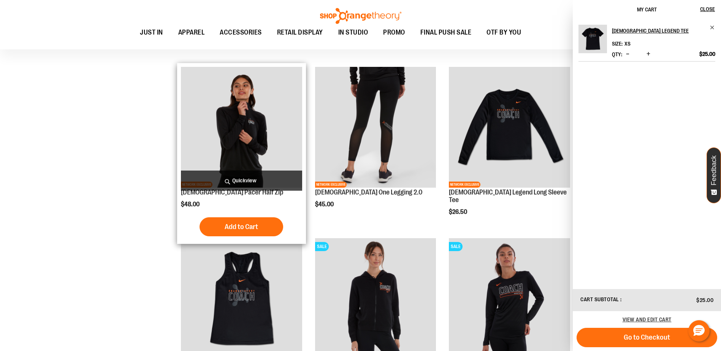
click at [257, 180] on span "Quickview" at bounding box center [241, 181] width 121 height 20
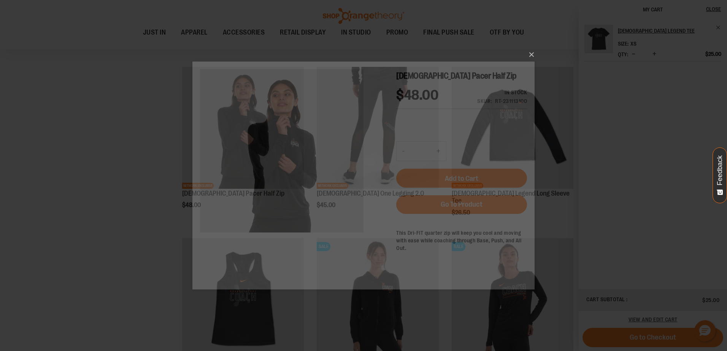
scroll to position [0, 0]
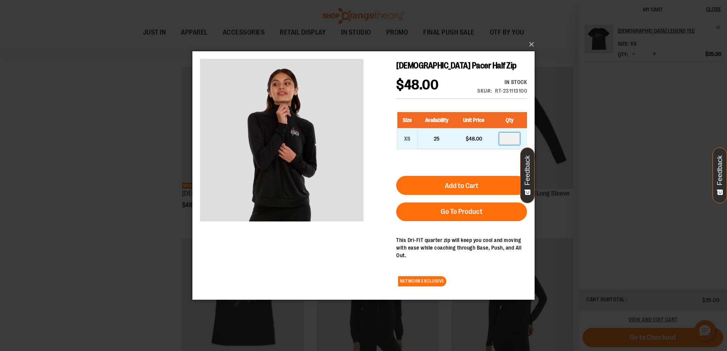
click at [512, 138] on input "number" at bounding box center [509, 138] width 21 height 12
type input "*"
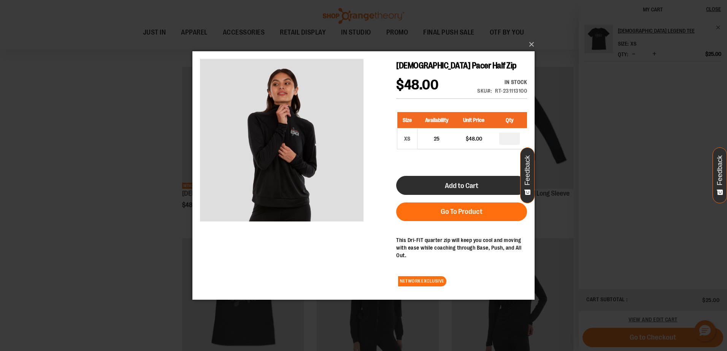
click at [480, 189] on button "Add to Cart" at bounding box center [461, 185] width 131 height 19
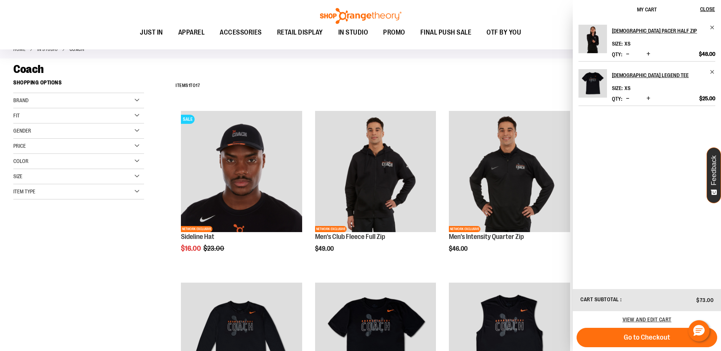
scroll to position [41, 0]
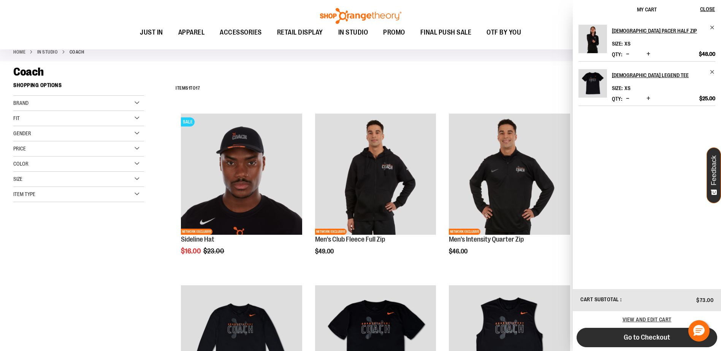
click at [650, 336] on span "Go to Checkout" at bounding box center [647, 337] width 46 height 8
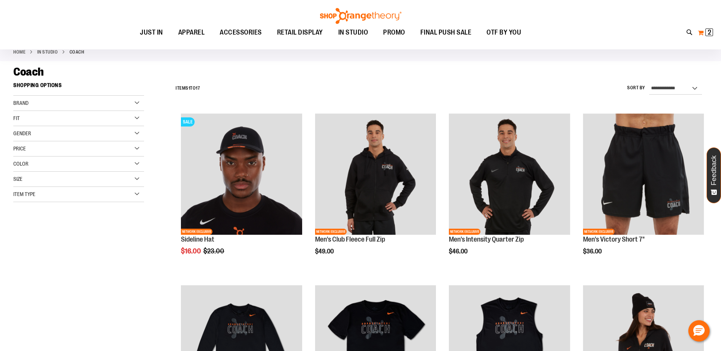
click at [709, 34] on span "2" at bounding box center [709, 33] width 3 height 8
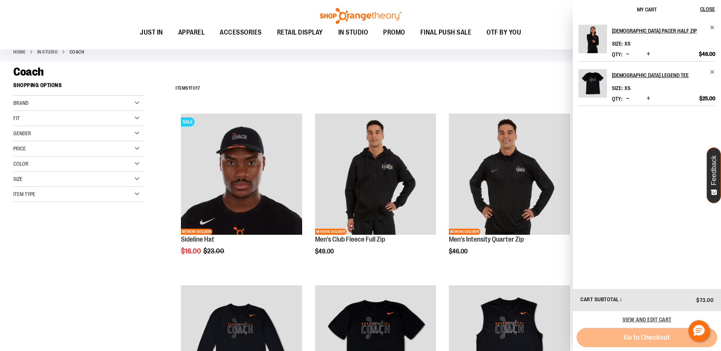
click at [648, 341] on div "Go to Checkout" at bounding box center [647, 337] width 141 height 19
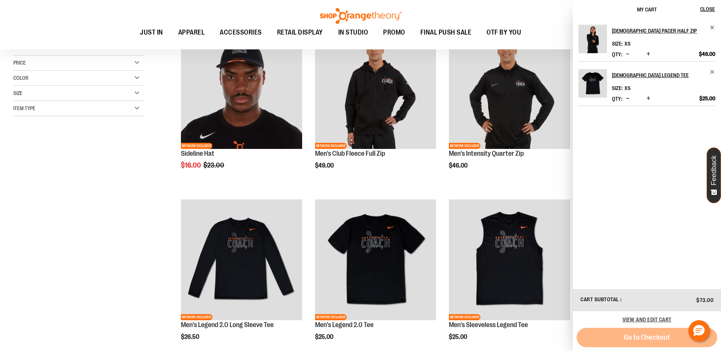
scroll to position [155, 0]
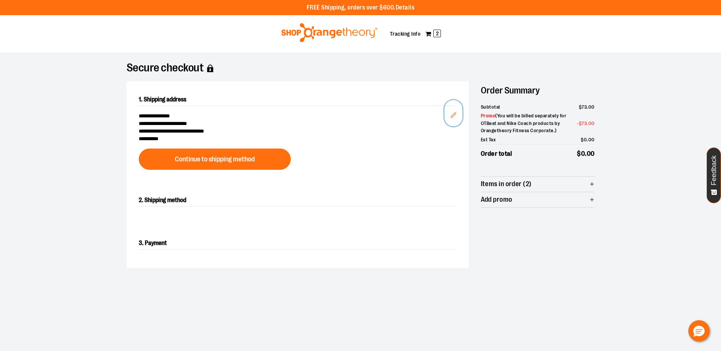
click at [452, 116] on icon "Edit" at bounding box center [453, 115] width 6 height 6
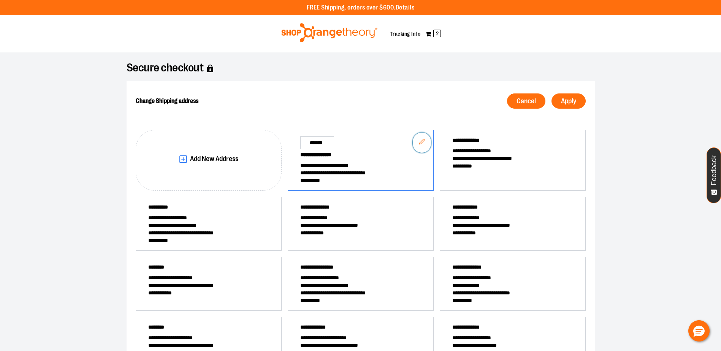
click at [422, 141] on icon "Edit" at bounding box center [422, 142] width 6 height 6
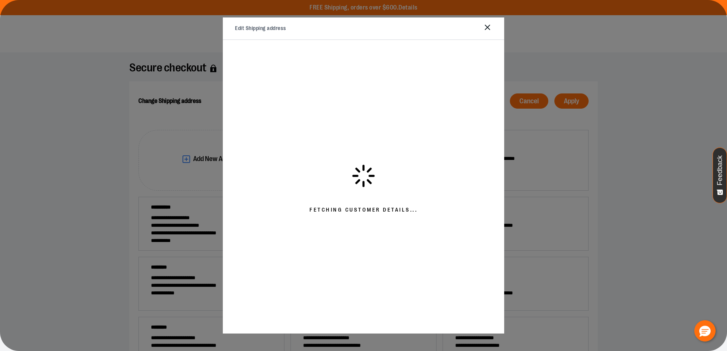
select select "**"
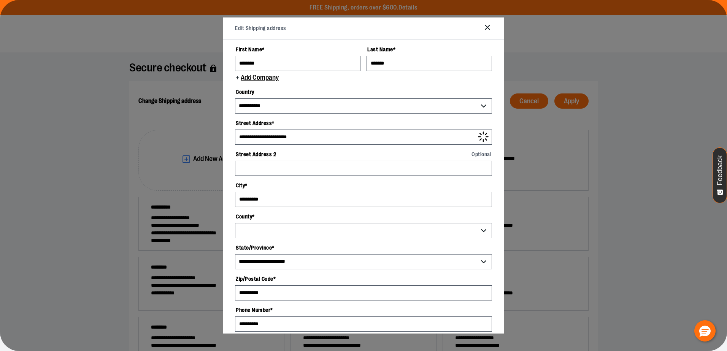
click at [490, 25] on icon "Close" at bounding box center [487, 27] width 9 height 9
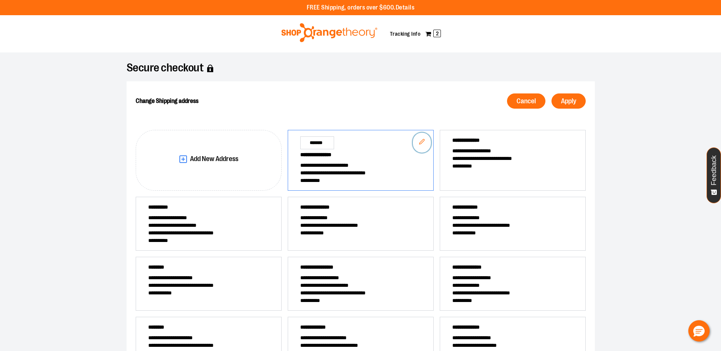
click at [420, 143] on icon "Edit" at bounding box center [422, 142] width 6 height 6
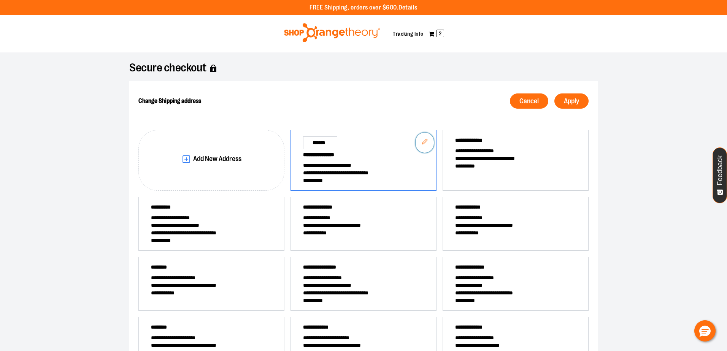
select select "**"
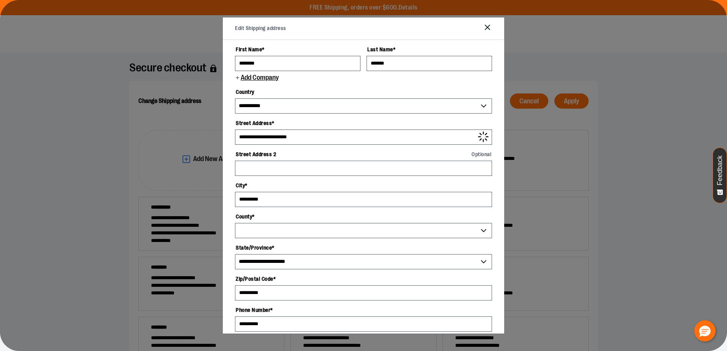
select select "****"
click at [273, 65] on input "********" at bounding box center [297, 63] width 125 height 15
type input "*"
type input "*****"
type input "*"
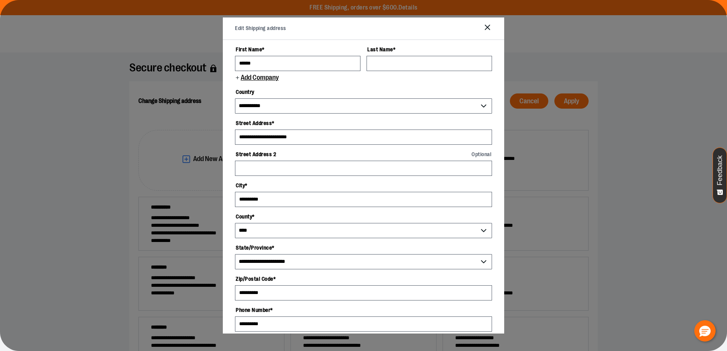
click at [488, 24] on icon "Close" at bounding box center [487, 27] width 9 height 9
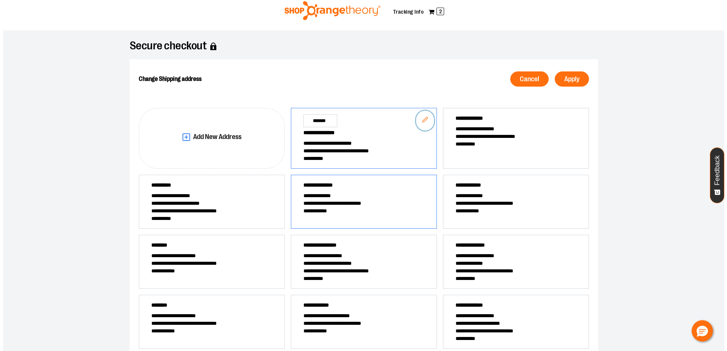
scroll to position [38, 0]
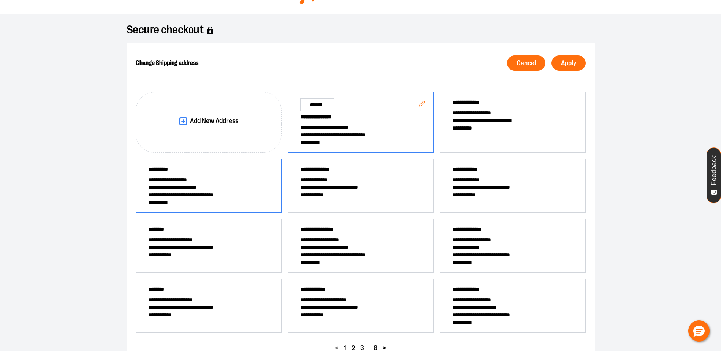
click at [241, 170] on span "**********" at bounding box center [208, 170] width 121 height 11
click at [266, 173] on button "Edit" at bounding box center [270, 172] width 18 height 20
select select "**"
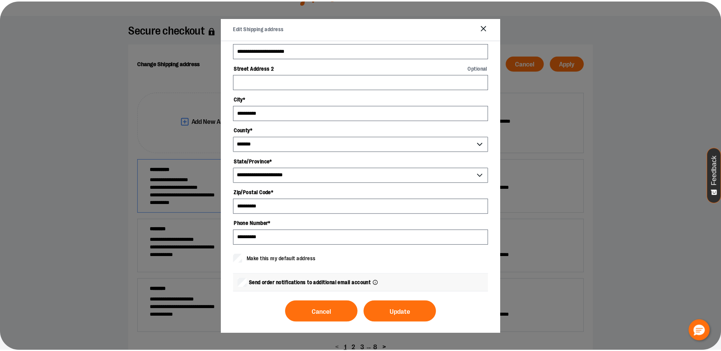
scroll to position [107, 0]
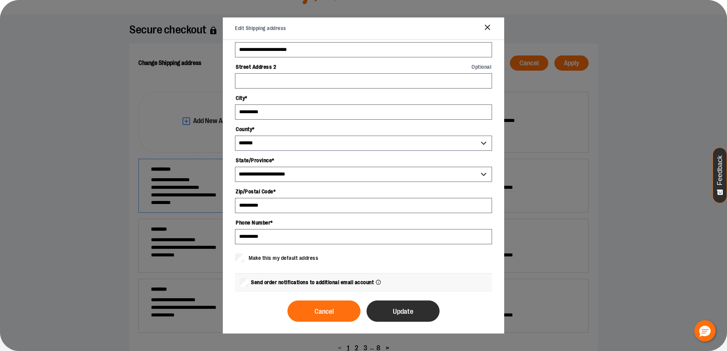
click at [396, 315] on span "Update" at bounding box center [403, 311] width 21 height 7
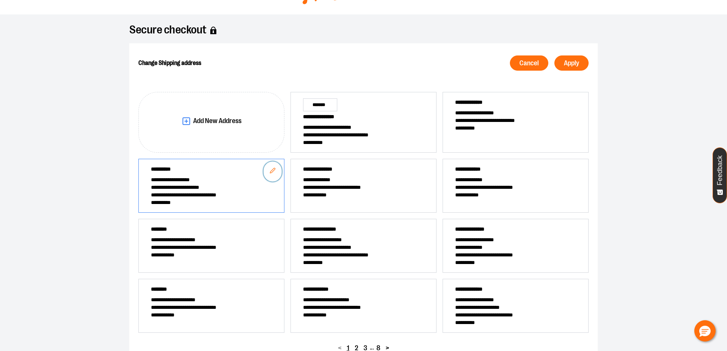
scroll to position [0, 0]
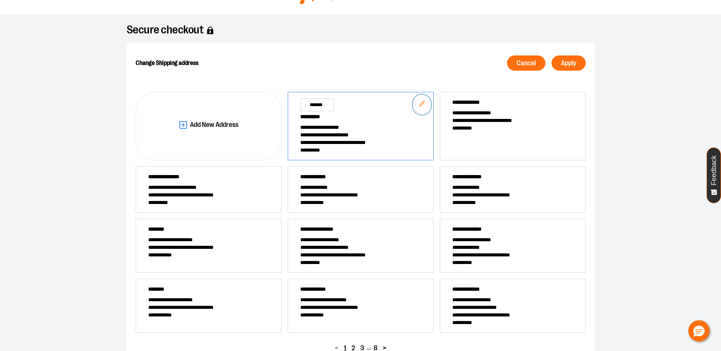
click at [423, 105] on icon "Edit" at bounding box center [422, 104] width 6 height 6
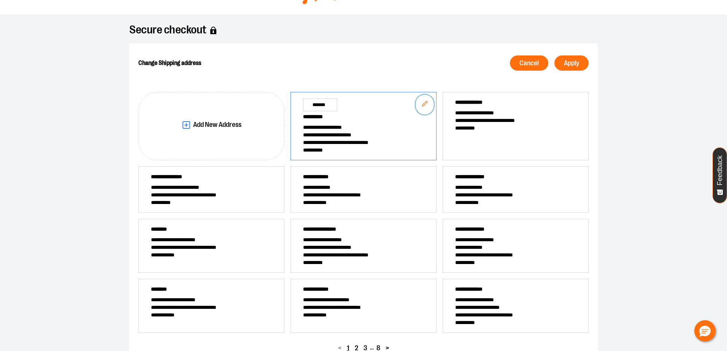
select select "**"
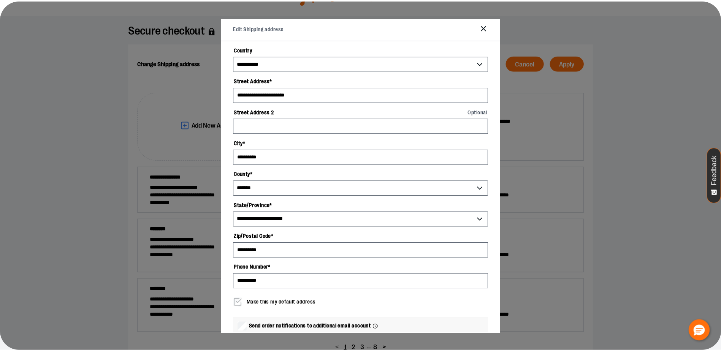
scroll to position [107, 0]
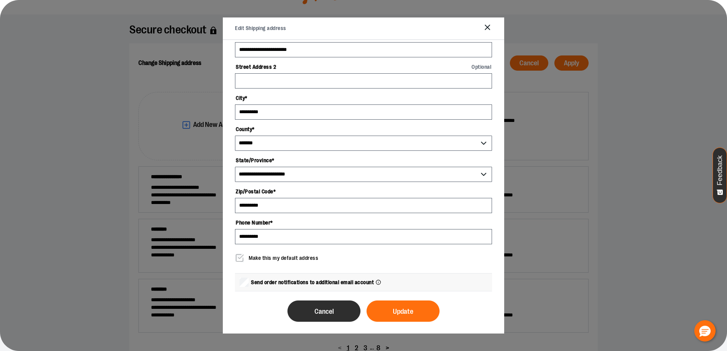
click at [342, 315] on button "Cancel" at bounding box center [323, 311] width 73 height 21
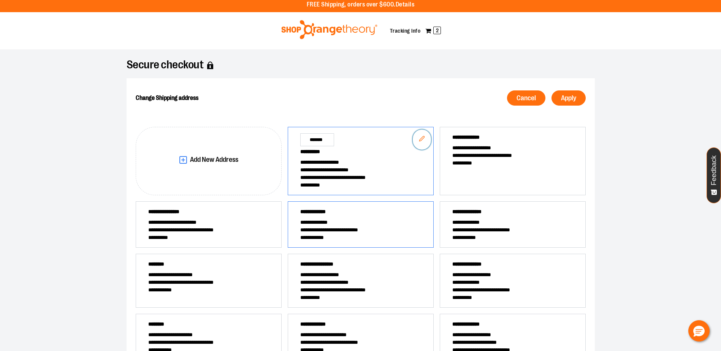
scroll to position [0, 0]
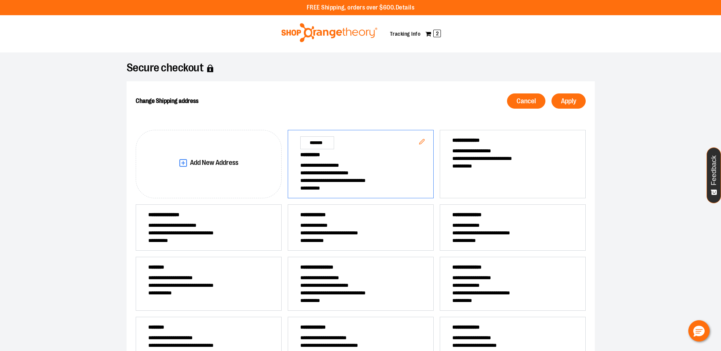
drag, startPoint x: 398, startPoint y: 174, endPoint x: 586, endPoint y: 208, distance: 190.4
click at [586, 208] on div "**********" at bounding box center [361, 241] width 468 height 320
click at [564, 106] on button "Apply" at bounding box center [569, 101] width 34 height 15
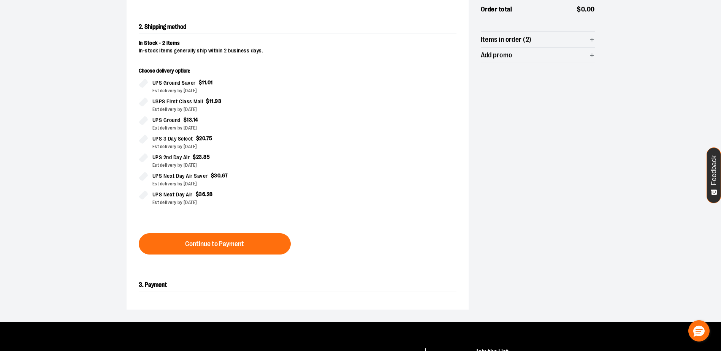
scroll to position [168, 0]
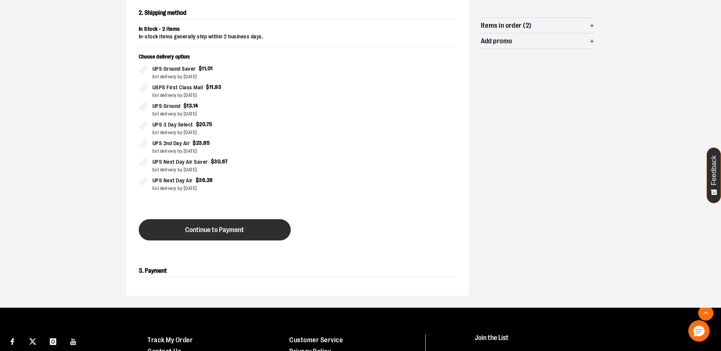
click at [247, 229] on button "Continue to Payment" at bounding box center [215, 229] width 152 height 21
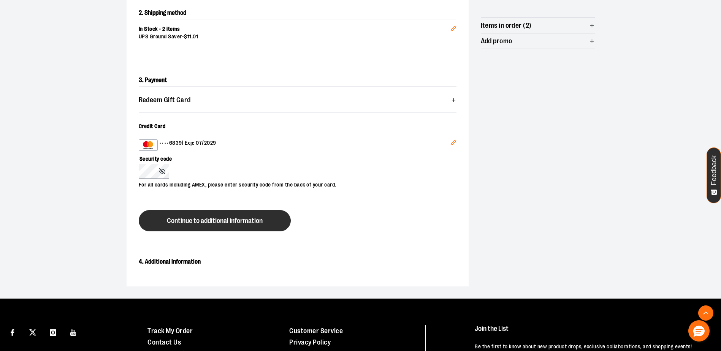
click at [215, 223] on span "Continue to additional information" at bounding box center [215, 220] width 96 height 7
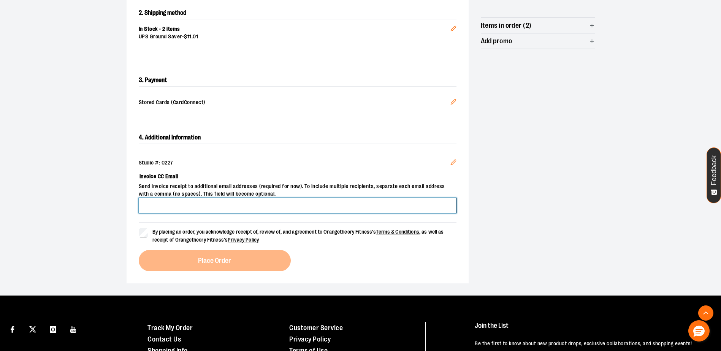
click at [147, 208] on input "Invoice CC Email" at bounding box center [298, 205] width 318 height 15
type input "**********"
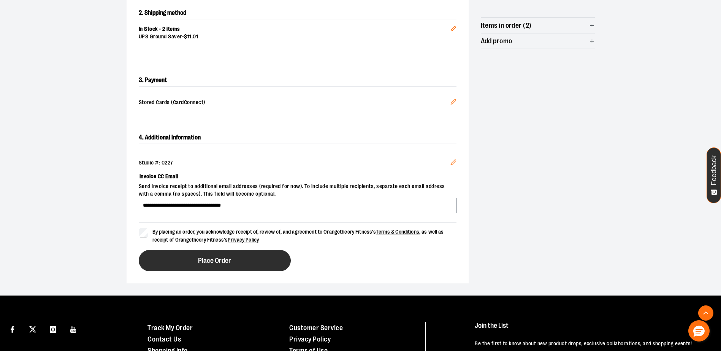
click at [194, 260] on button "Place Order" at bounding box center [215, 260] width 152 height 21
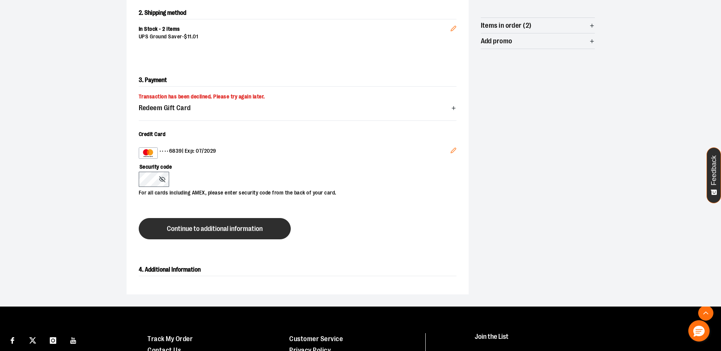
click at [222, 227] on span "Continue to additional information" at bounding box center [215, 228] width 96 height 7
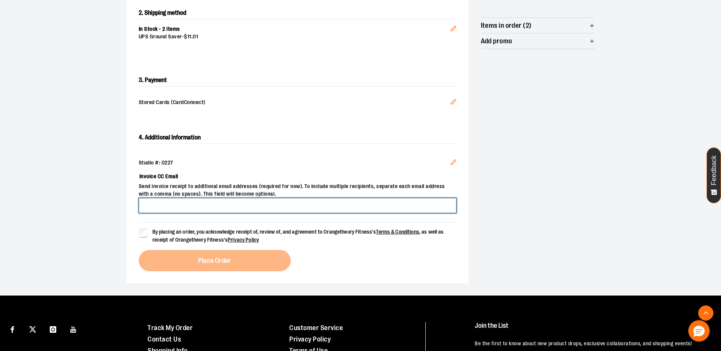
click at [180, 203] on input "Invoice CC Email" at bounding box center [298, 205] width 318 height 15
type input "**********"
drag, startPoint x: 252, startPoint y: 201, endPoint x: 110, endPoint y: 217, distance: 143.5
click at [110, 217] on div "**********" at bounding box center [360, 90] width 547 height 411
click at [151, 203] on input "Invoice CC Email" at bounding box center [298, 205] width 318 height 15
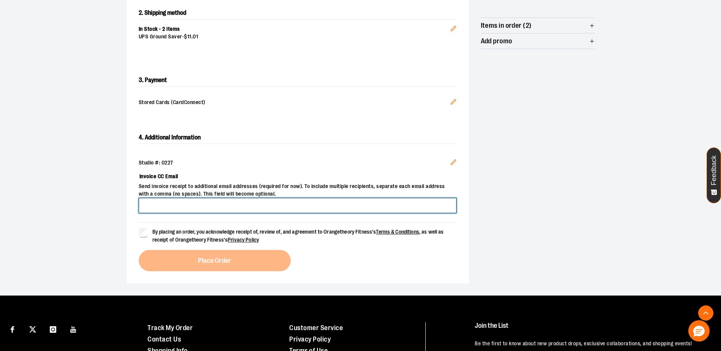
type input "**********"
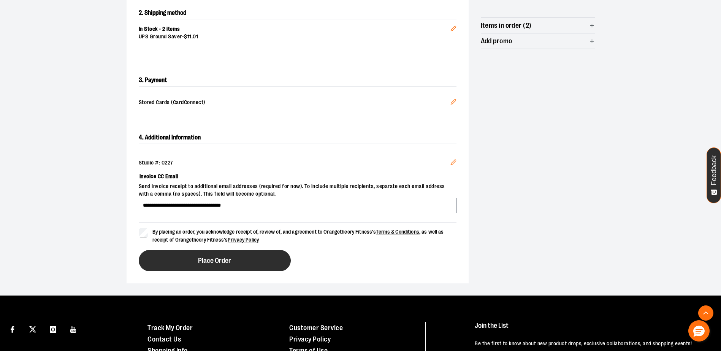
click at [222, 266] on button "Place Order" at bounding box center [215, 260] width 152 height 21
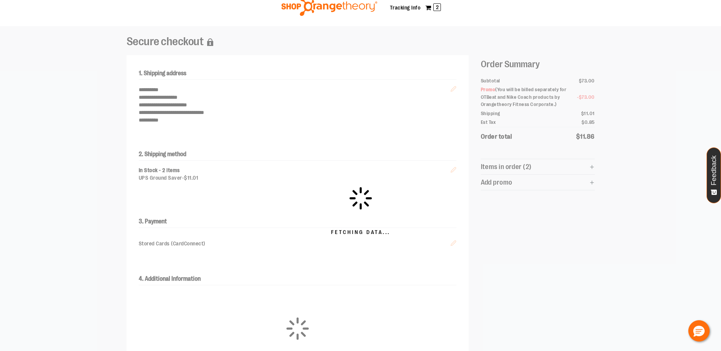
scroll to position [114, 0]
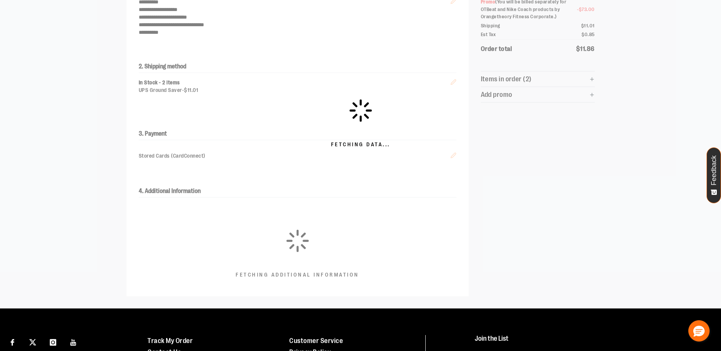
click at [303, 171] on div "Fetching Data..." at bounding box center [360, 123] width 721 height 370
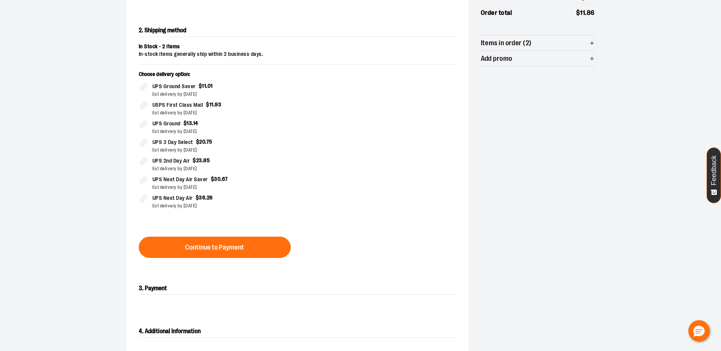
scroll to position [152, 0]
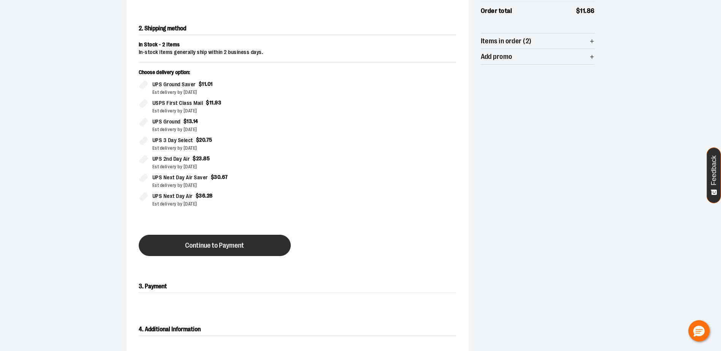
click at [214, 248] on span "Continue to Payment" at bounding box center [214, 245] width 59 height 7
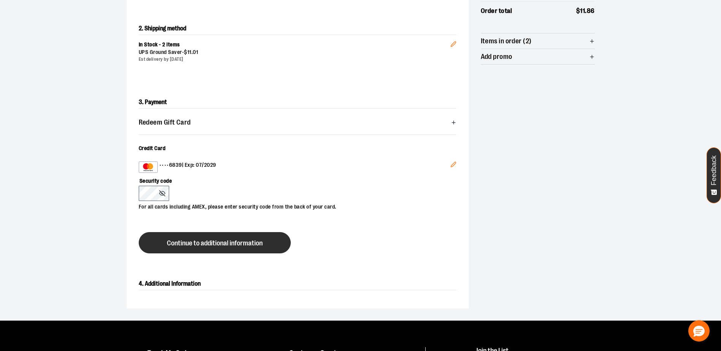
click at [235, 242] on span "Continue to additional information" at bounding box center [215, 243] width 96 height 7
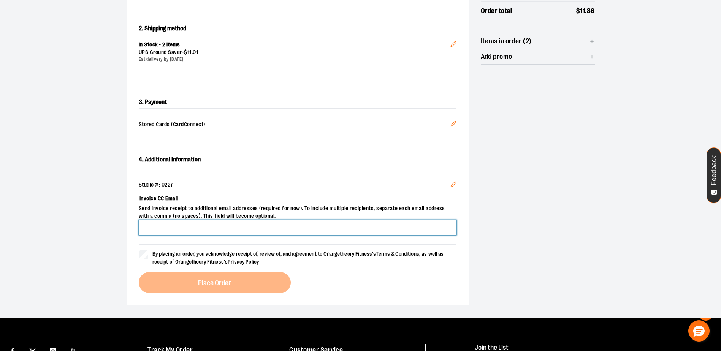
click at [165, 223] on input "Invoice CC Email" at bounding box center [298, 227] width 318 height 15
type input "**********"
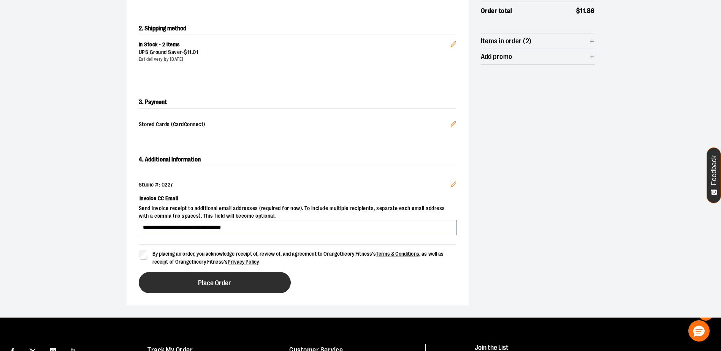
click at [195, 282] on button "Place Order" at bounding box center [215, 282] width 152 height 21
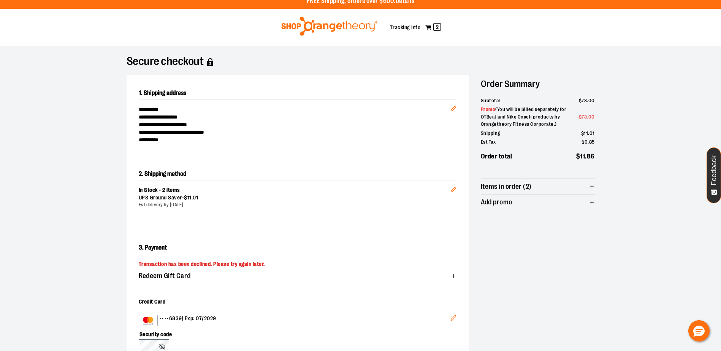
scroll to position [0, 0]
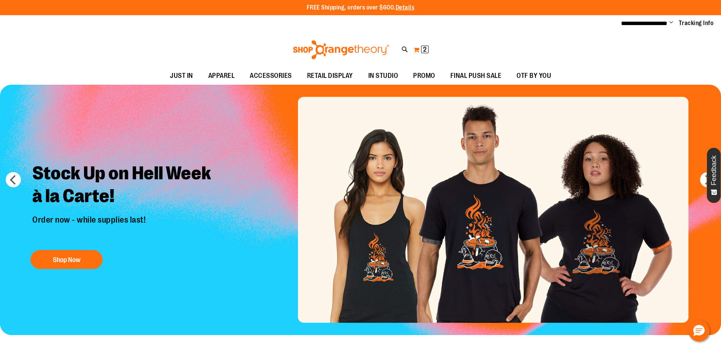
type input "**********"
click at [414, 48] on button "My Cart 2 2 items" at bounding box center [421, 50] width 16 height 12
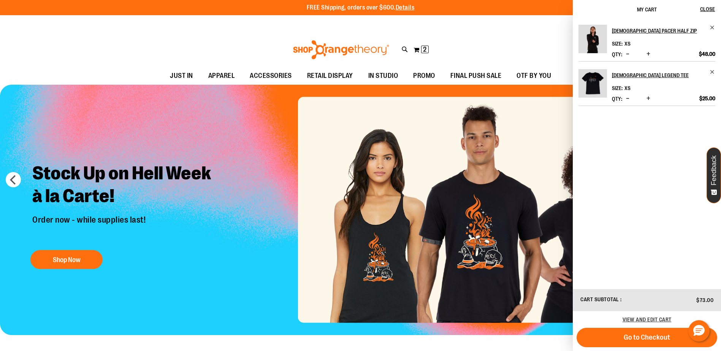
click at [598, 38] on img "Product" at bounding box center [593, 39] width 29 height 29
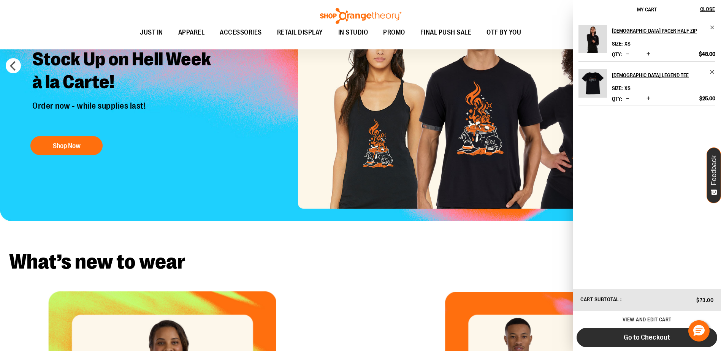
scroll to position [114, 0]
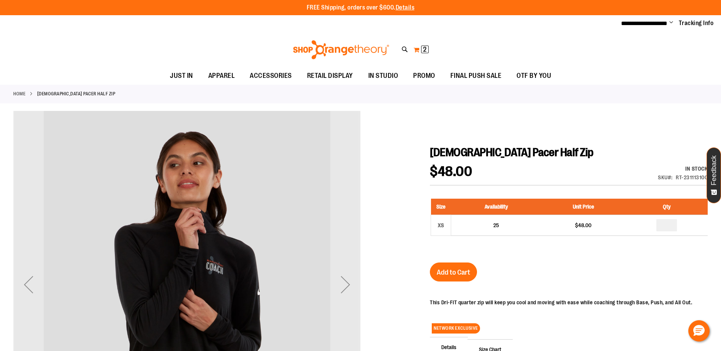
type input "**********"
click at [424, 50] on span "2" at bounding box center [424, 50] width 3 height 8
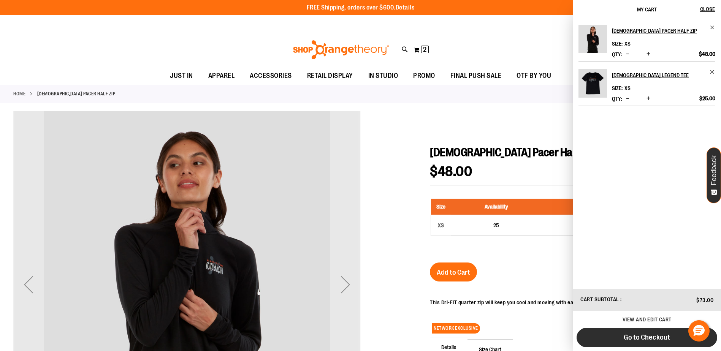
click at [614, 341] on button "Go to Checkout" at bounding box center [647, 337] width 141 height 19
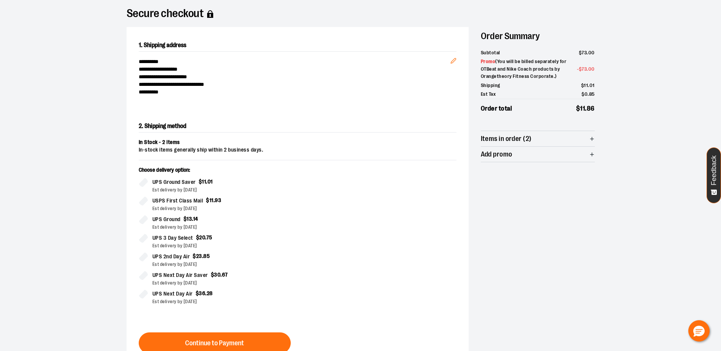
scroll to position [190, 0]
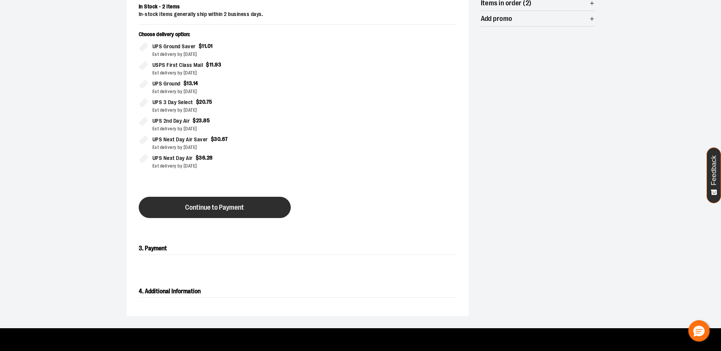
click at [181, 208] on button "Continue to Payment" at bounding box center [215, 207] width 152 height 21
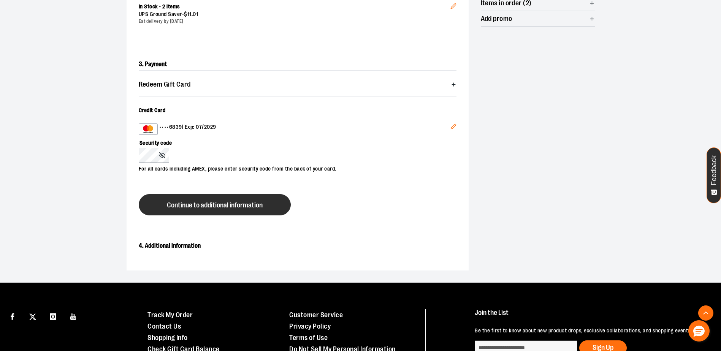
click at [223, 208] on span "Continue to additional information" at bounding box center [215, 205] width 96 height 7
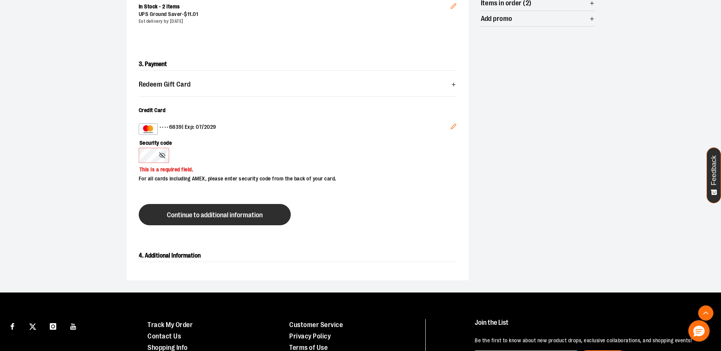
click at [221, 212] on span "Continue to additional information" at bounding box center [215, 215] width 96 height 7
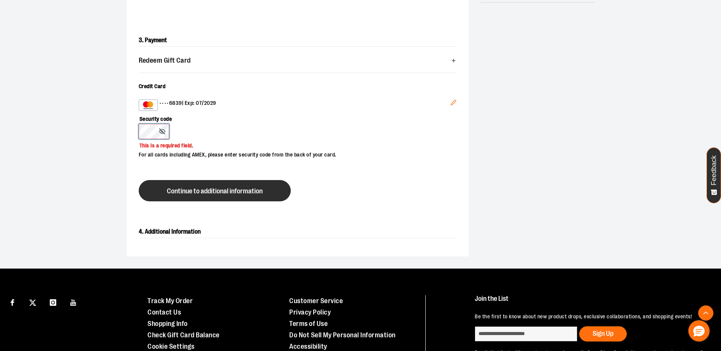
scroll to position [273, 0]
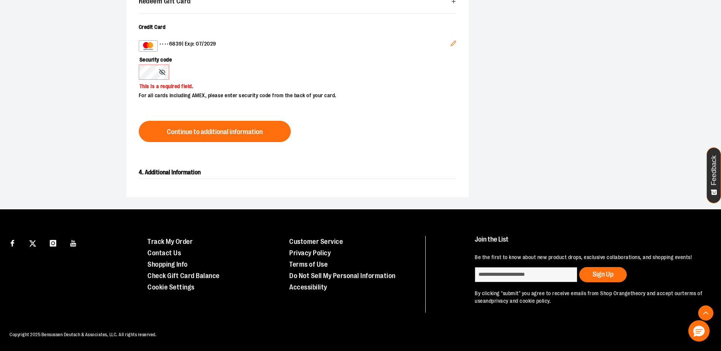
click at [176, 173] on h2 "4. Additional Information" at bounding box center [298, 172] width 318 height 13
click at [451, 46] on icon "Edit" at bounding box center [453, 43] width 6 height 6
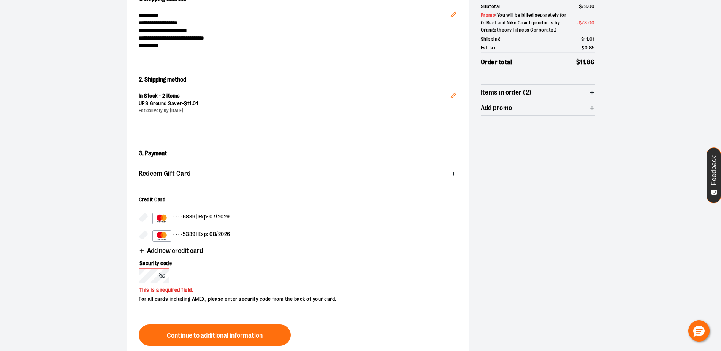
scroll to position [7, 0]
